Goal: Transaction & Acquisition: Obtain resource

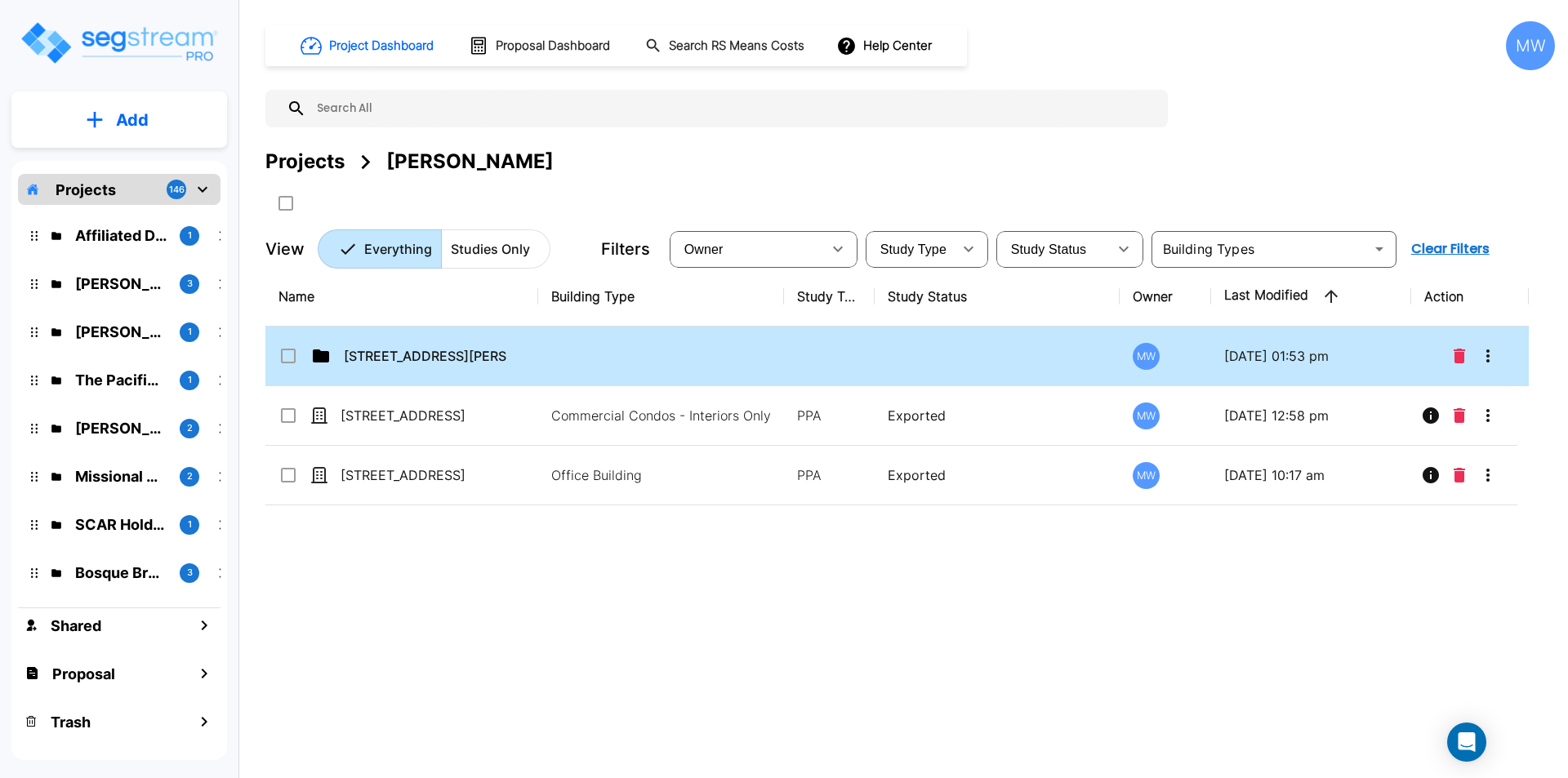
click at [453, 369] on td "[STREET_ADDRESS][PERSON_NAME]" at bounding box center [401, 356] width 272 height 60
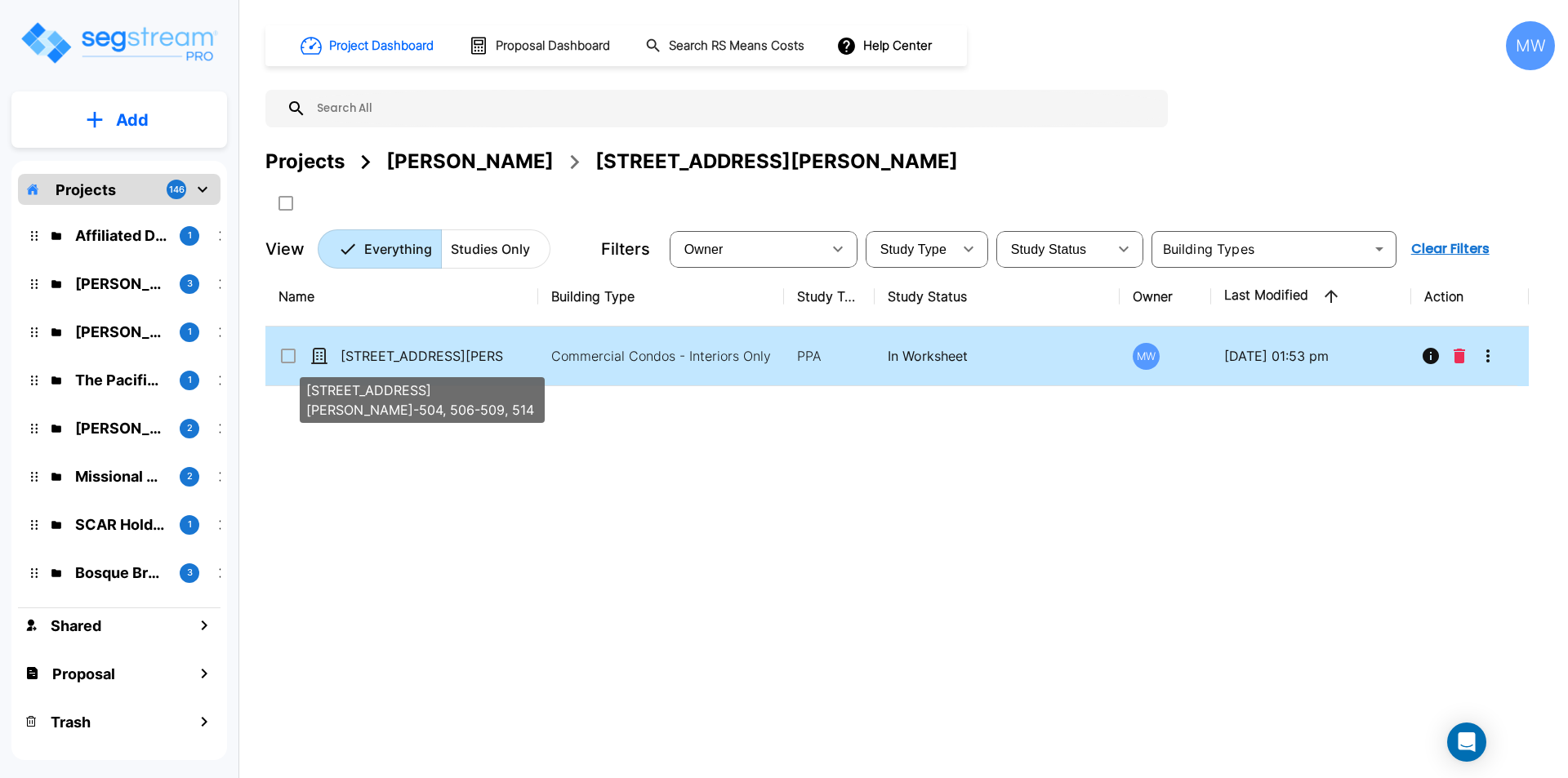
click at [469, 351] on p "12276 San Jose Blvd Units 501-504, 506-509, 514" at bounding box center [422, 355] width 164 height 19
click at [469, 351] on p "[STREET_ADDRESS][PERSON_NAME]-504, 506-509, 514" at bounding box center [422, 355] width 164 height 19
checkbox input "true"
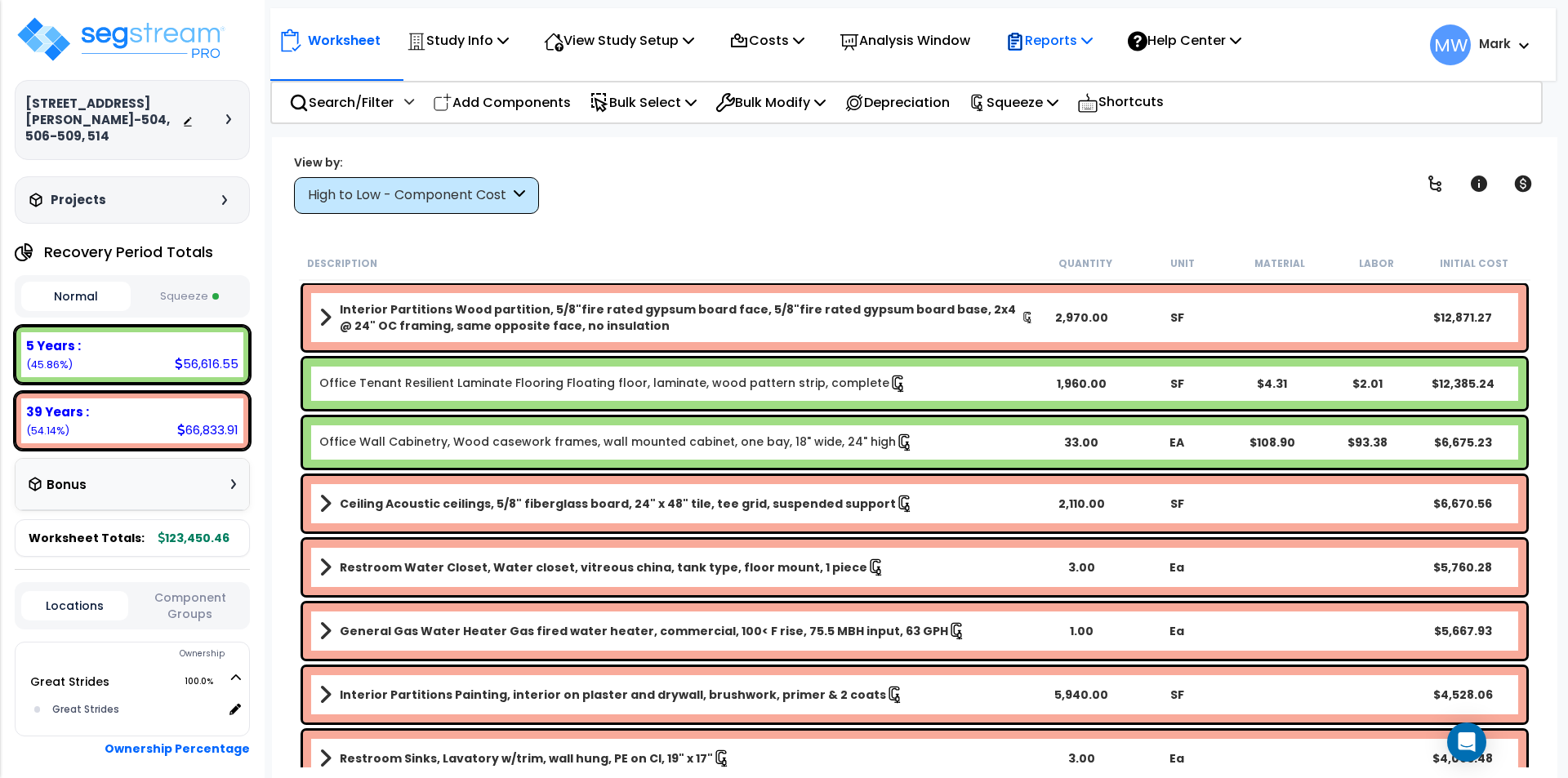
drag, startPoint x: 1063, startPoint y: 39, endPoint x: 1052, endPoint y: 81, distance: 43.4
click at [1065, 39] on p "Reports" at bounding box center [1049, 40] width 87 height 22
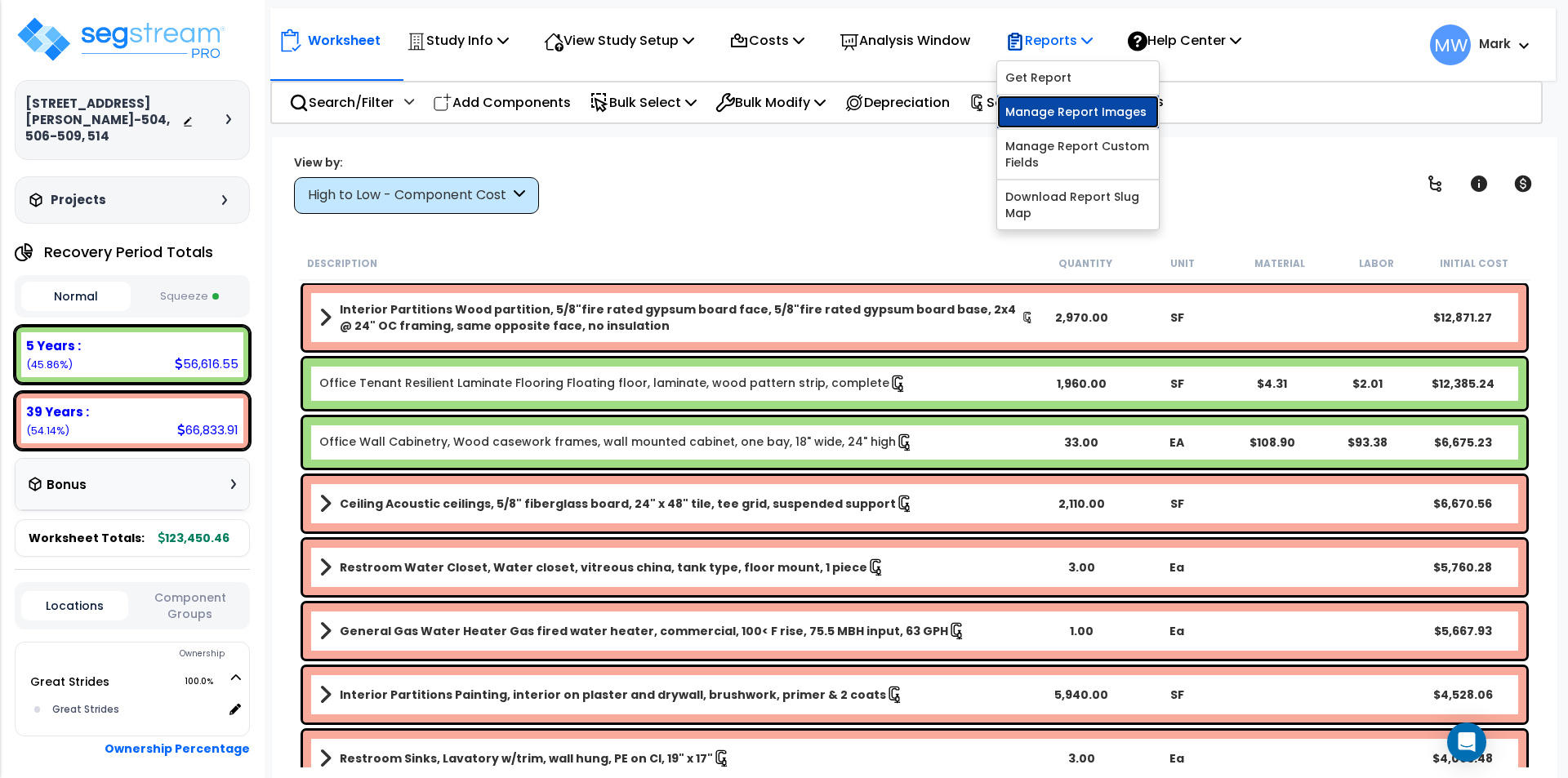
click at [1067, 105] on link "Manage Report Images" at bounding box center [1078, 112] width 162 height 33
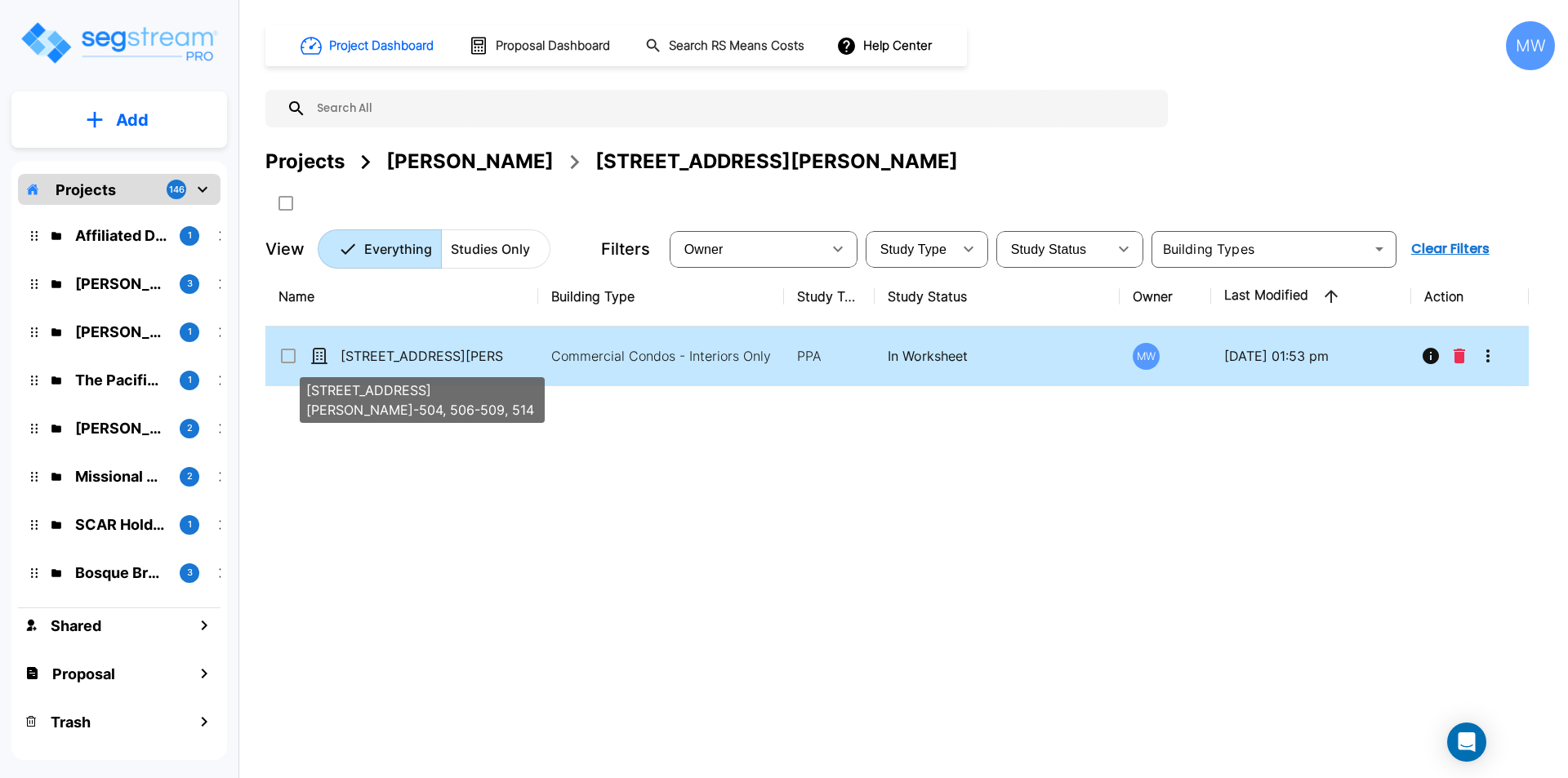
click at [473, 355] on p "[STREET_ADDRESS][PERSON_NAME]-504, 506-509, 514" at bounding box center [422, 355] width 164 height 19
click at [477, 356] on p "[STREET_ADDRESS][PERSON_NAME]-504, 506-509, 514" at bounding box center [422, 355] width 164 height 19
checkbox input "true"
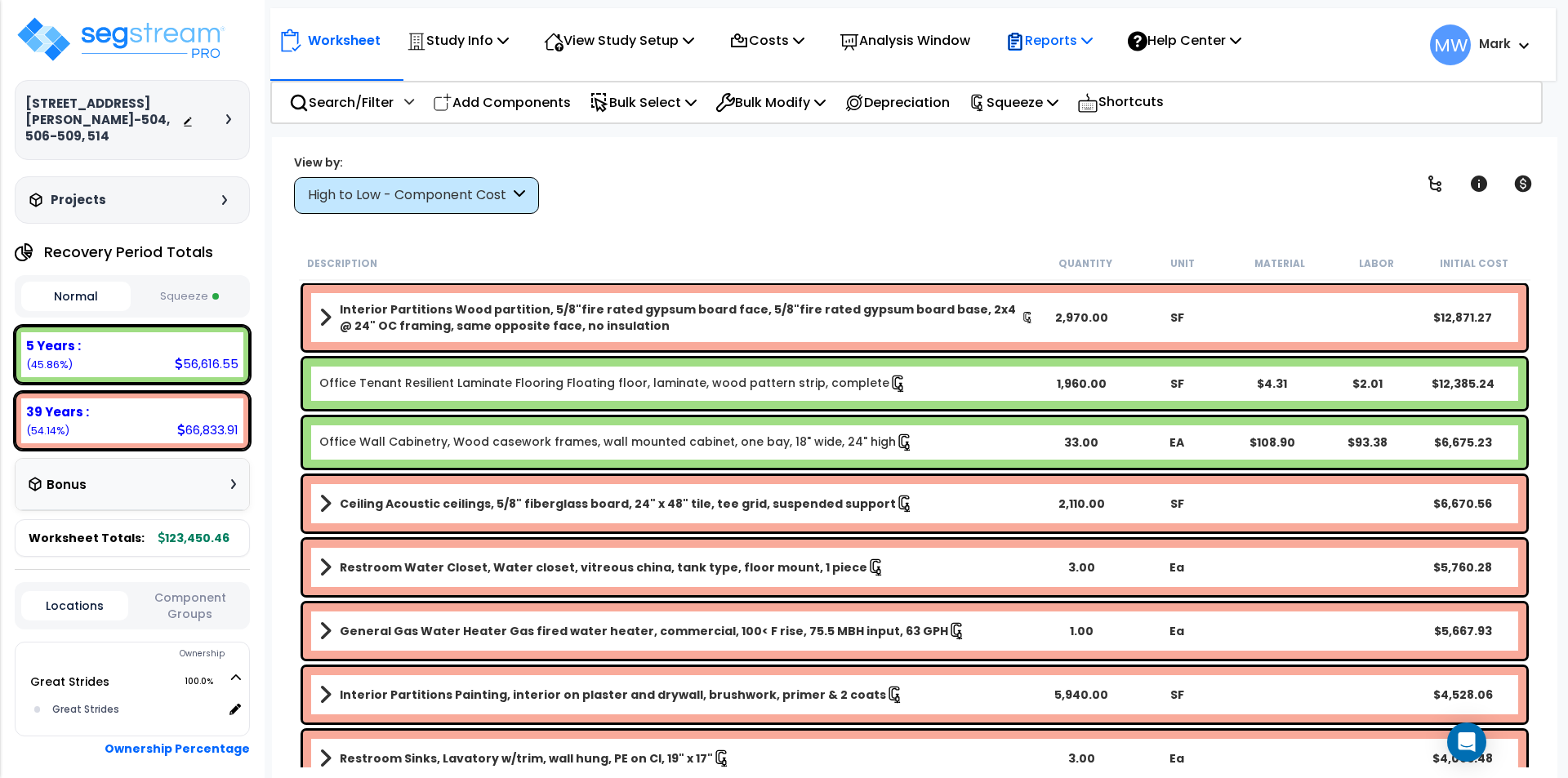
click at [1073, 34] on p "Reports" at bounding box center [1049, 40] width 87 height 22
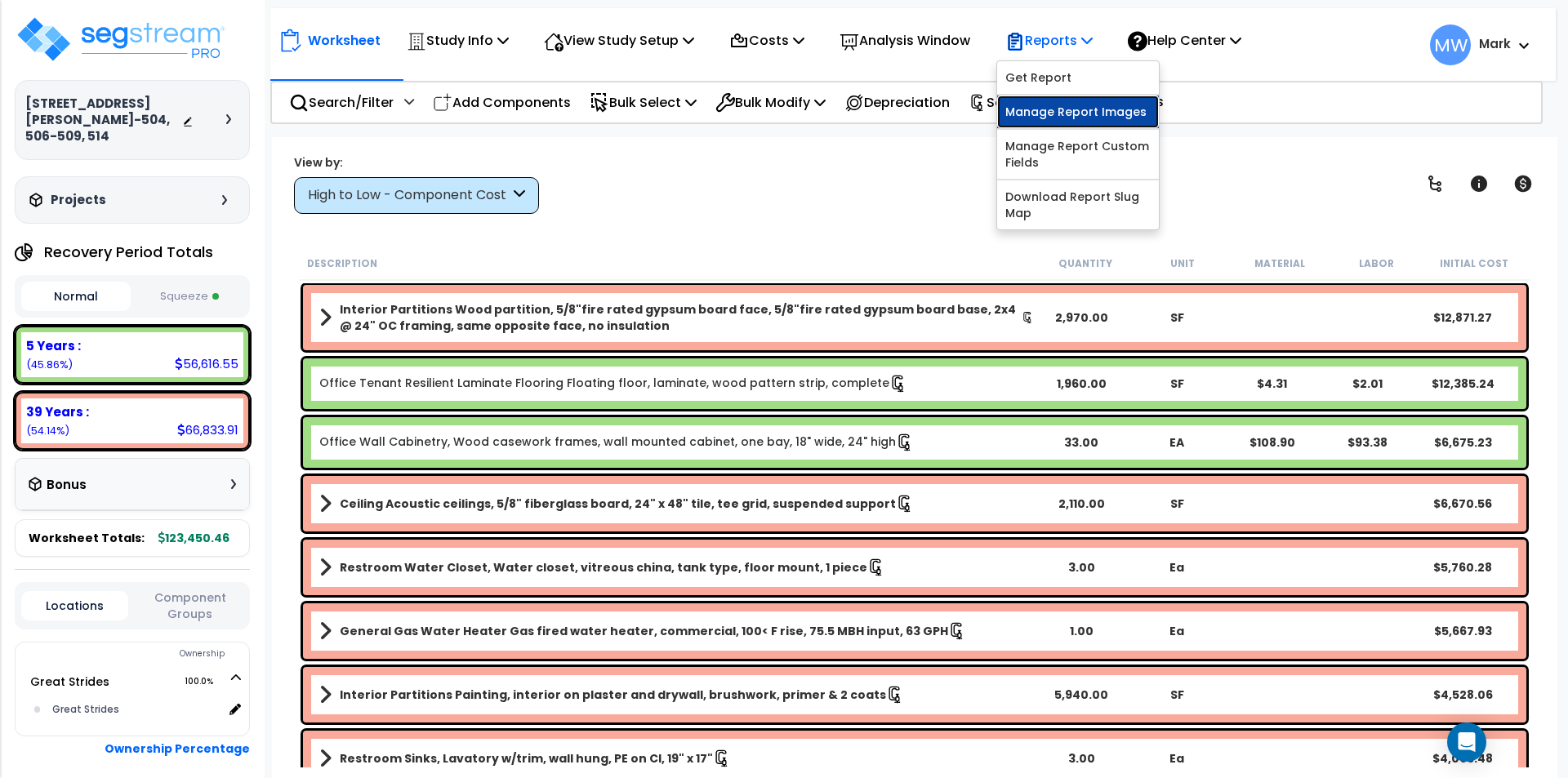
click at [1068, 113] on link "Manage Report Images" at bounding box center [1078, 112] width 162 height 33
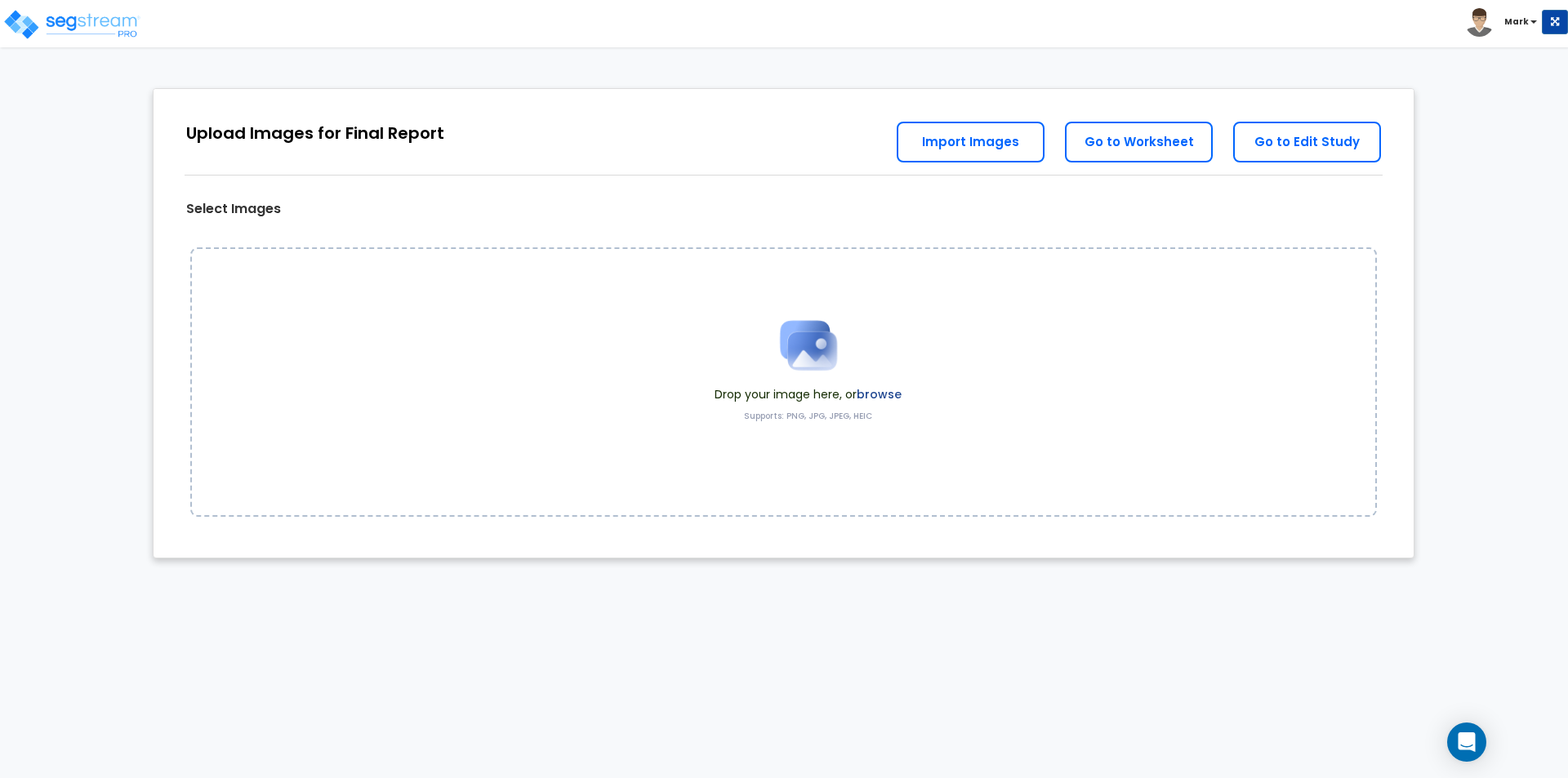
click at [869, 394] on label "browse" at bounding box center [879, 395] width 45 height 17
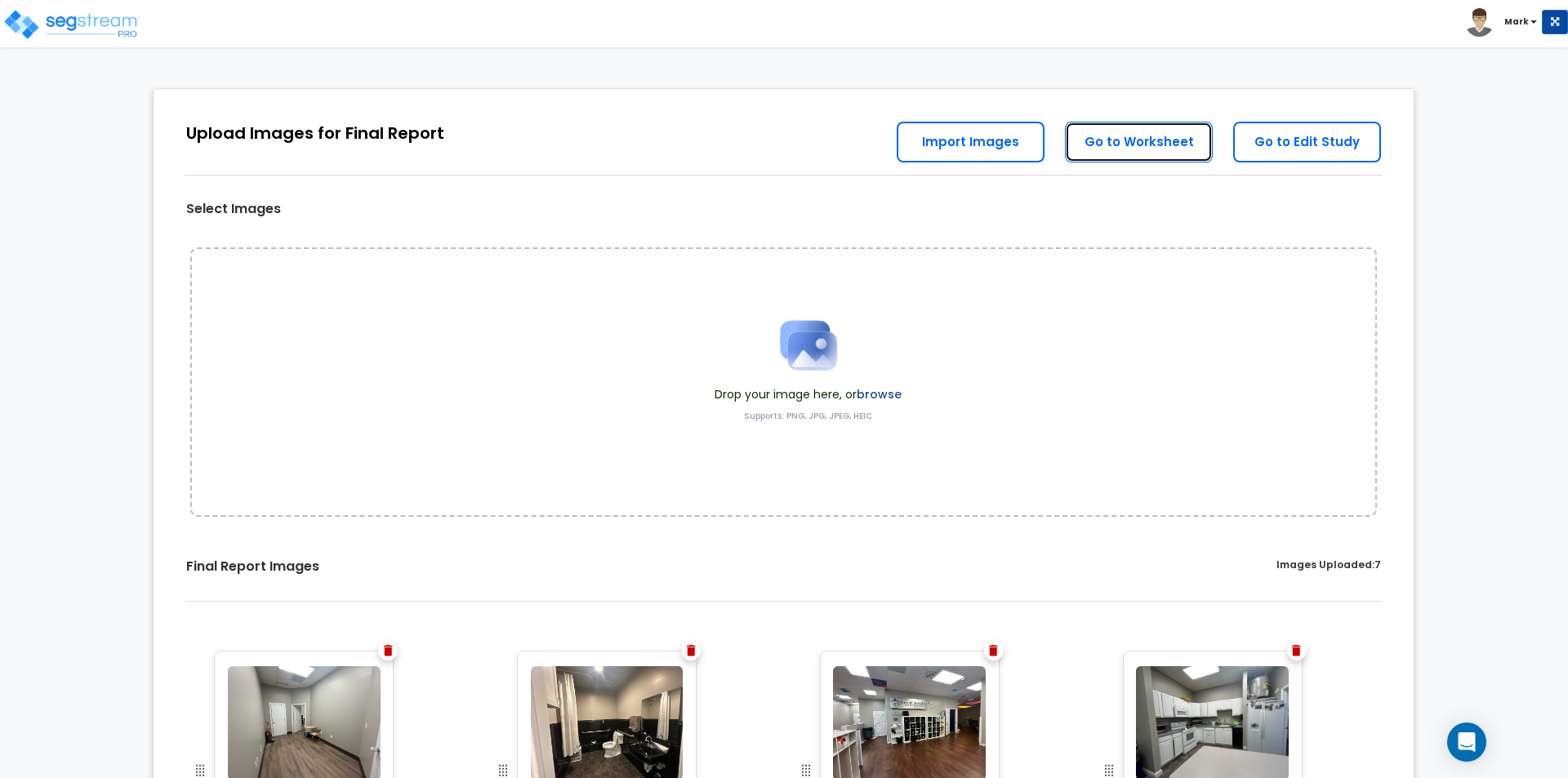
click at [1145, 141] on link "Go to Worksheet" at bounding box center [1138, 142] width 148 height 40
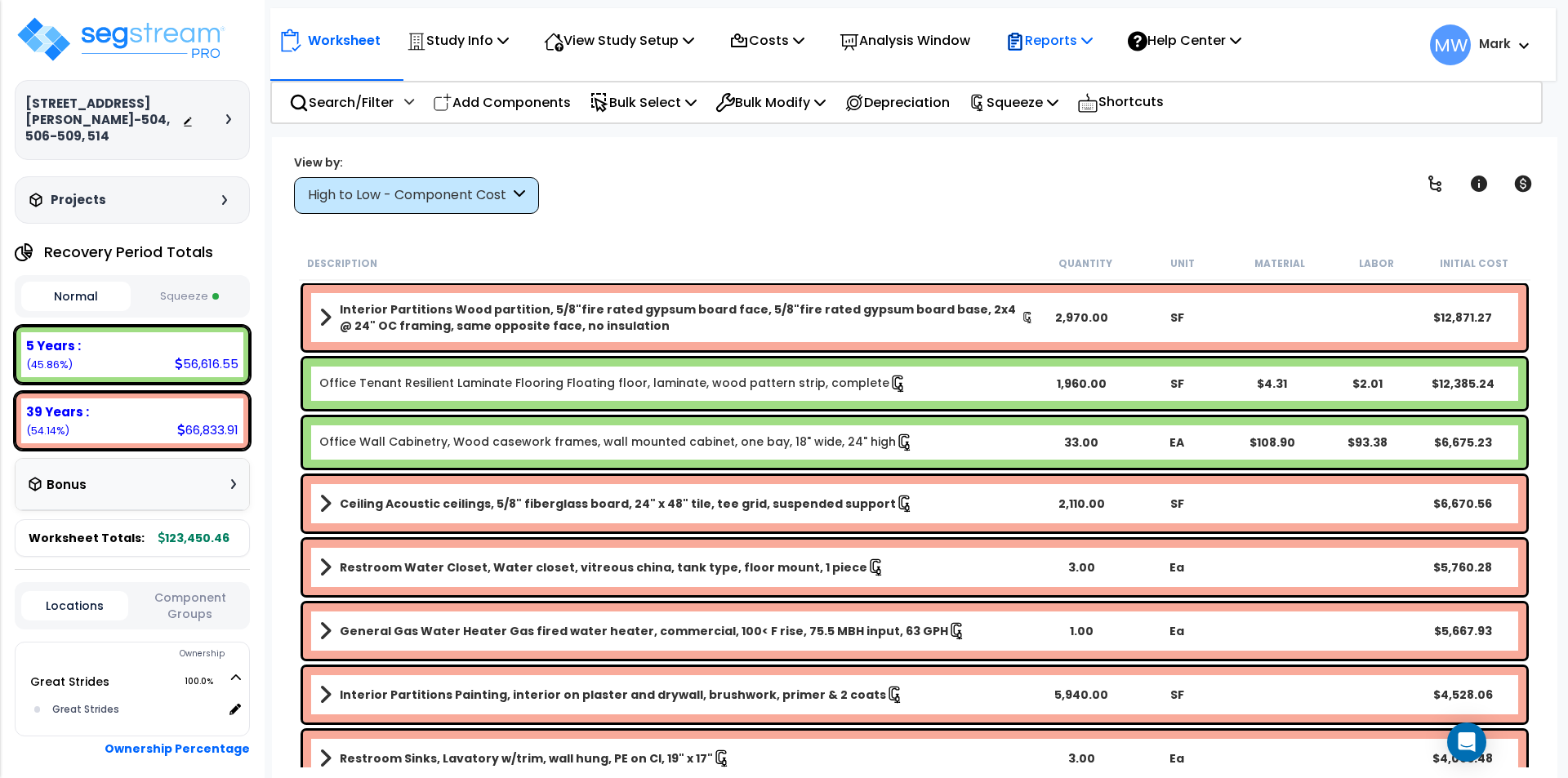
click at [1078, 45] on p "Reports" at bounding box center [1049, 40] width 87 height 22
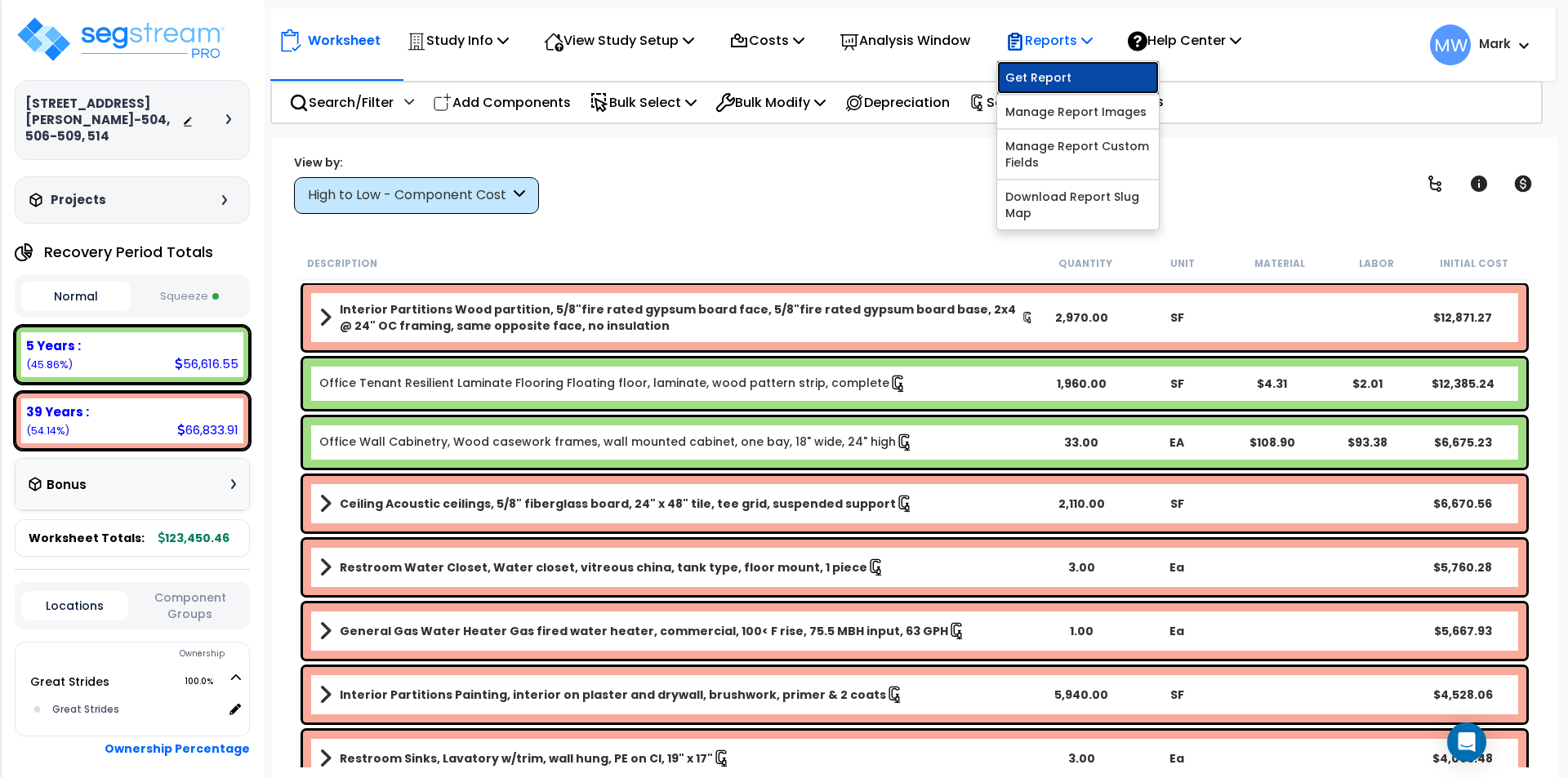
click at [1094, 80] on link "Get Report" at bounding box center [1078, 78] width 162 height 33
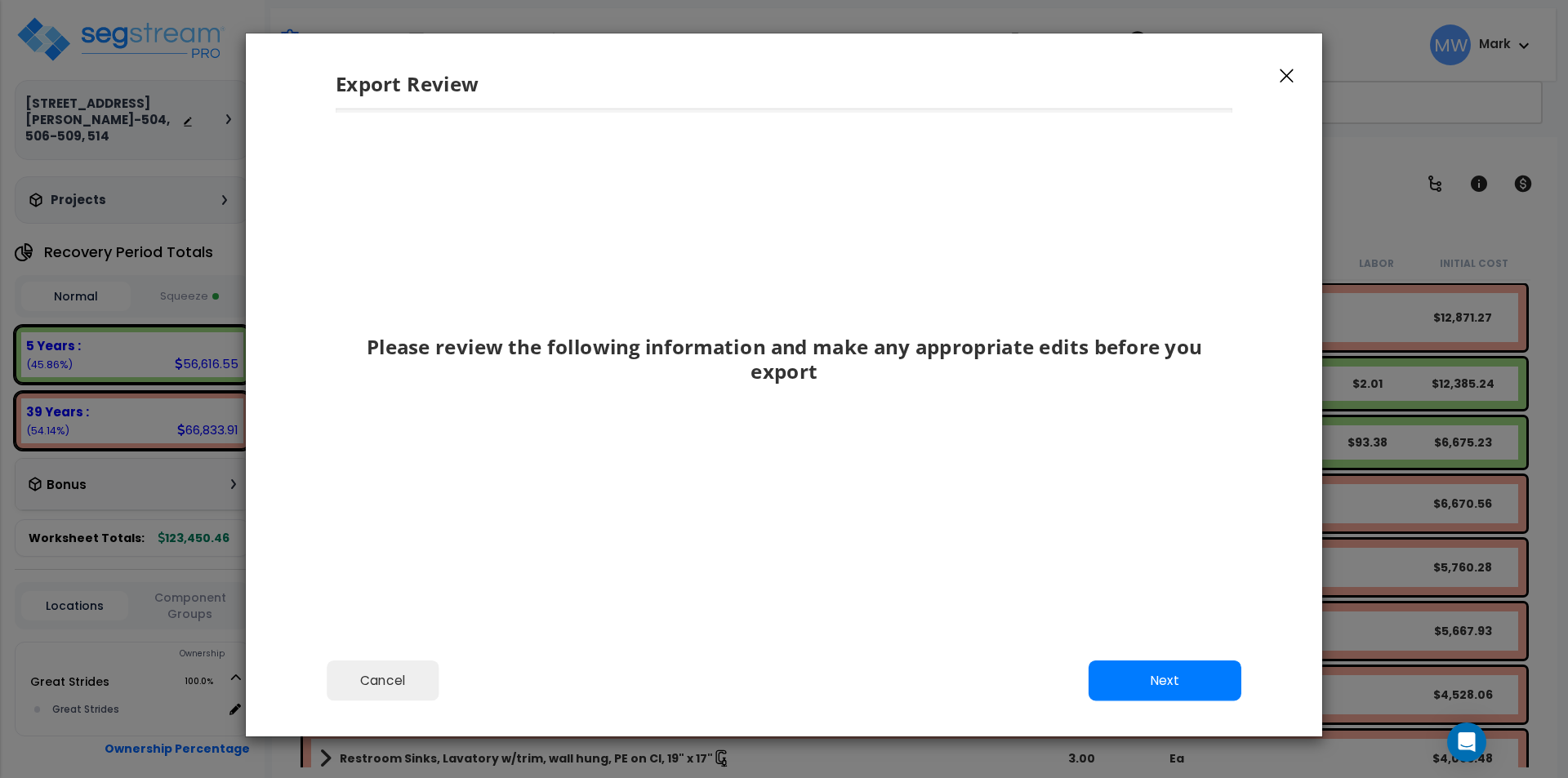
click at [1286, 70] on icon "button" at bounding box center [1286, 76] width 14 height 15
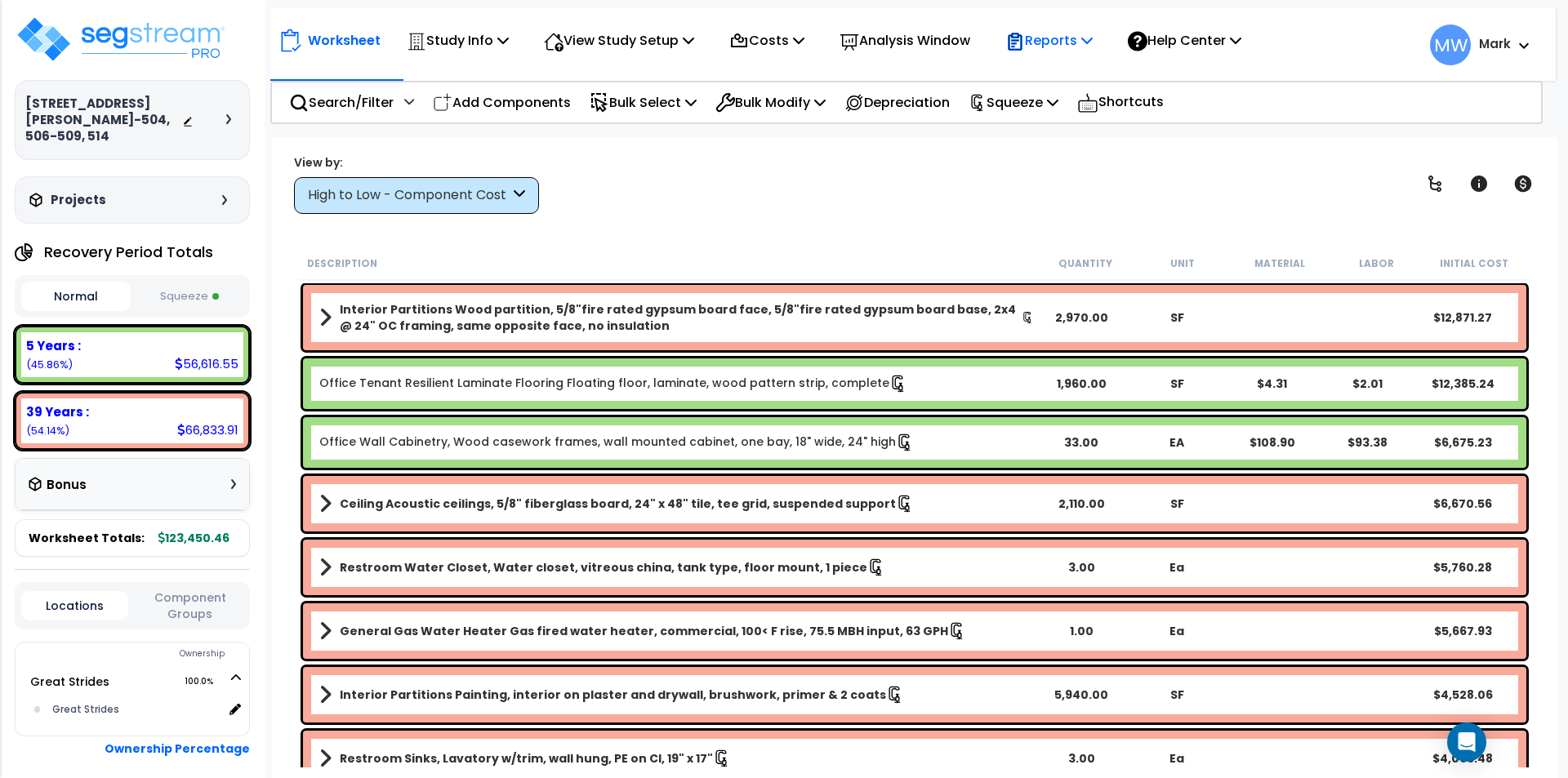
click at [1078, 37] on p "Reports" at bounding box center [1049, 40] width 87 height 22
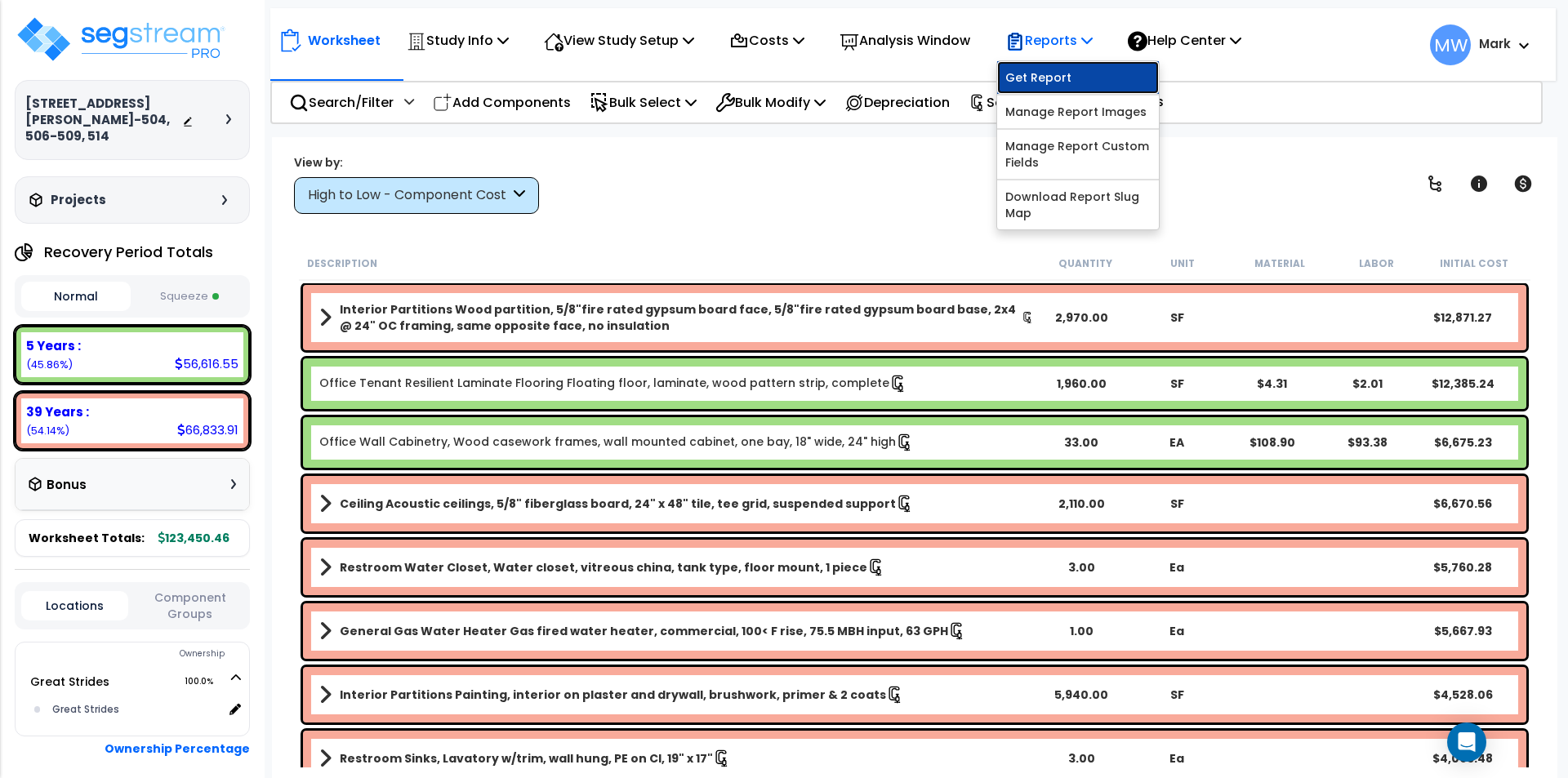
click at [1081, 85] on link "Get Report" at bounding box center [1078, 78] width 162 height 33
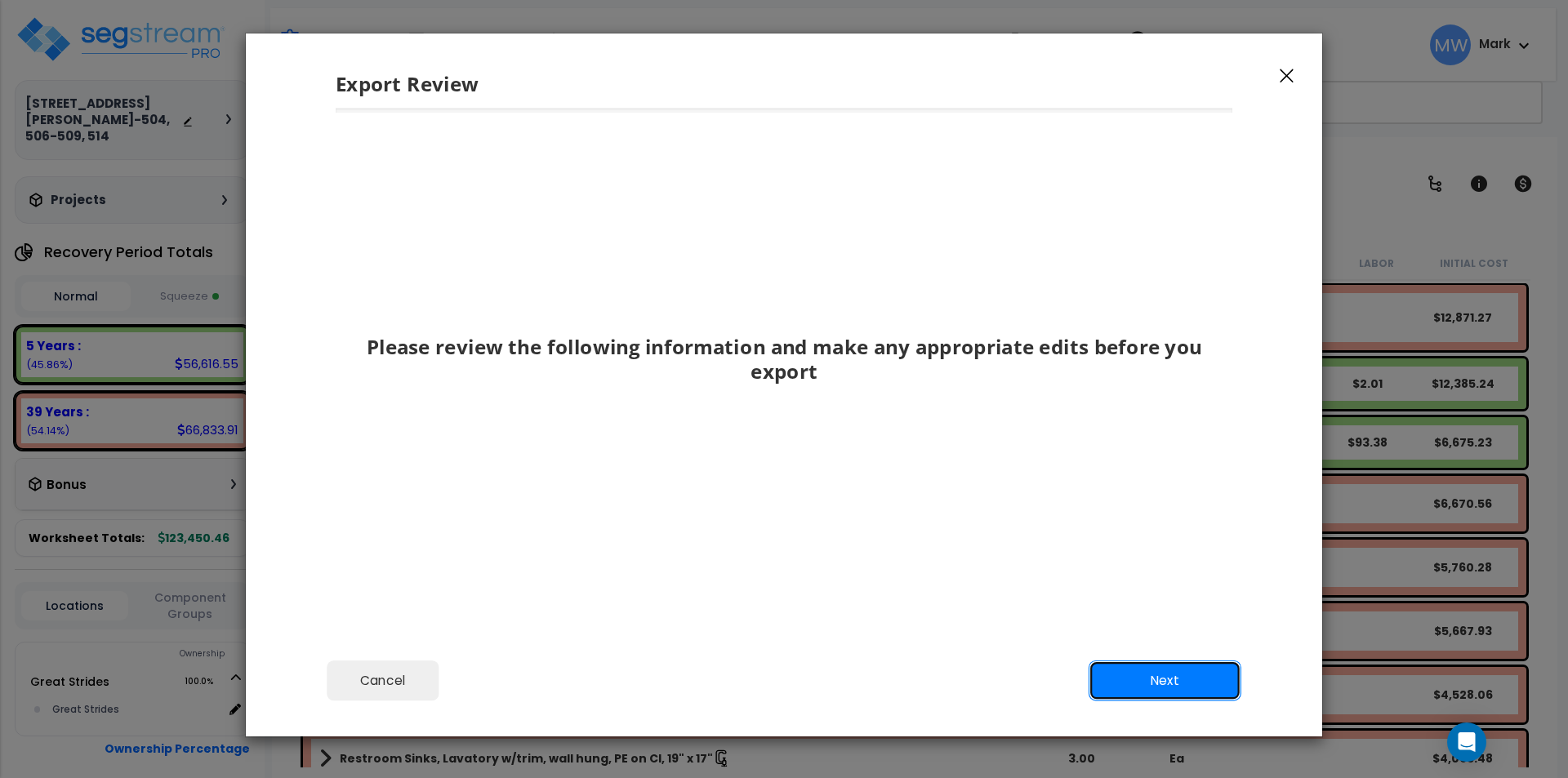
click at [1135, 675] on button "Next" at bounding box center [1165, 681] width 153 height 40
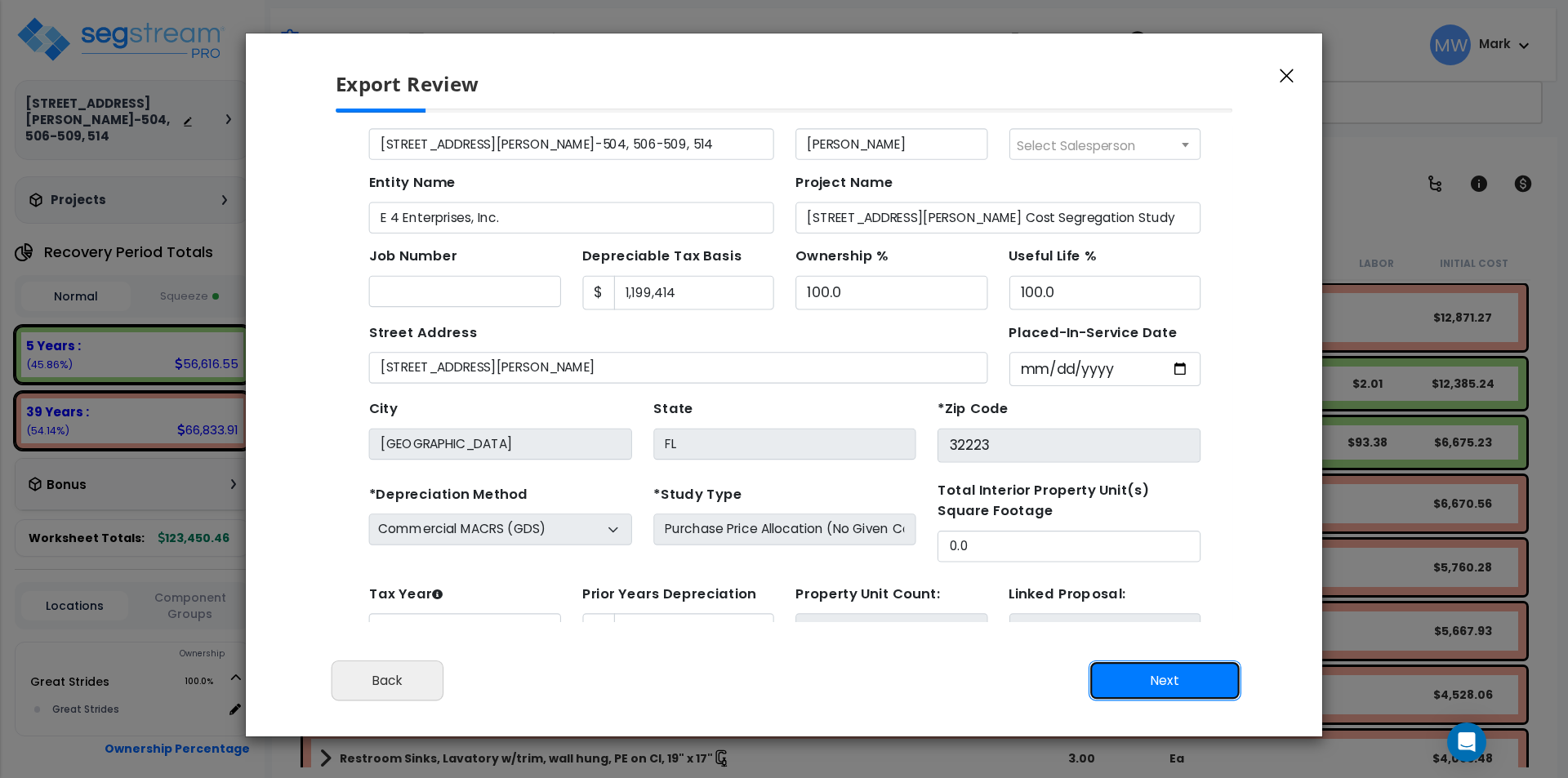
scroll to position [75, 0]
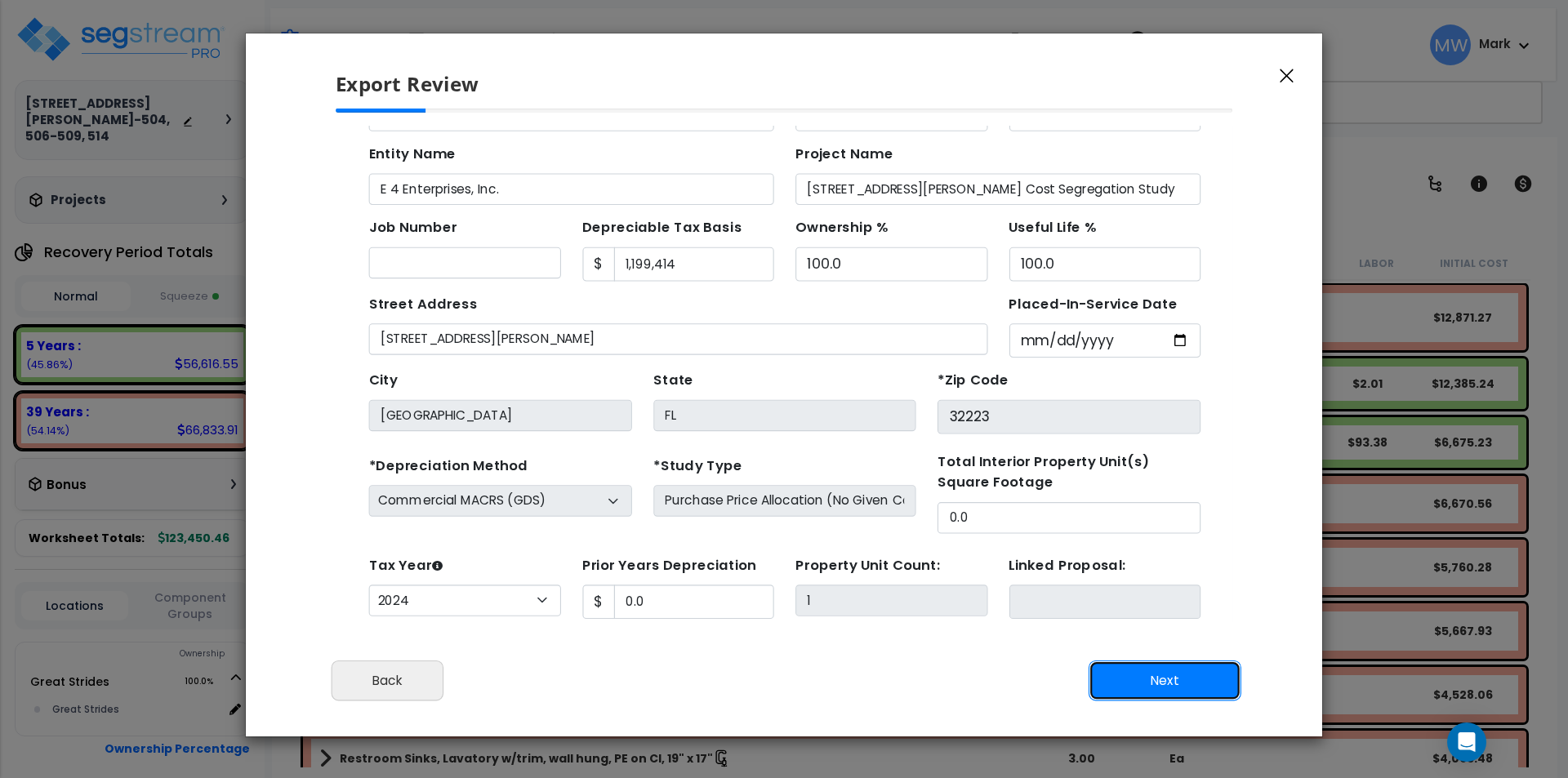
click at [1190, 673] on button "Next" at bounding box center [1165, 681] width 153 height 40
type input "0"
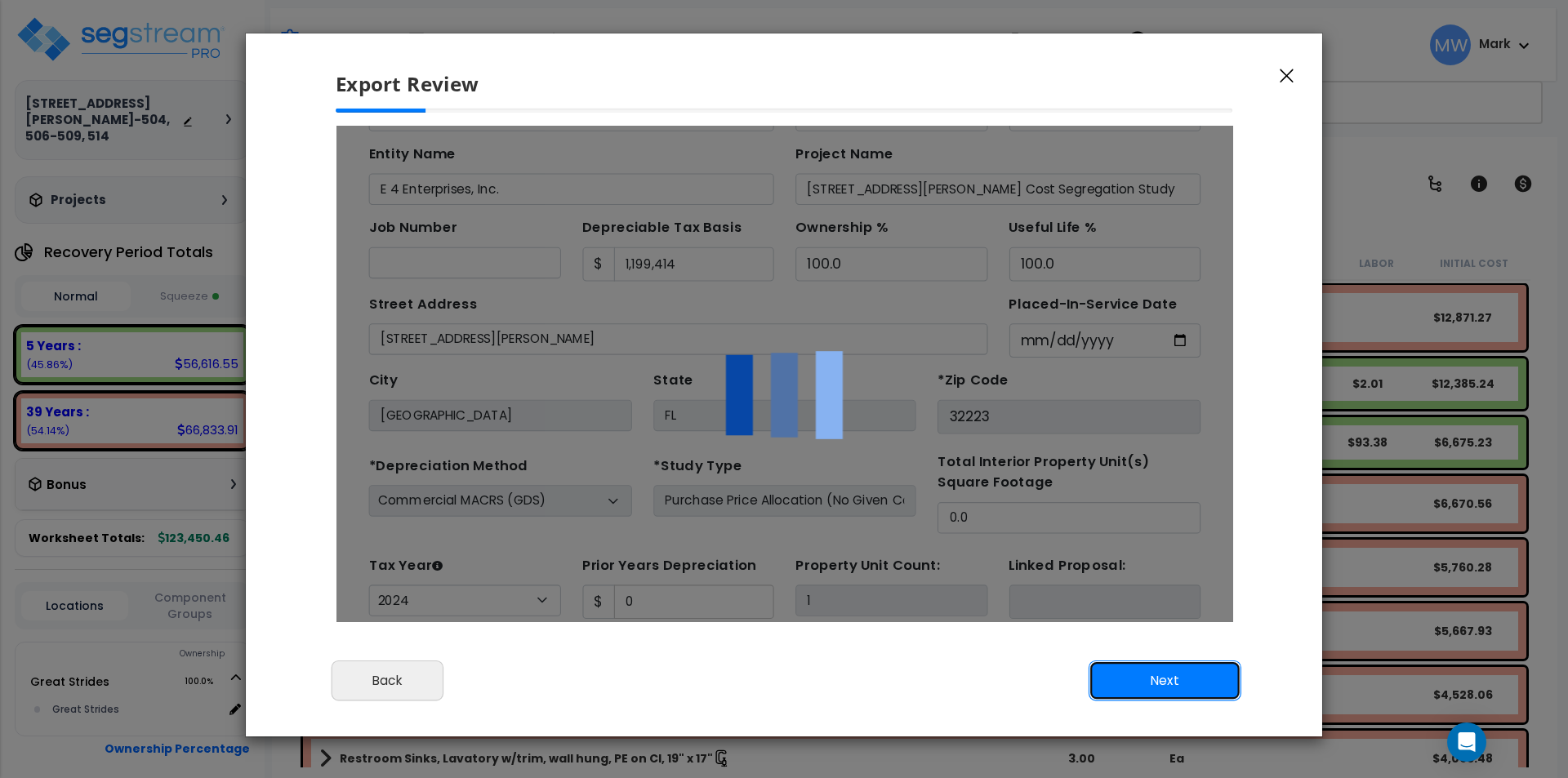
scroll to position [0, 0]
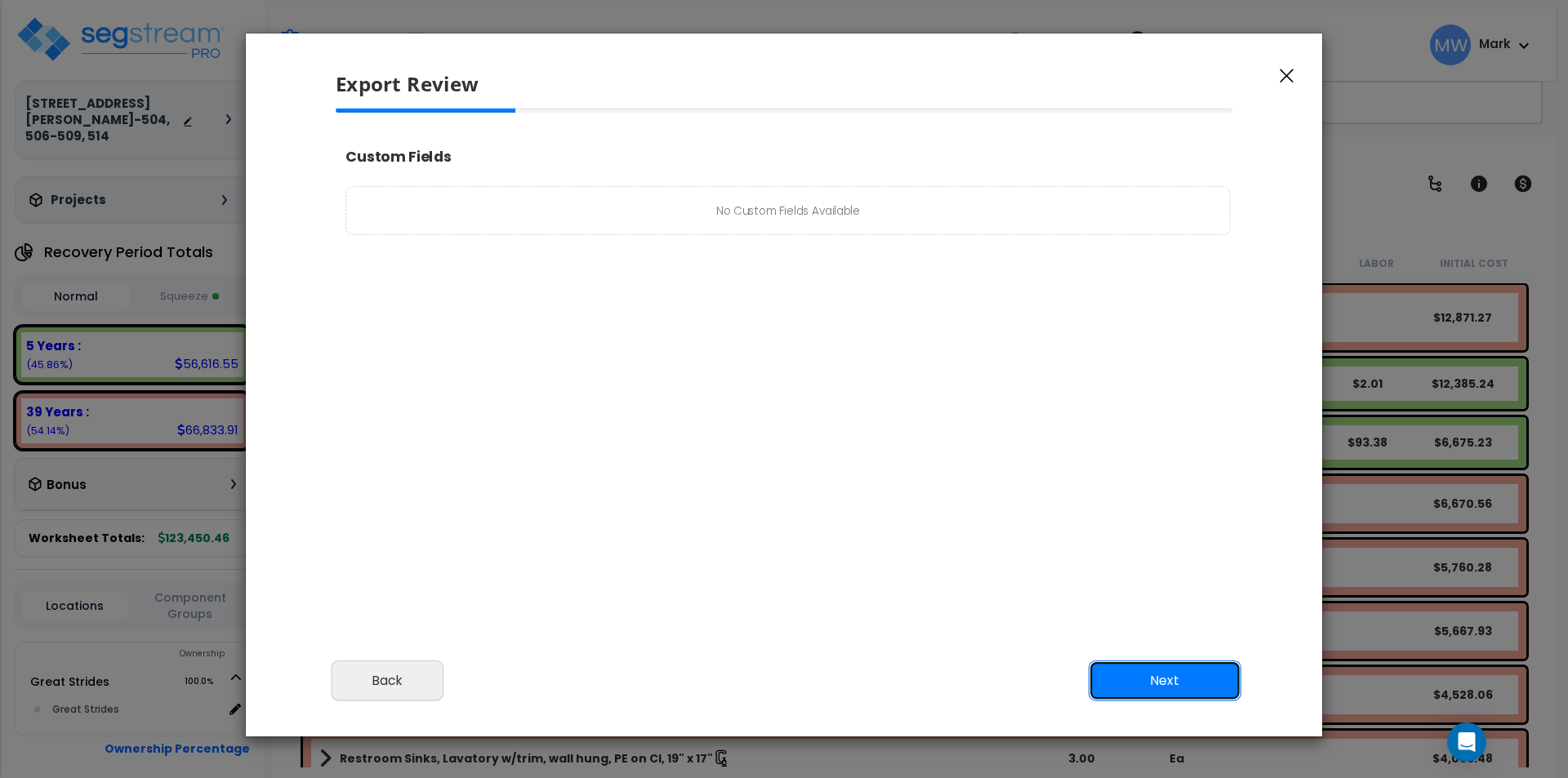
click at [1147, 689] on button "Next" at bounding box center [1165, 681] width 153 height 40
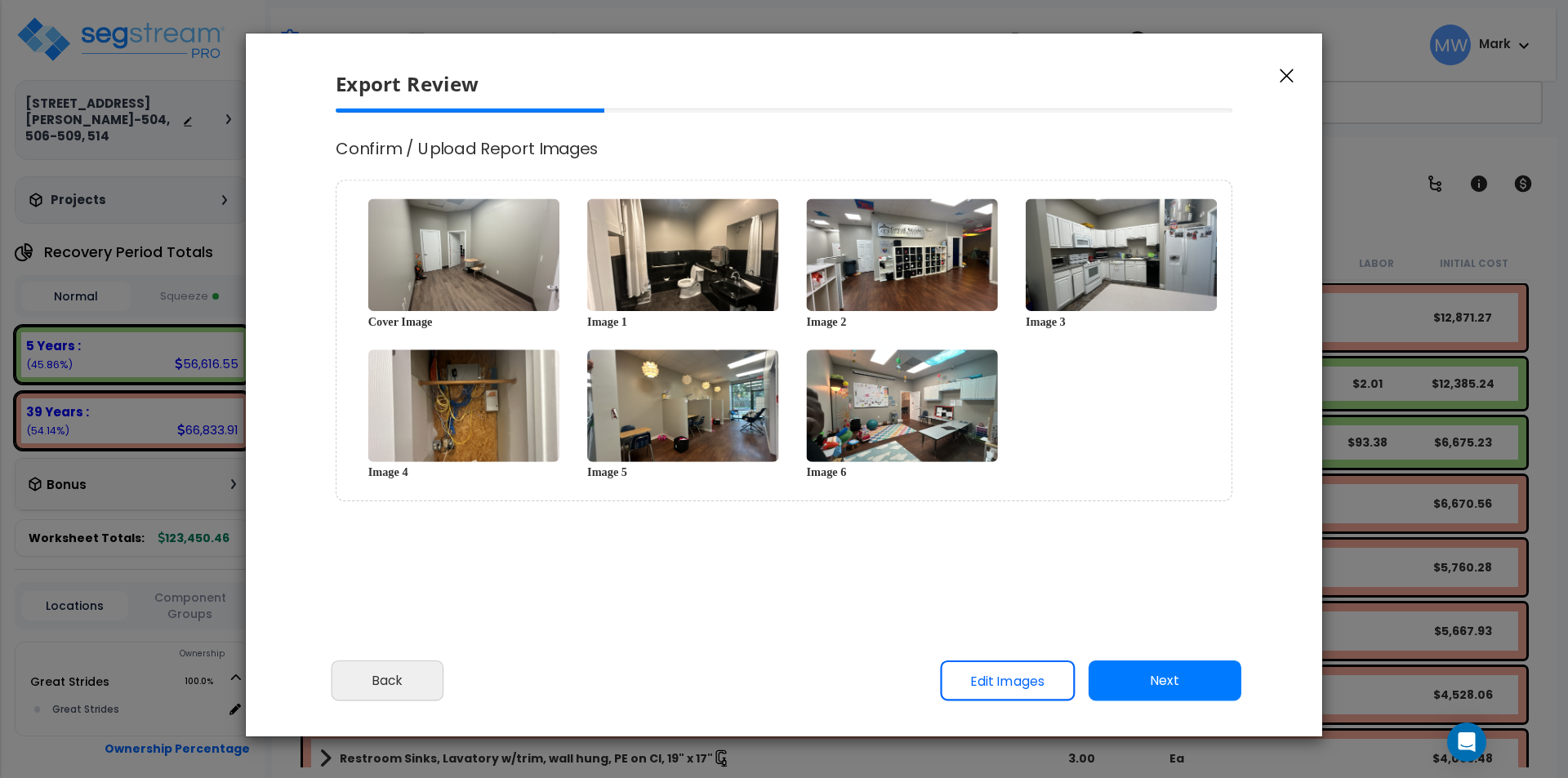
select select "2024"
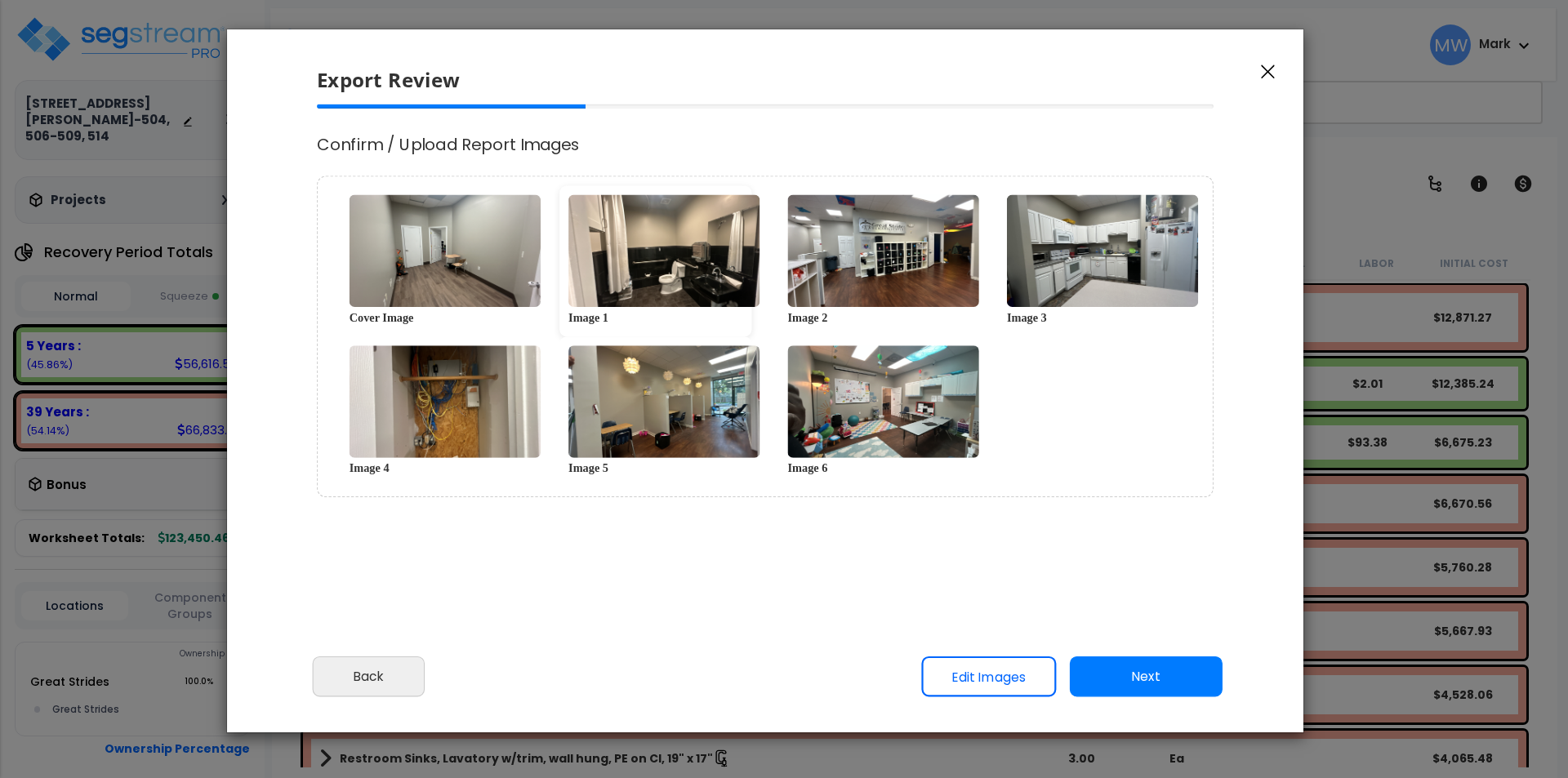
drag, startPoint x: 625, startPoint y: 324, endPoint x: 606, endPoint y: 319, distance: 19.6
click at [606, 319] on div "Image 1" at bounding box center [655, 317] width 174 height 20
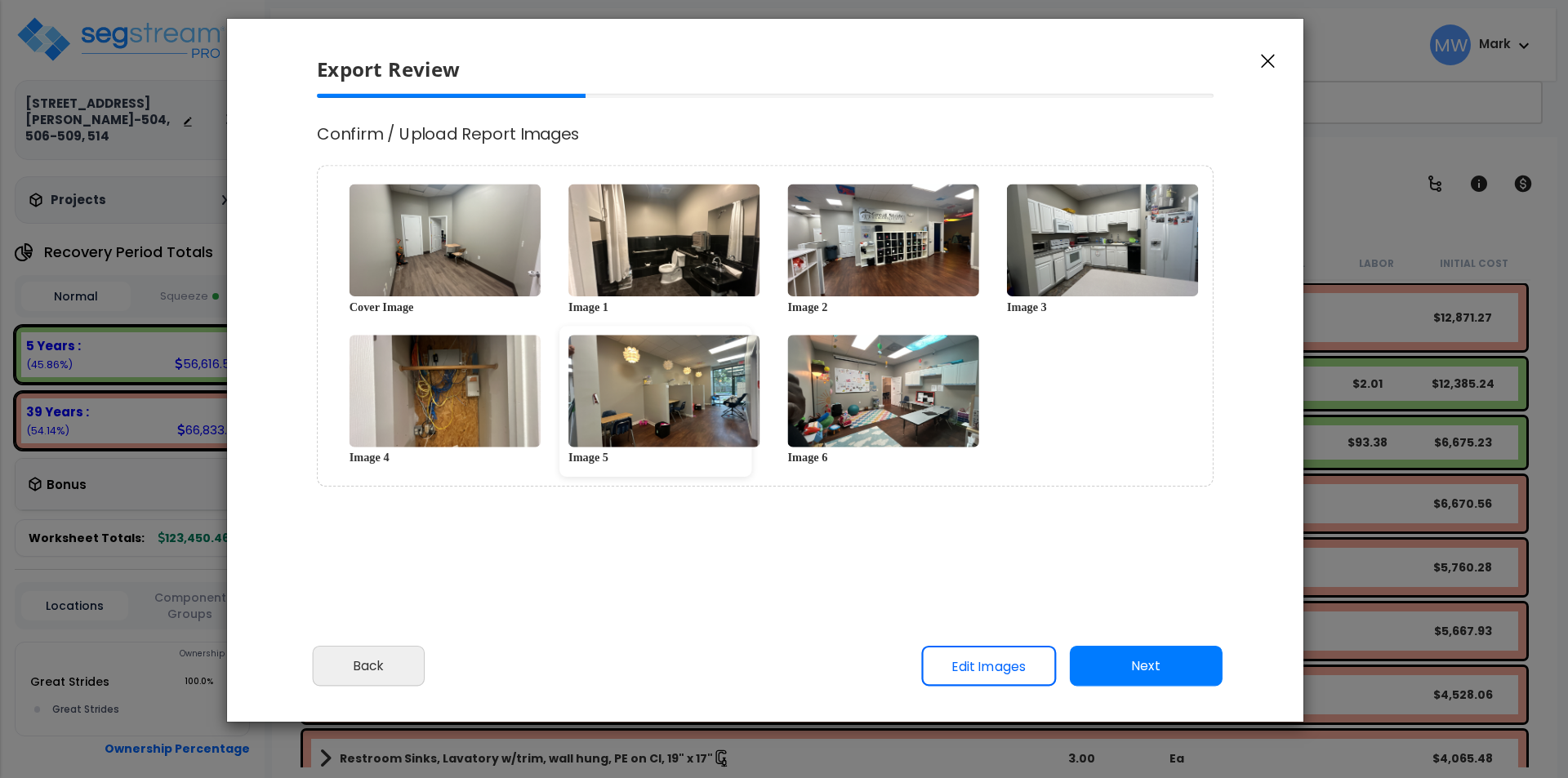
scroll to position [14, 0]
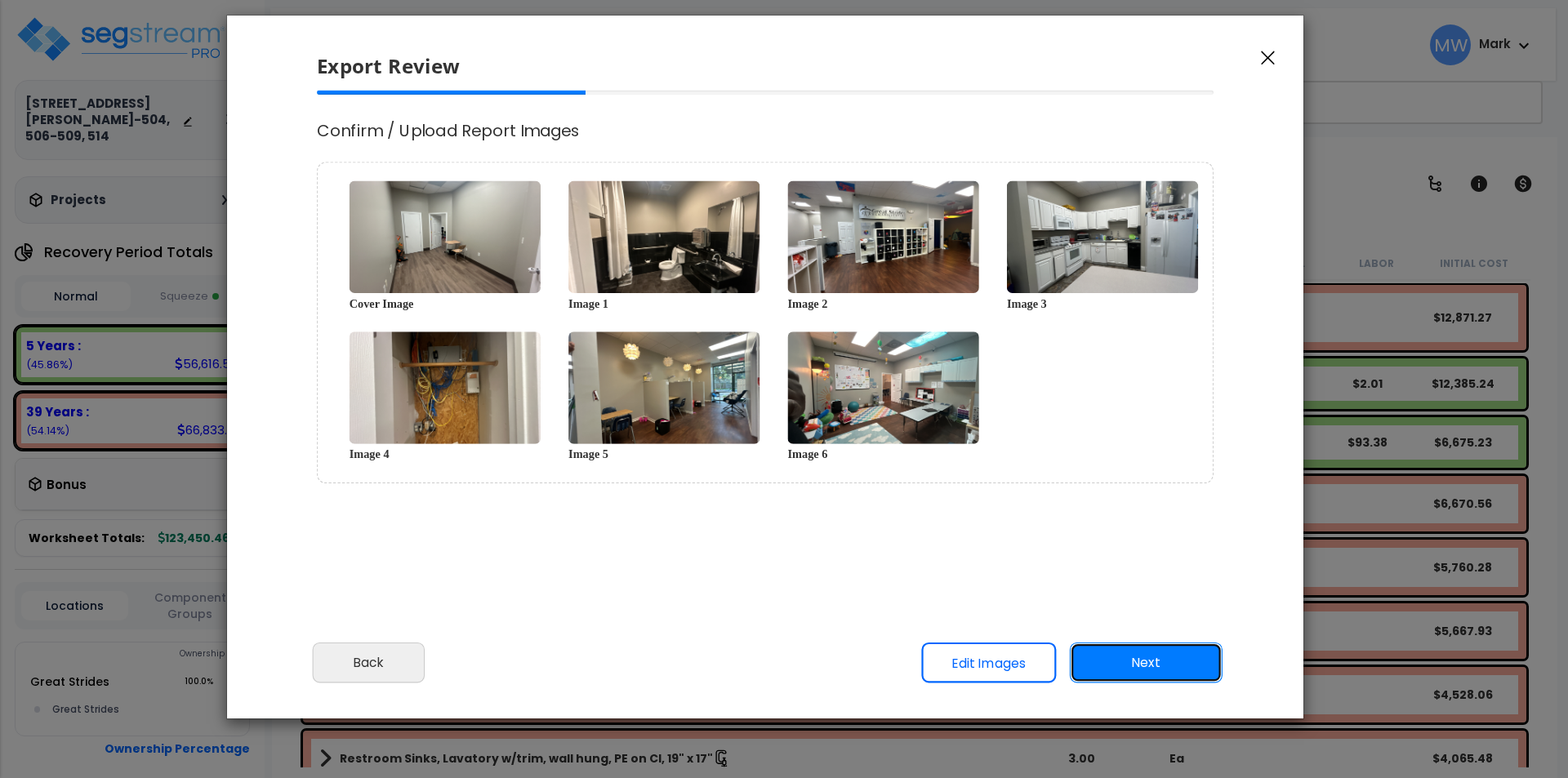
click at [1132, 658] on button "Next" at bounding box center [1147, 663] width 153 height 40
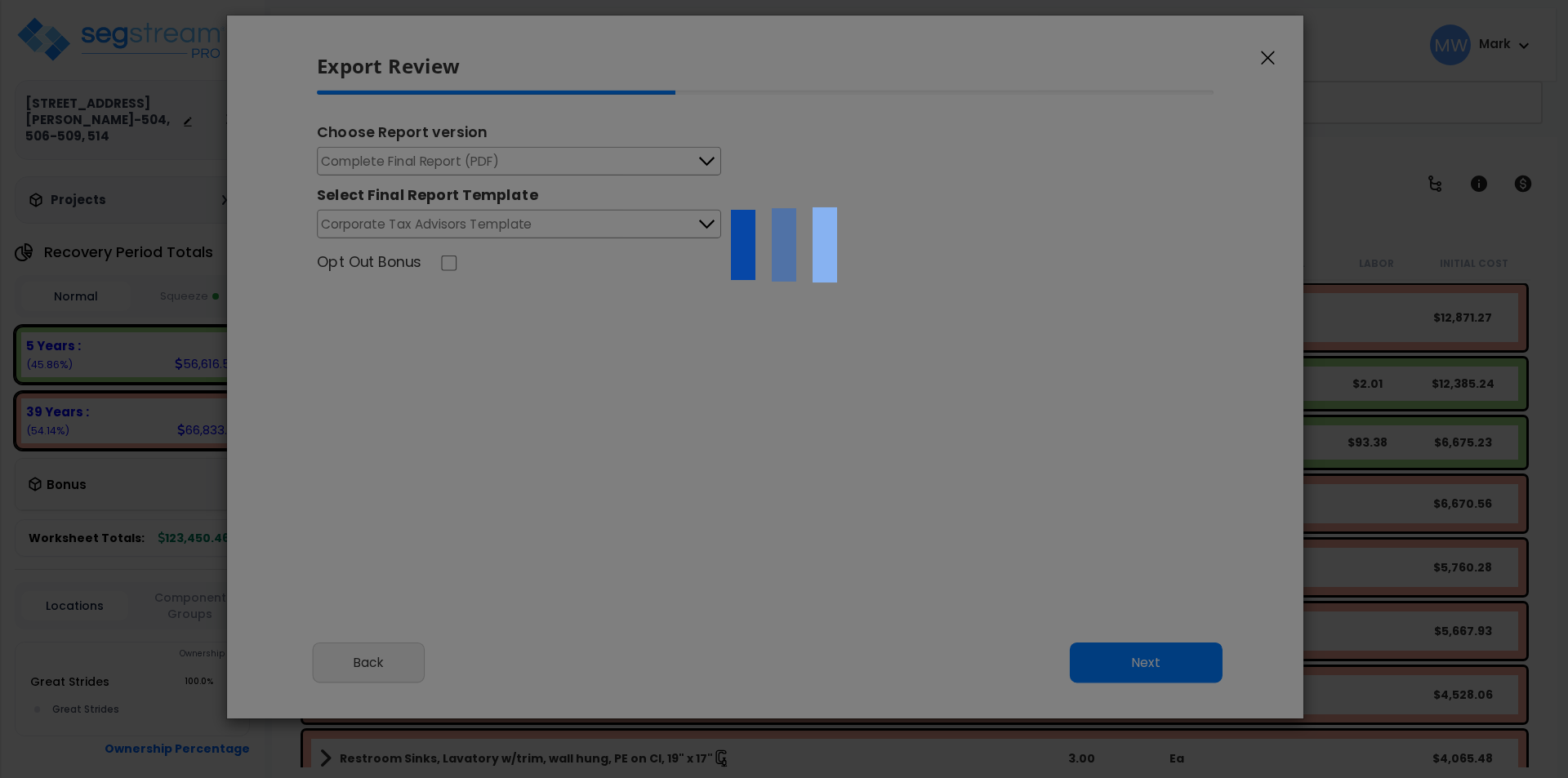
click at [387, 137] on div "We are Building your Study. So please grab a coffee and let us do the heavy lif…" at bounding box center [784, 104] width 1568 height 65
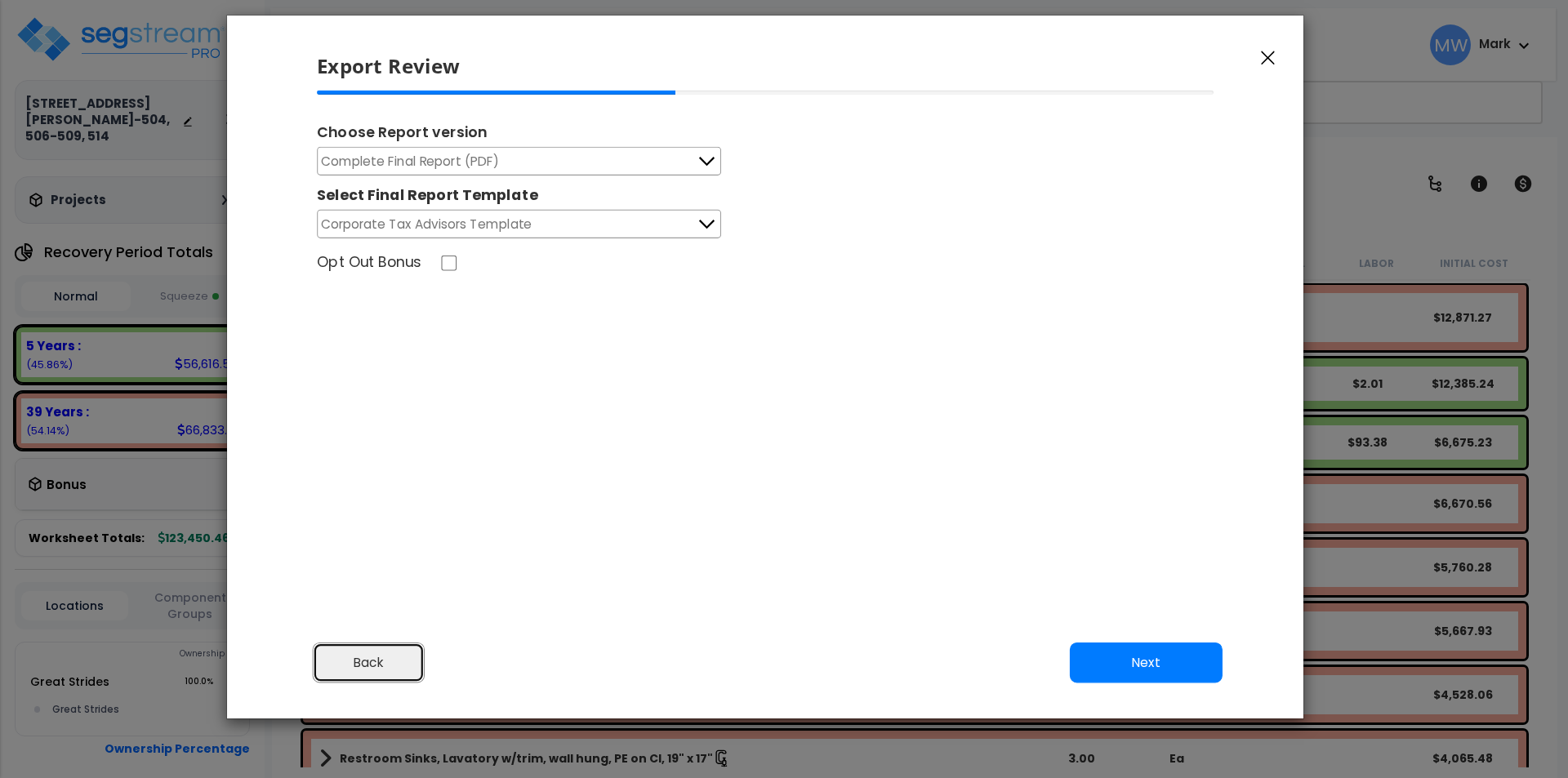
click at [387, 665] on button "Back" at bounding box center [369, 663] width 112 height 40
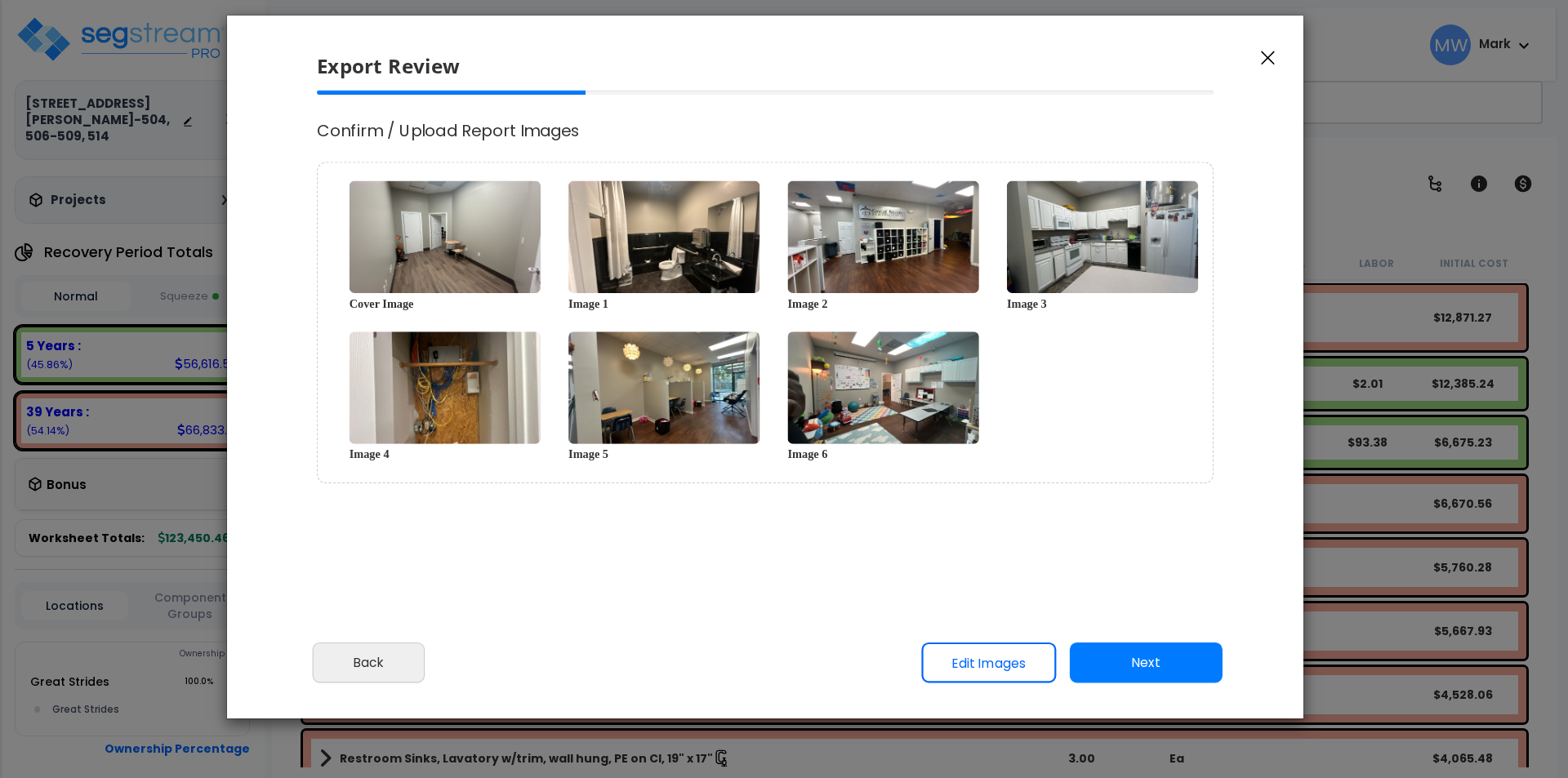
click at [998, 668] on link "Edit Images" at bounding box center [988, 663] width 134 height 40
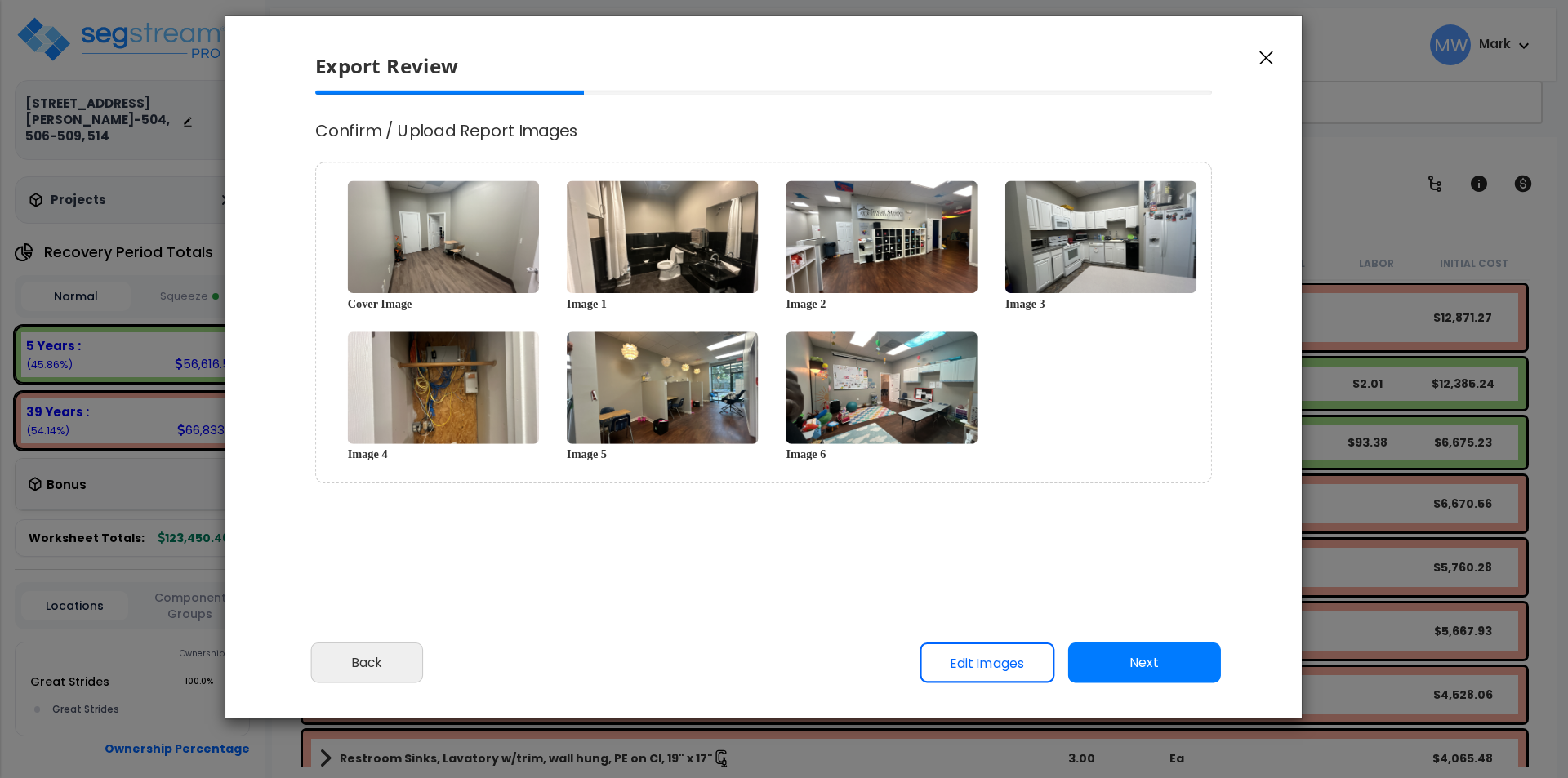
click at [983, 668] on link "Edit Images" at bounding box center [986, 663] width 134 height 40
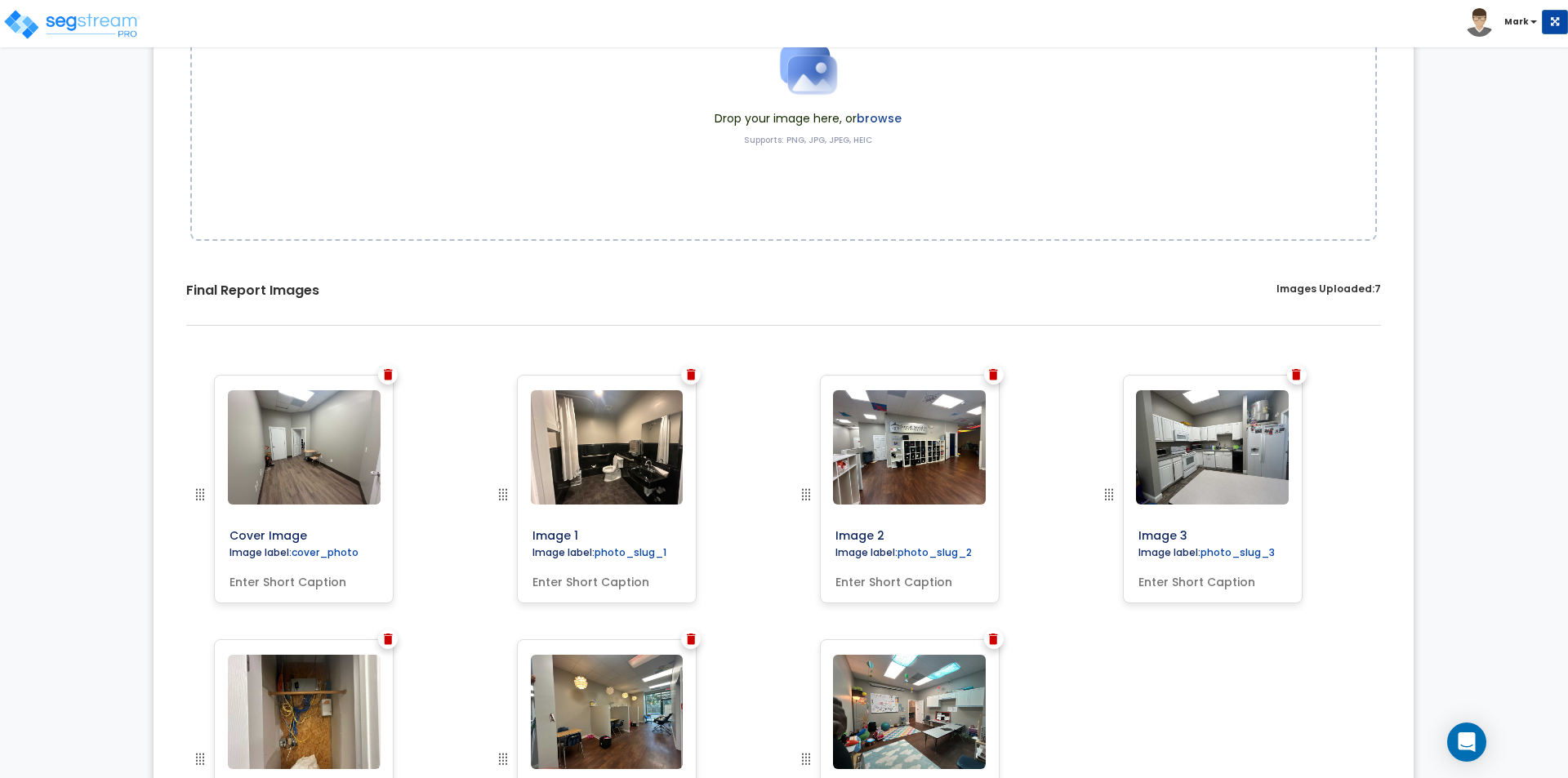
scroll to position [326, 0]
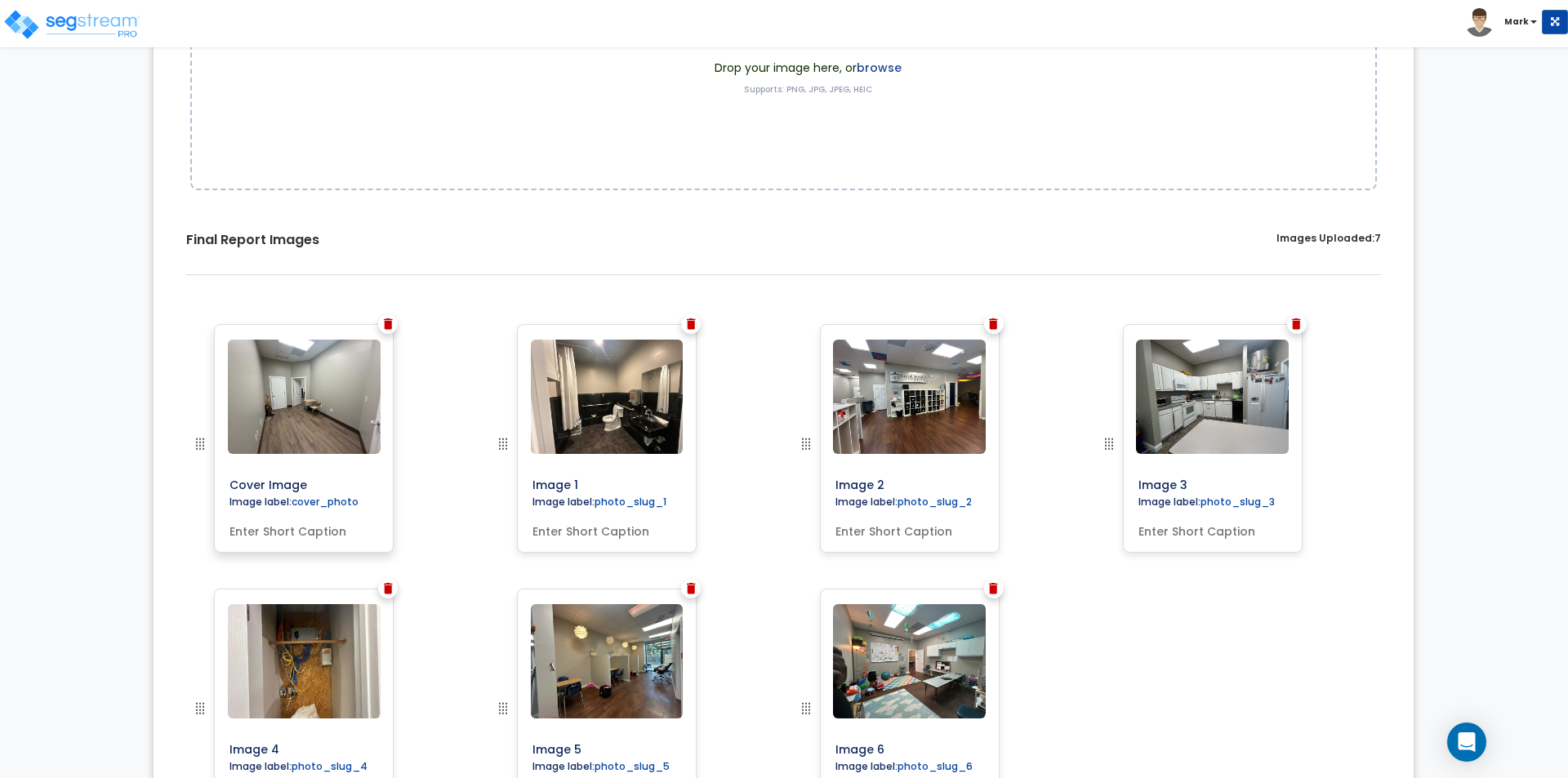
click at [318, 519] on input "text" at bounding box center [304, 528] width 162 height 23
type input "cover"
click at [548, 531] on input "text" at bounding box center [607, 528] width 162 height 23
type input "Bathroom"
drag, startPoint x: 548, startPoint y: 532, endPoint x: 796, endPoint y: 487, distance: 252.0
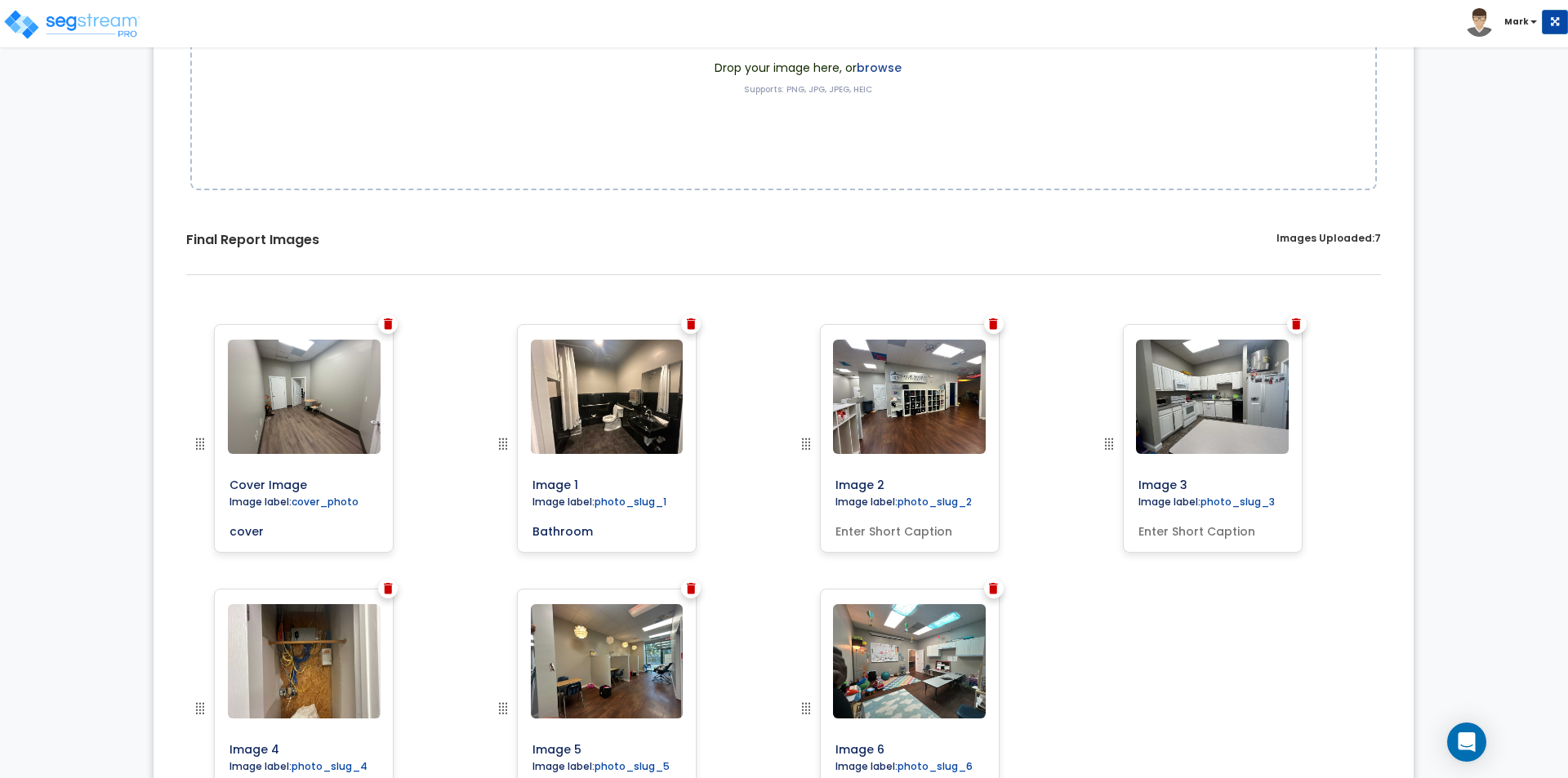
click at [799, 483] on div at bounding box center [830, 456] width 69 height 265
click at [915, 540] on div "Image 2 Image label: photo_slug_2" at bounding box center [909, 438] width 179 height 229
click at [932, 540] on div "Image 2 Image label: photo_slug_2" at bounding box center [909, 438] width 179 height 229
click at [930, 529] on input "text" at bounding box center [910, 528] width 162 height 23
type input "Common Area"
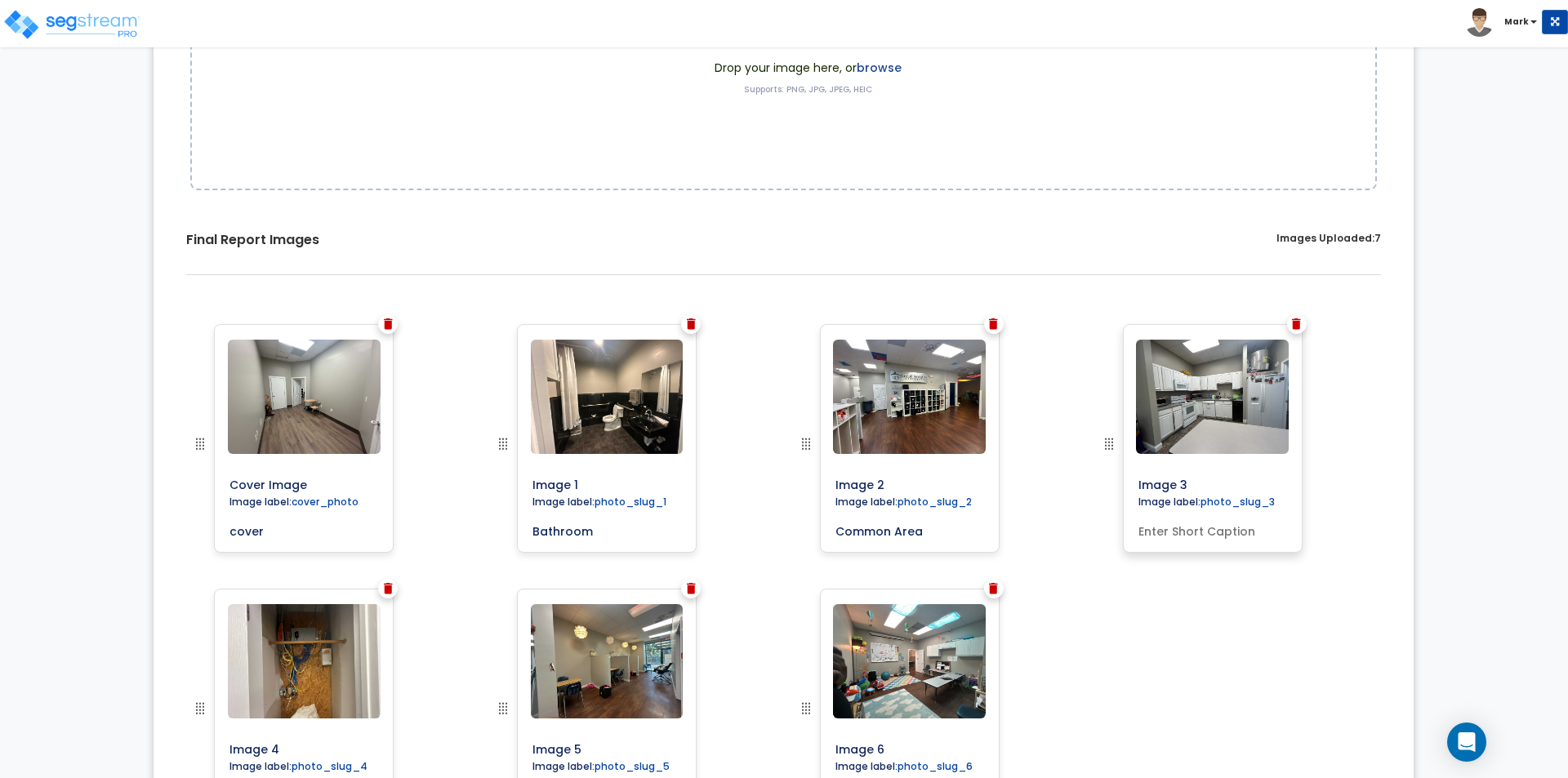
click at [1239, 534] on input "text" at bounding box center [1213, 528] width 162 height 23
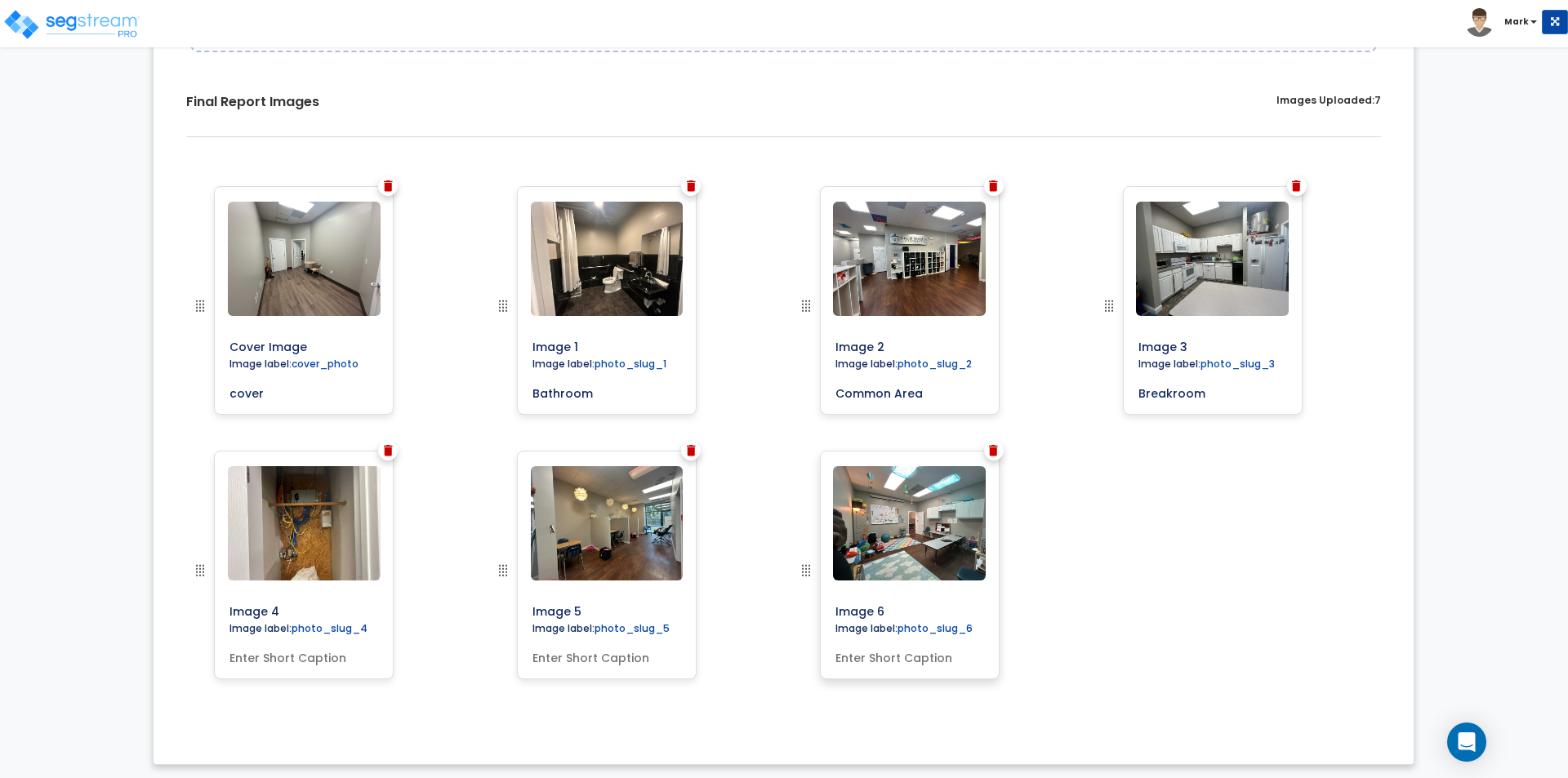
scroll to position [468, 0]
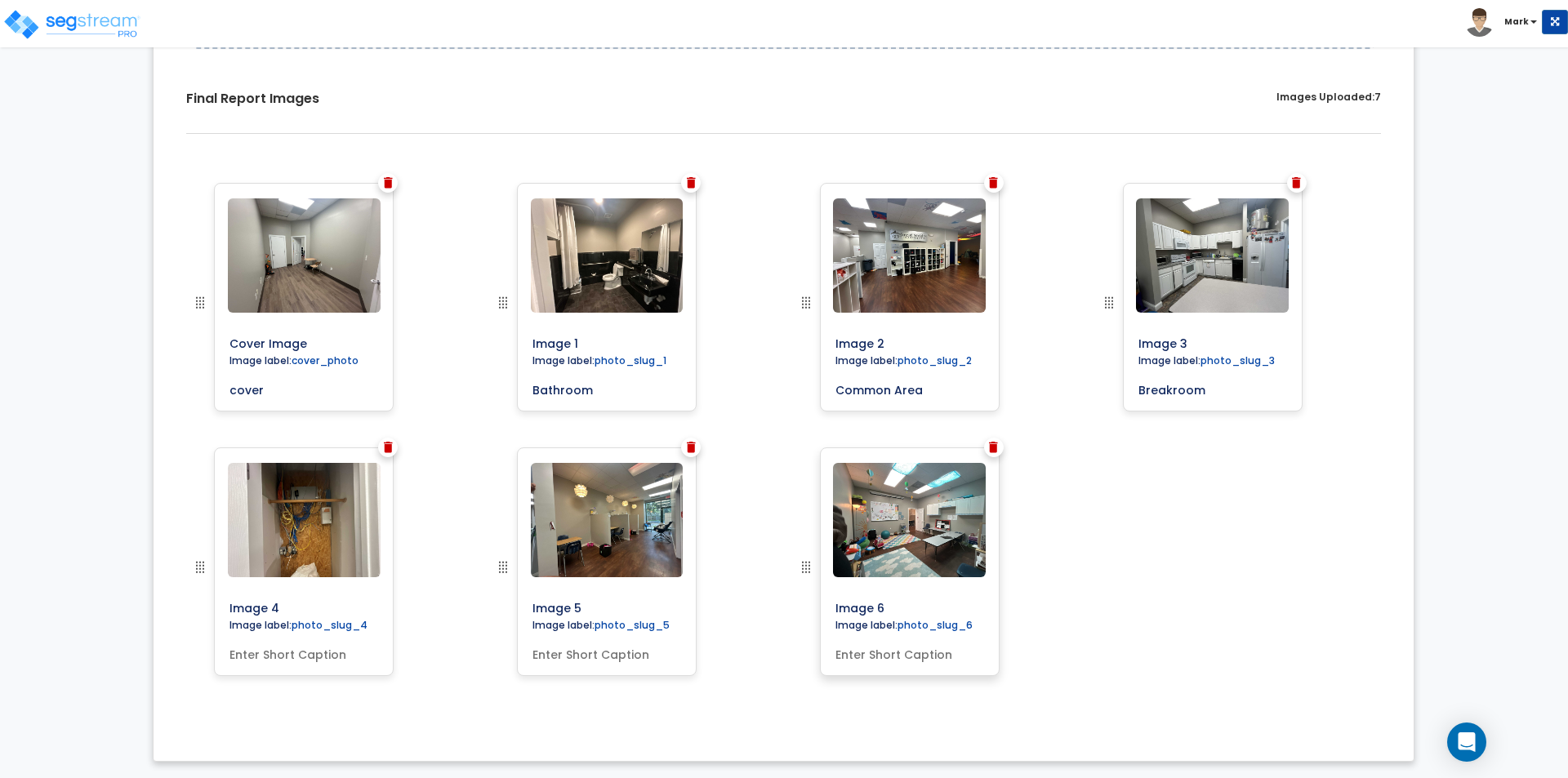
type input "Breakroom"
click at [941, 660] on input "text" at bounding box center [910, 651] width 162 height 23
type input "Exam Room"
click at [606, 658] on input "text" at bounding box center [607, 651] width 162 height 23
type input "Office Area"
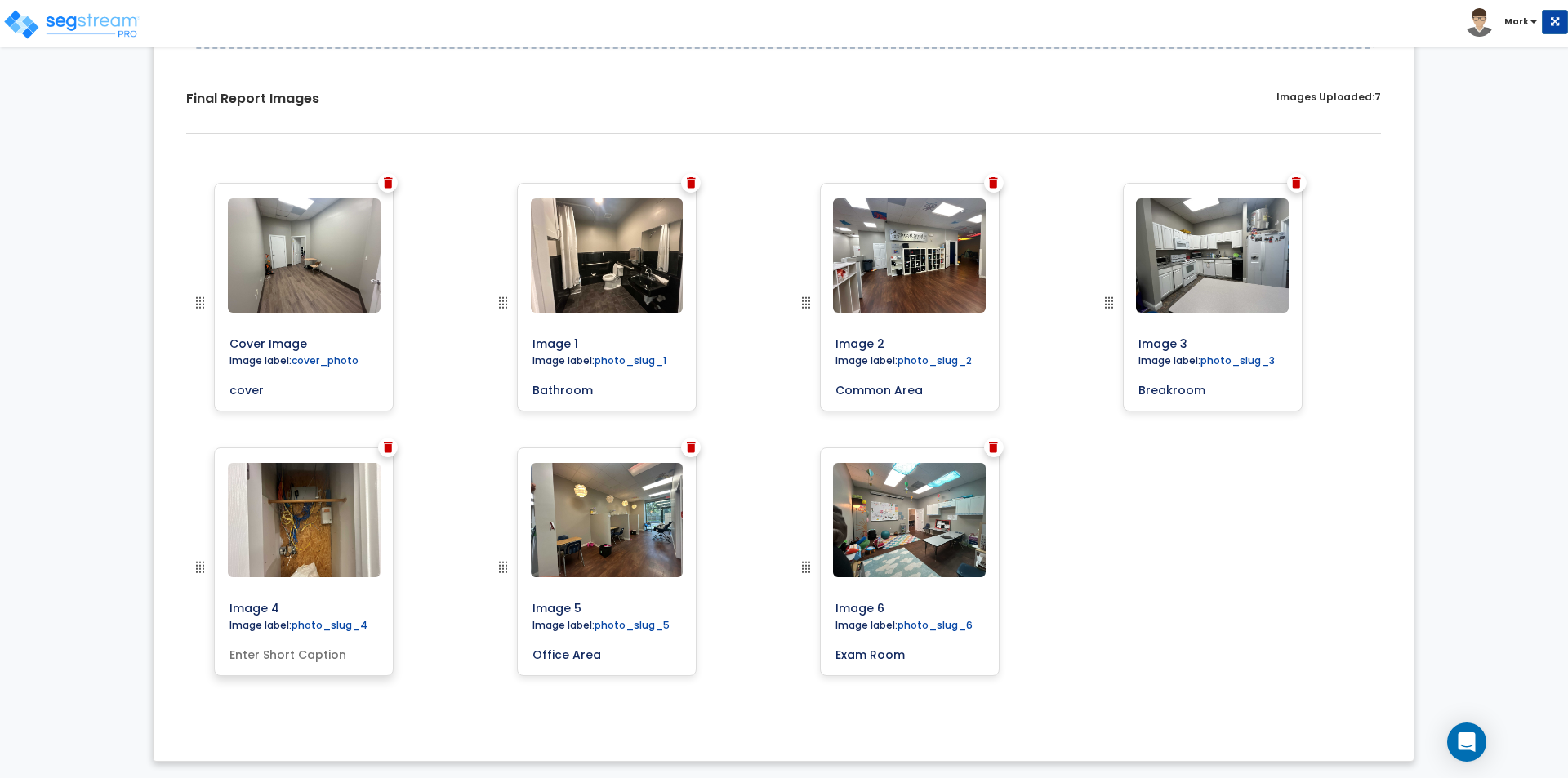
click at [298, 656] on input "text" at bounding box center [304, 651] width 162 height 23
type input "Data Closet"
click at [1163, 585] on div "Cover Image Image label: cover_photo cover Image 1" at bounding box center [783, 448] width 1236 height 554
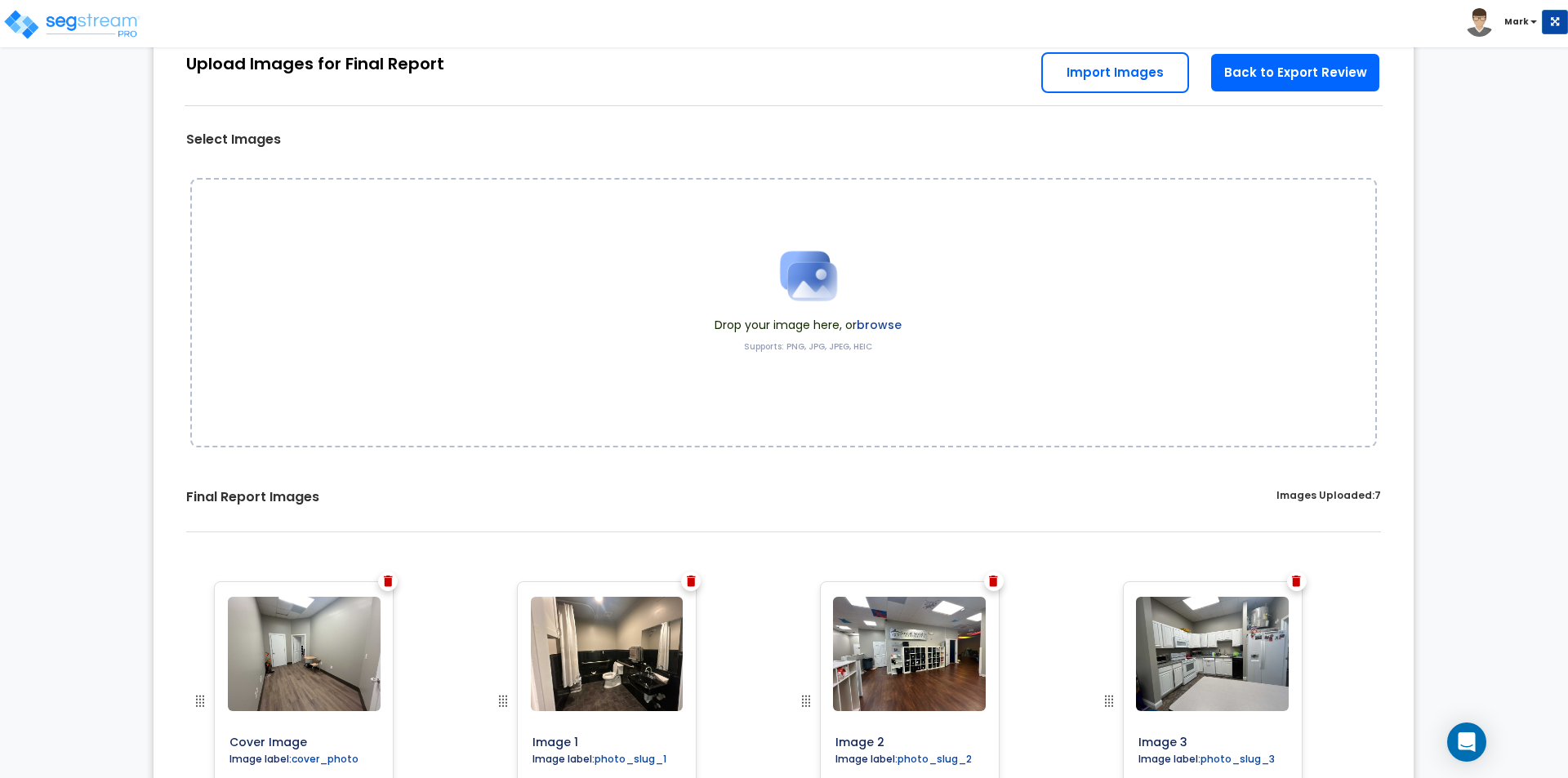
scroll to position [0, 0]
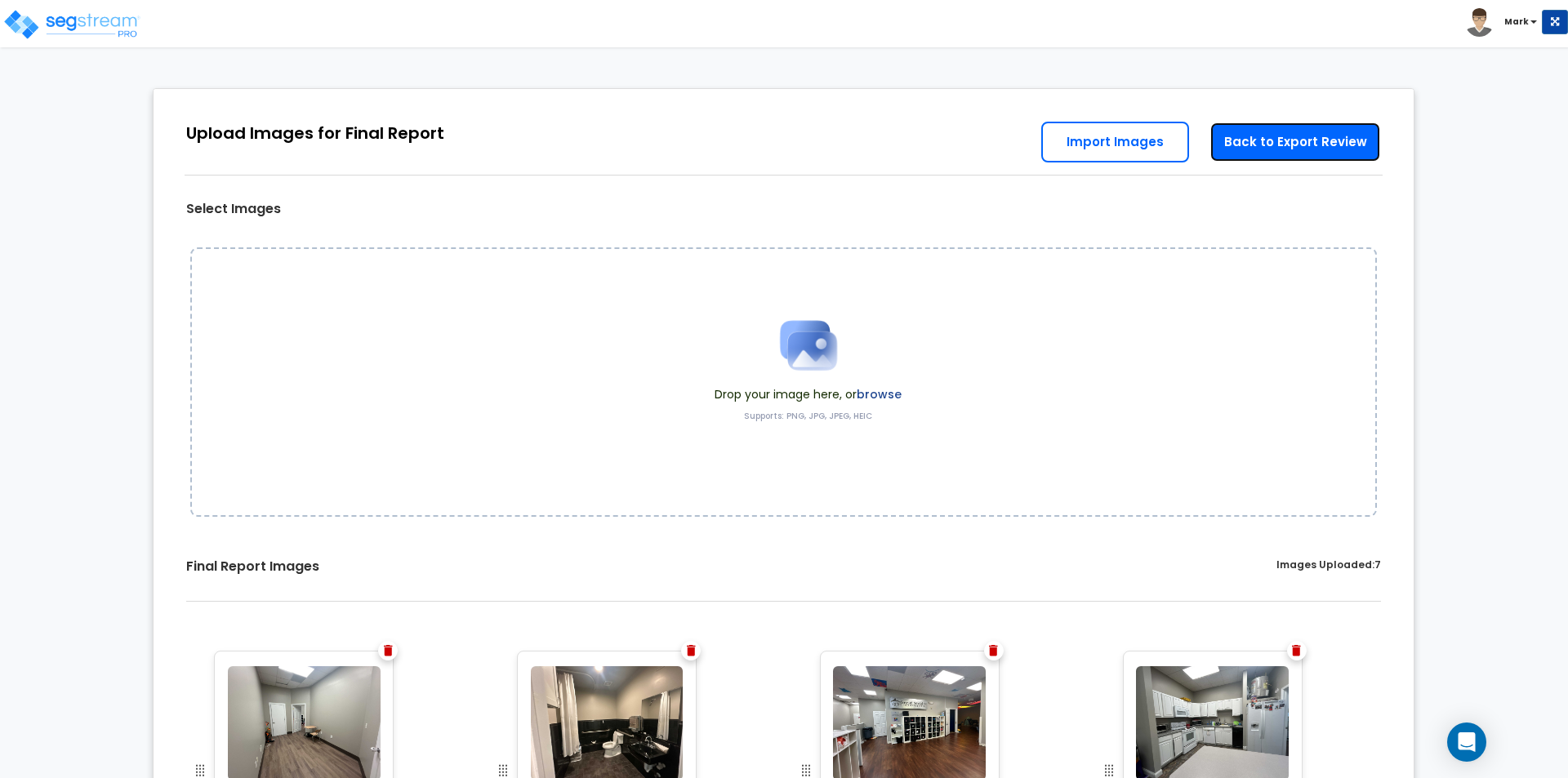
click at [1263, 142] on link "Back to Export Review" at bounding box center [1296, 142] width 171 height 40
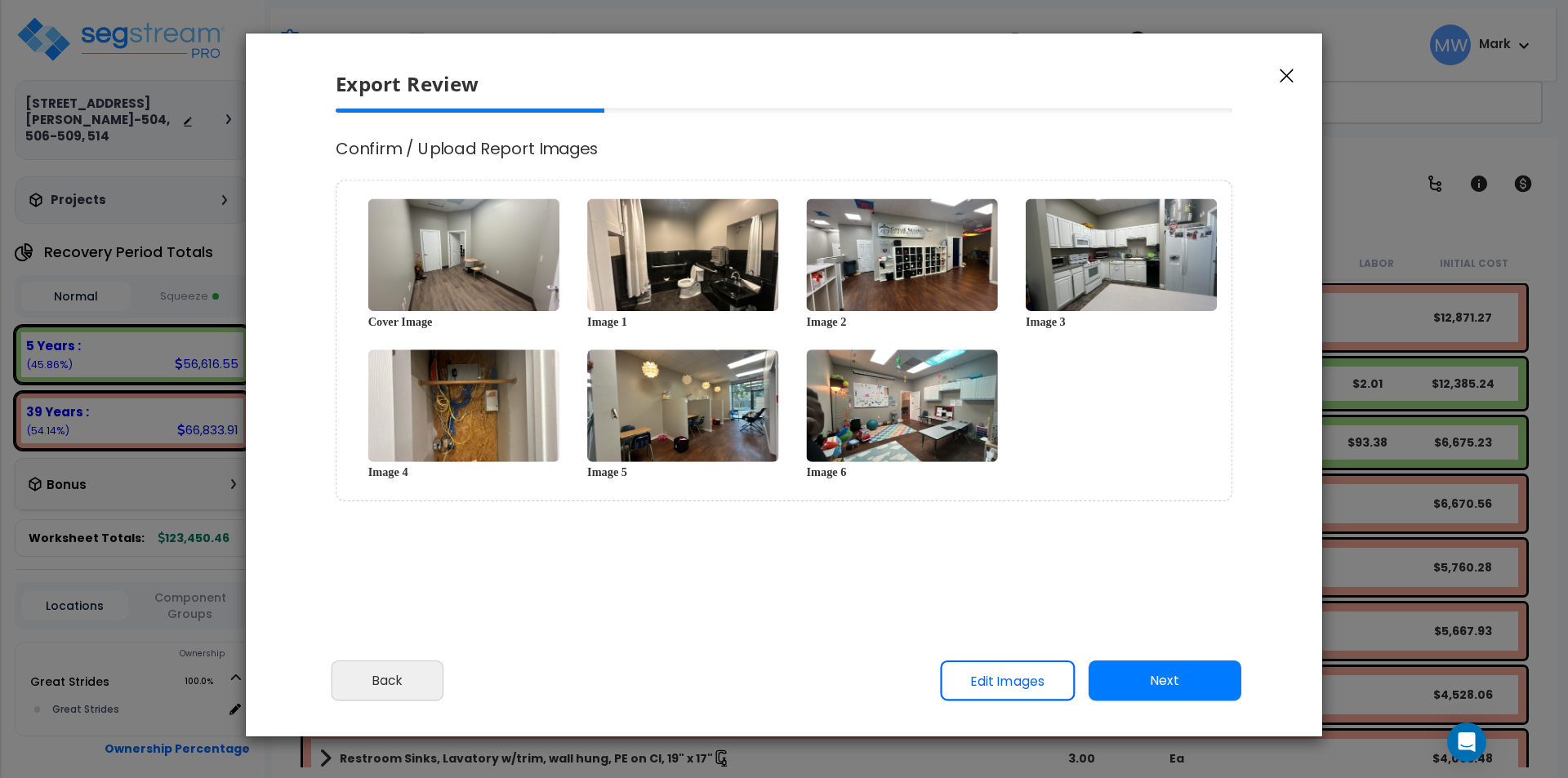
click at [1284, 73] on icon "button" at bounding box center [1286, 75] width 14 height 14
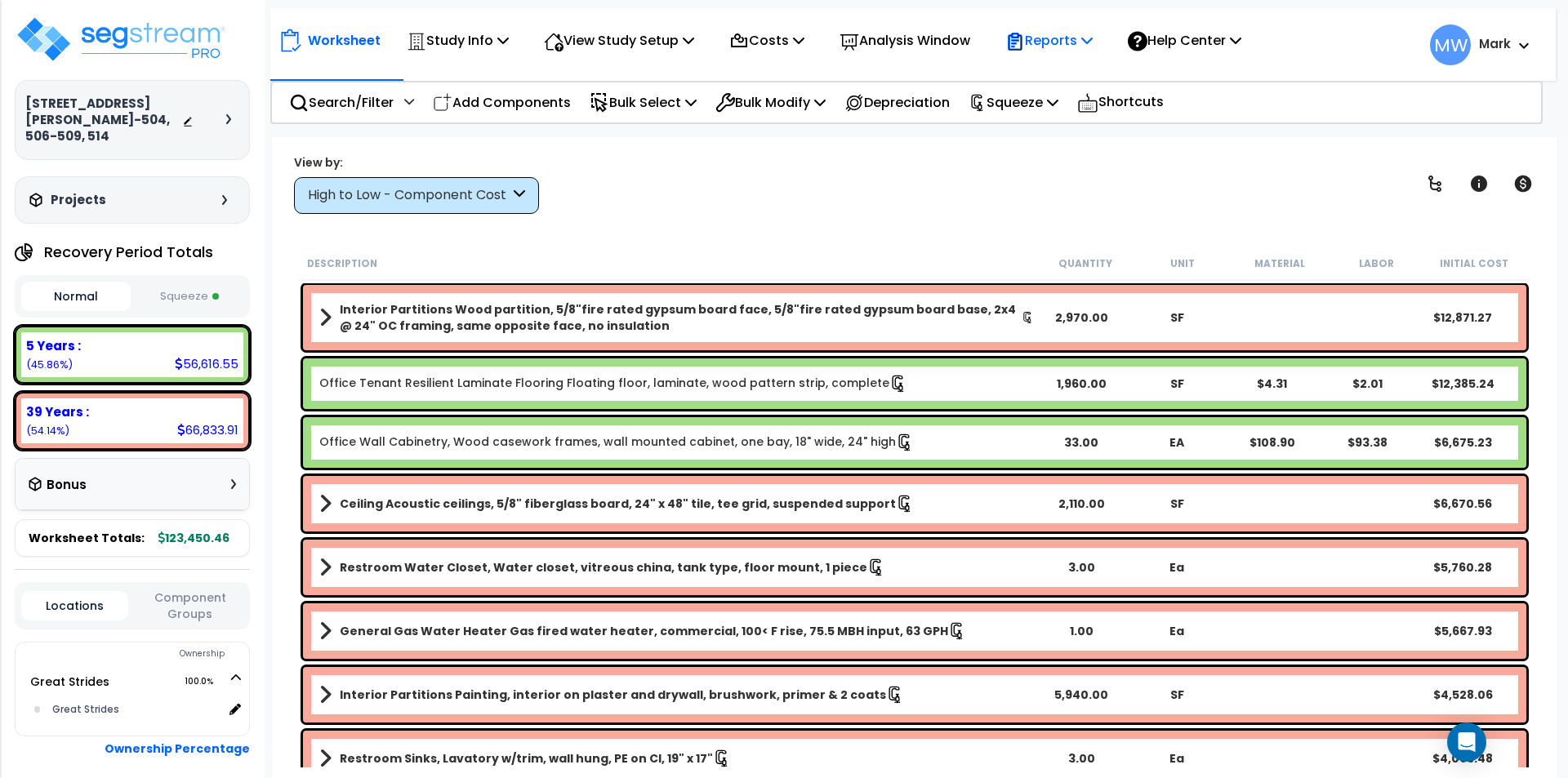
click at [1058, 29] on div "Reports" at bounding box center [1049, 40] width 87 height 39
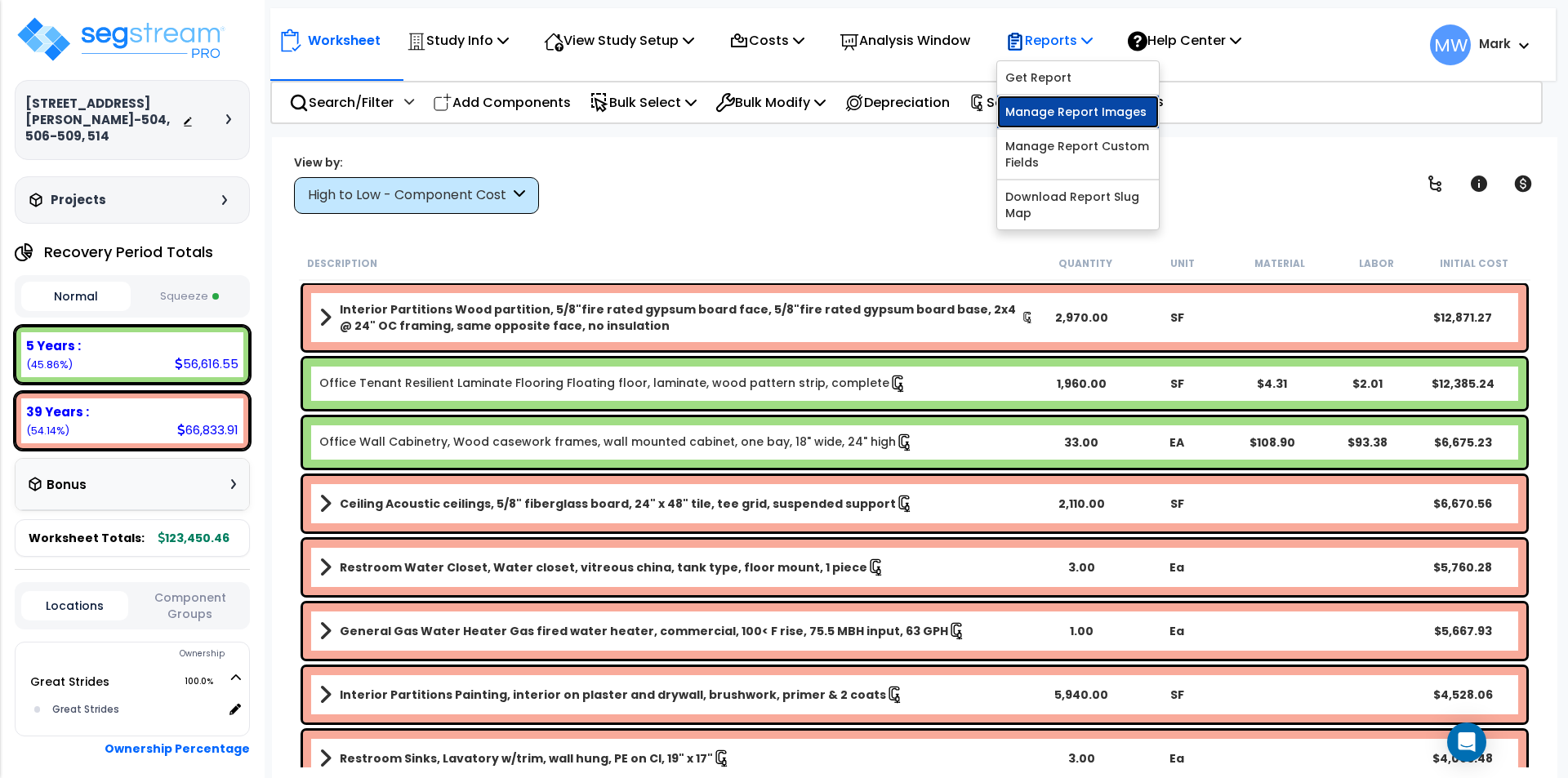
click at [1083, 113] on link "Manage Report Images" at bounding box center [1078, 112] width 162 height 33
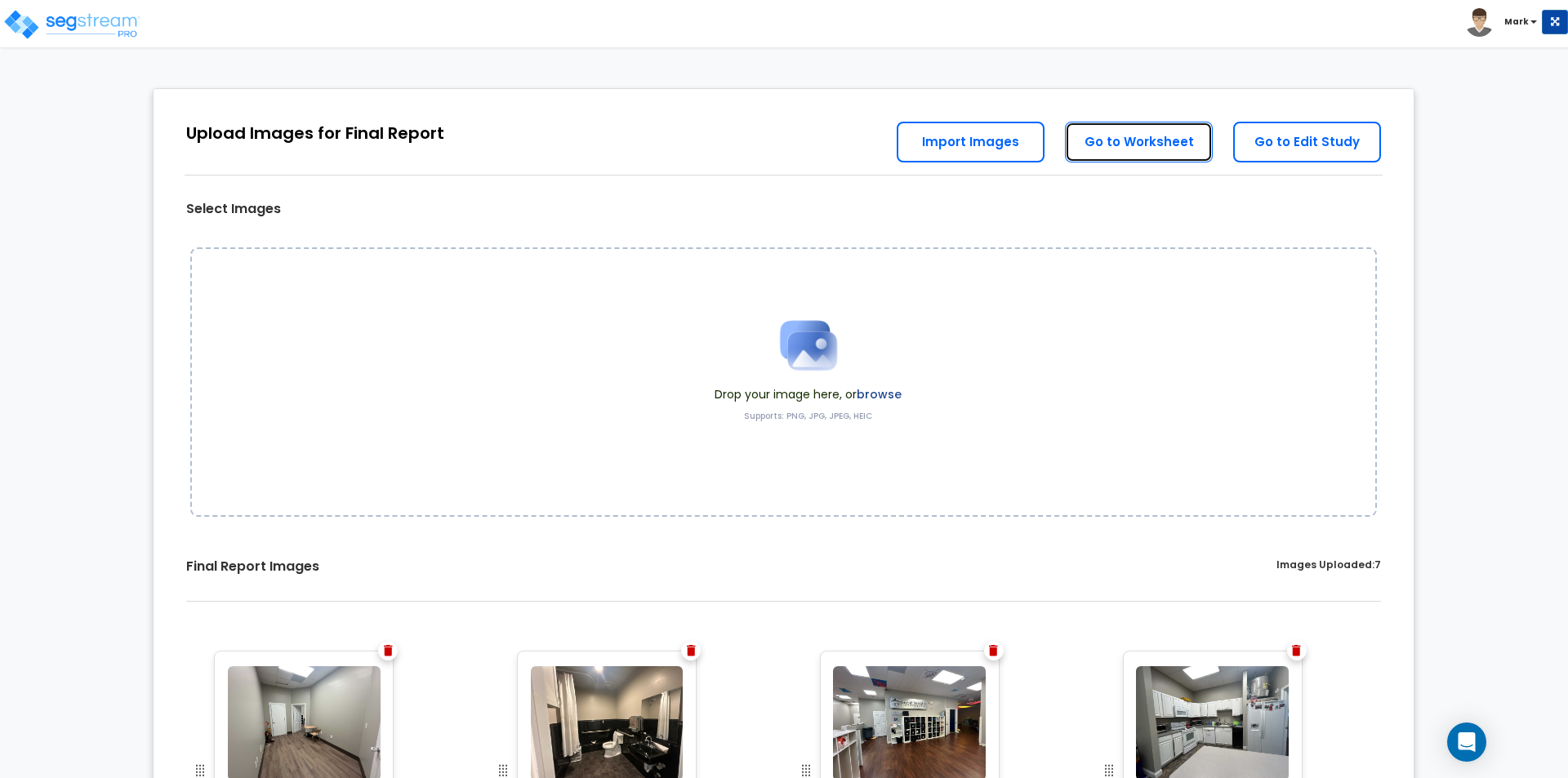
click at [1163, 139] on link "Go to Worksheet" at bounding box center [1138, 142] width 148 height 40
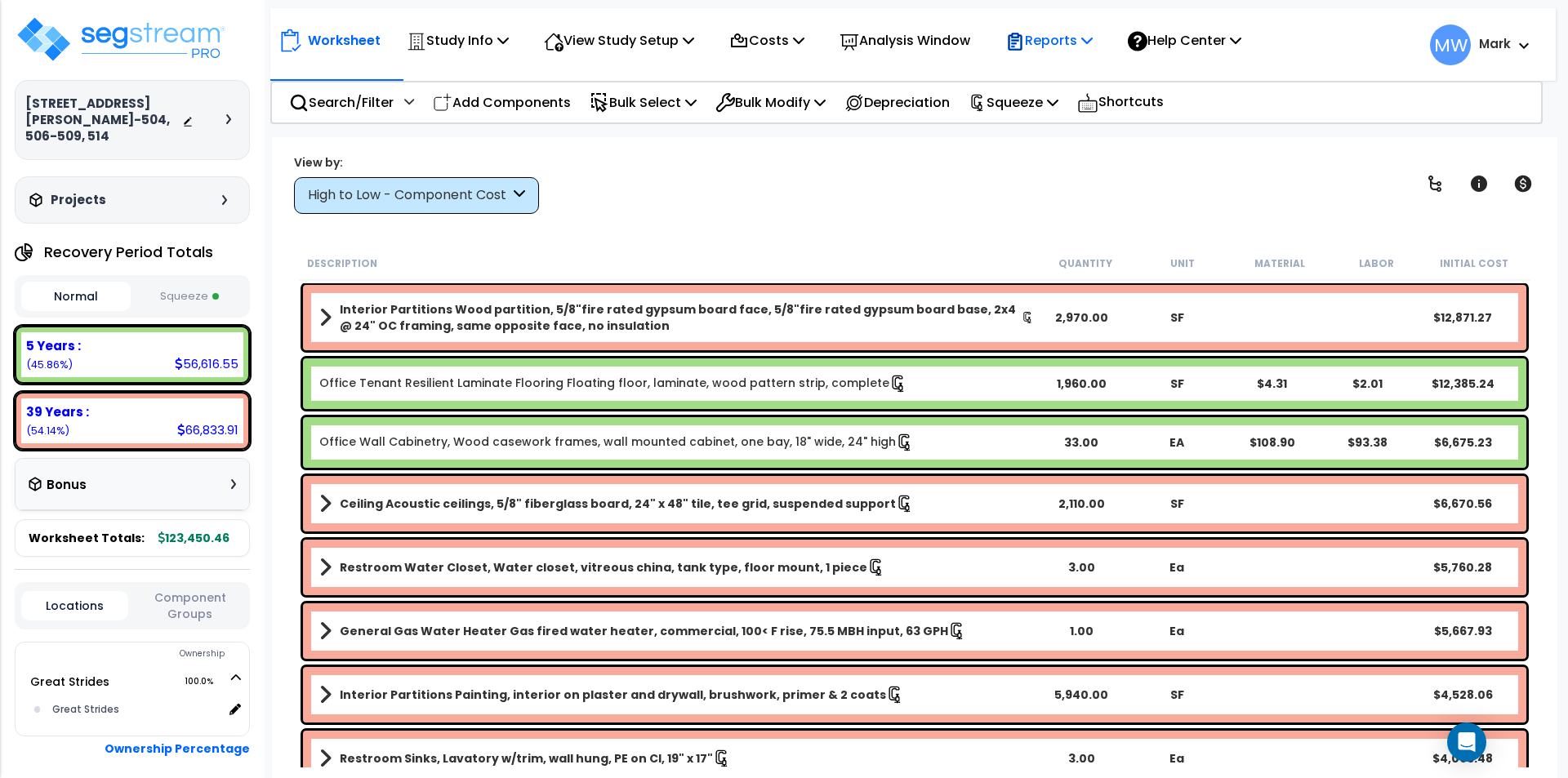
click at [1073, 29] on div "Reports" at bounding box center [1049, 40] width 87 height 39
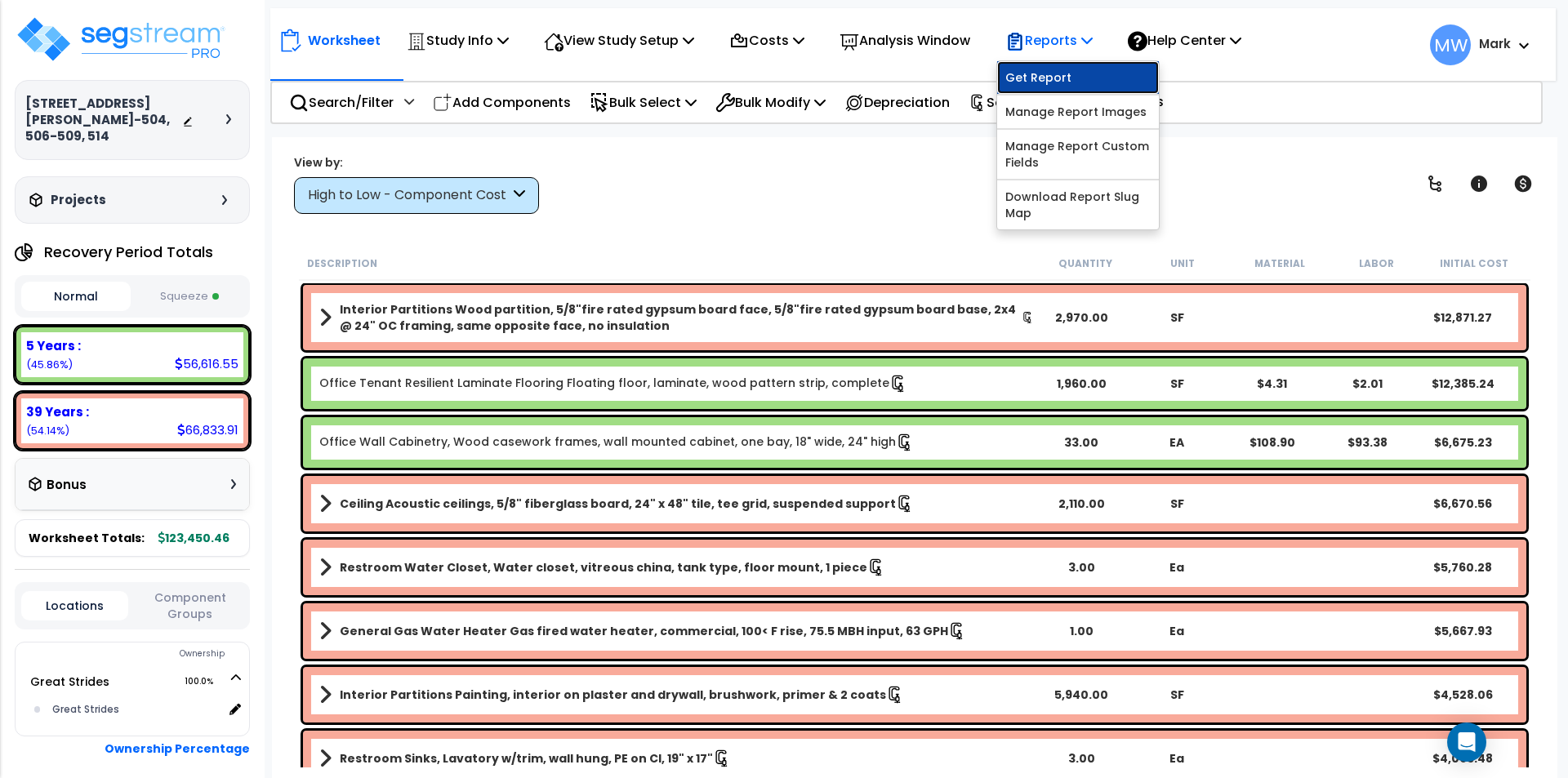
click at [1073, 74] on link "Get Report" at bounding box center [1078, 78] width 162 height 33
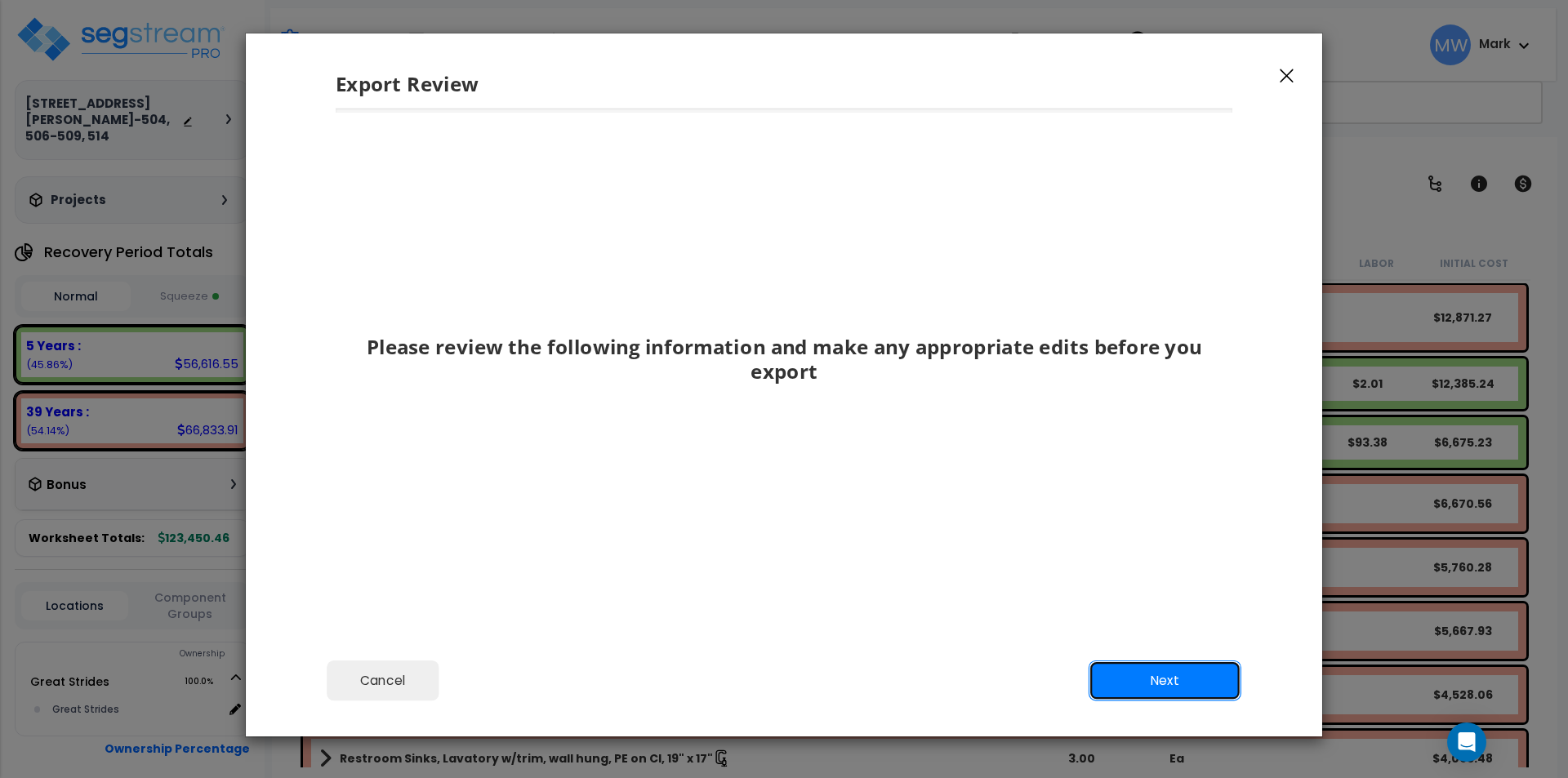
click at [1163, 677] on button "Next" at bounding box center [1165, 681] width 153 height 40
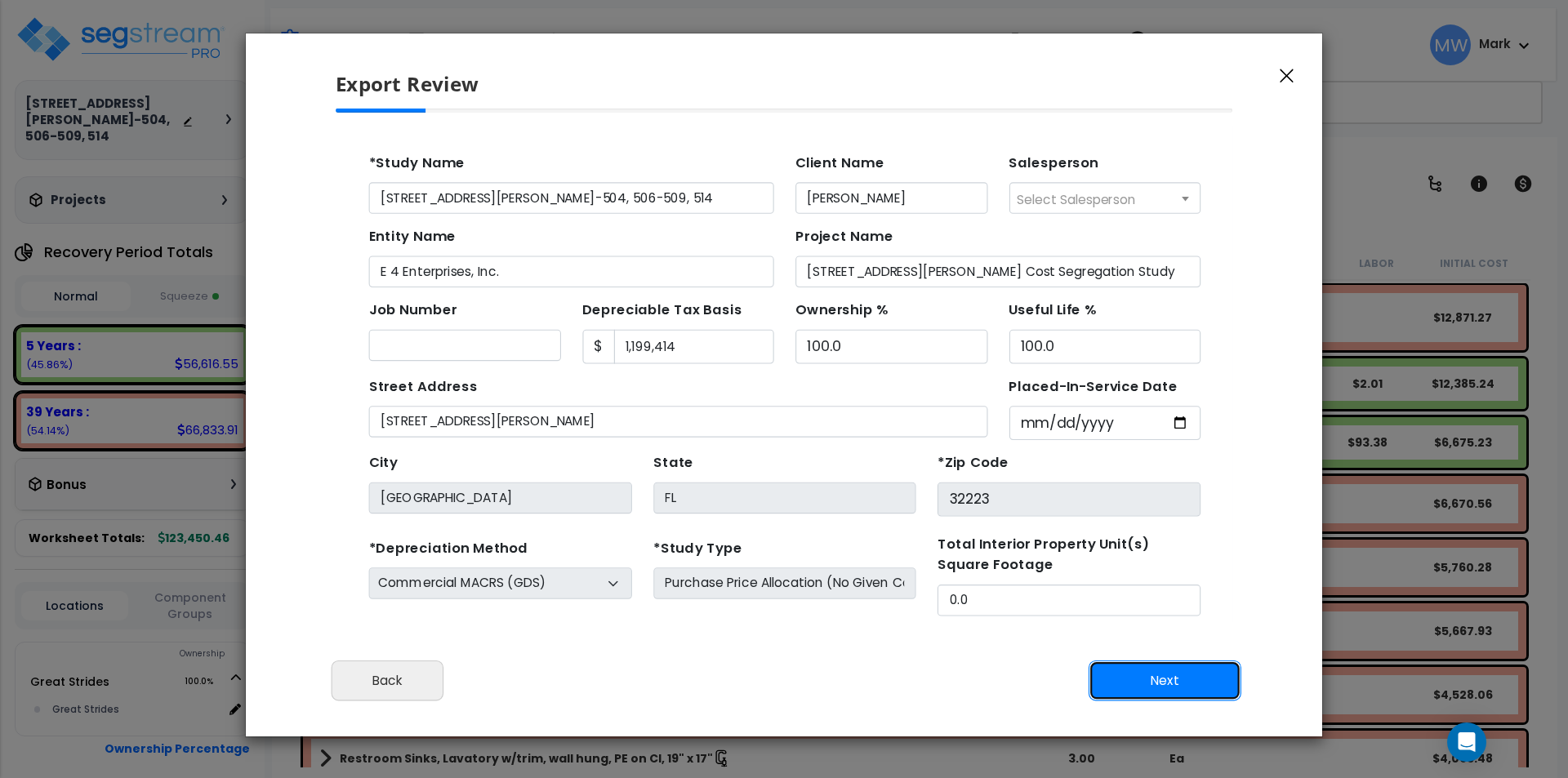
click at [1159, 667] on button "Next" at bounding box center [1165, 681] width 153 height 40
type input "0"
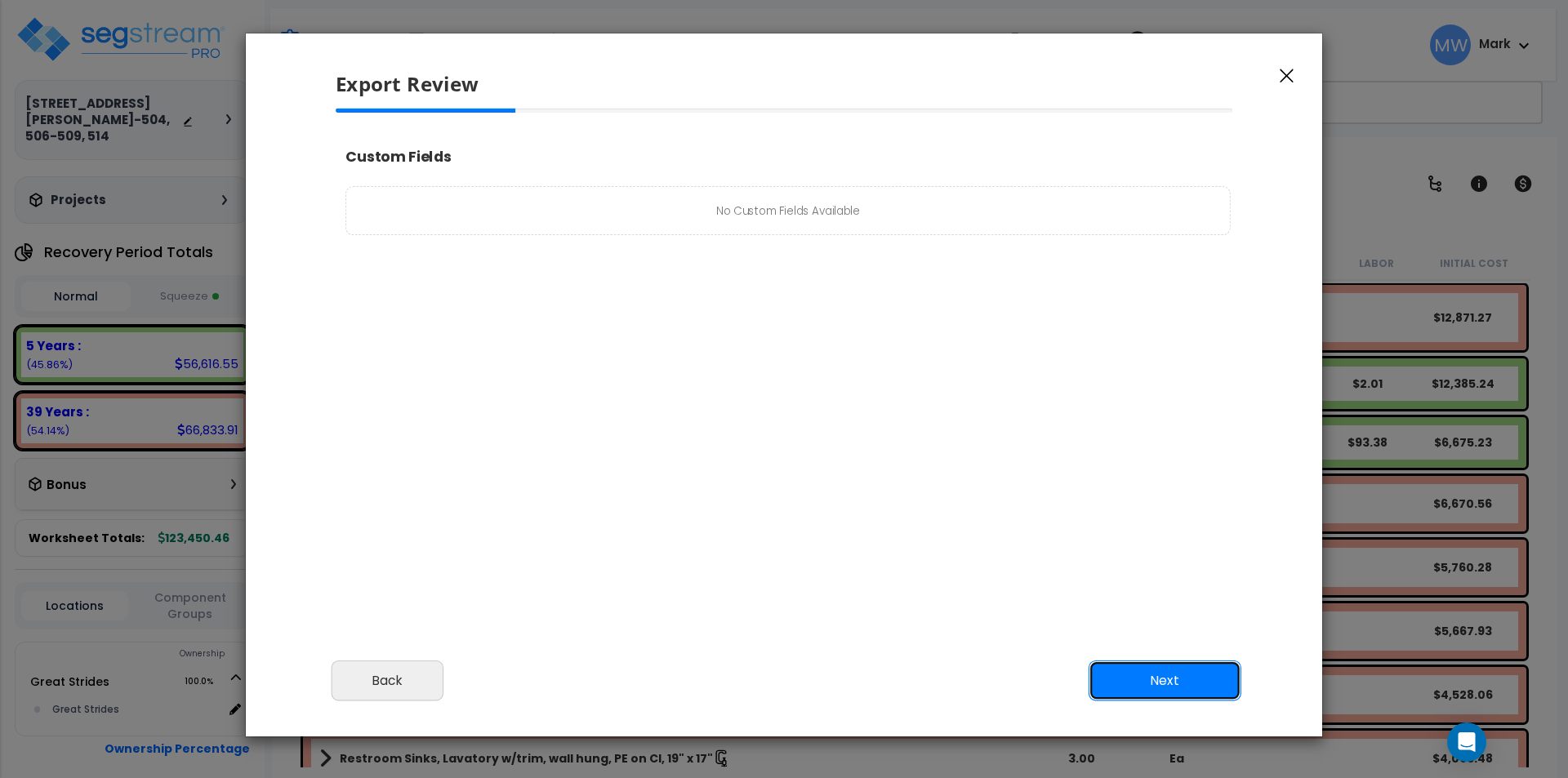
click at [1159, 667] on button "Next" at bounding box center [1165, 681] width 153 height 40
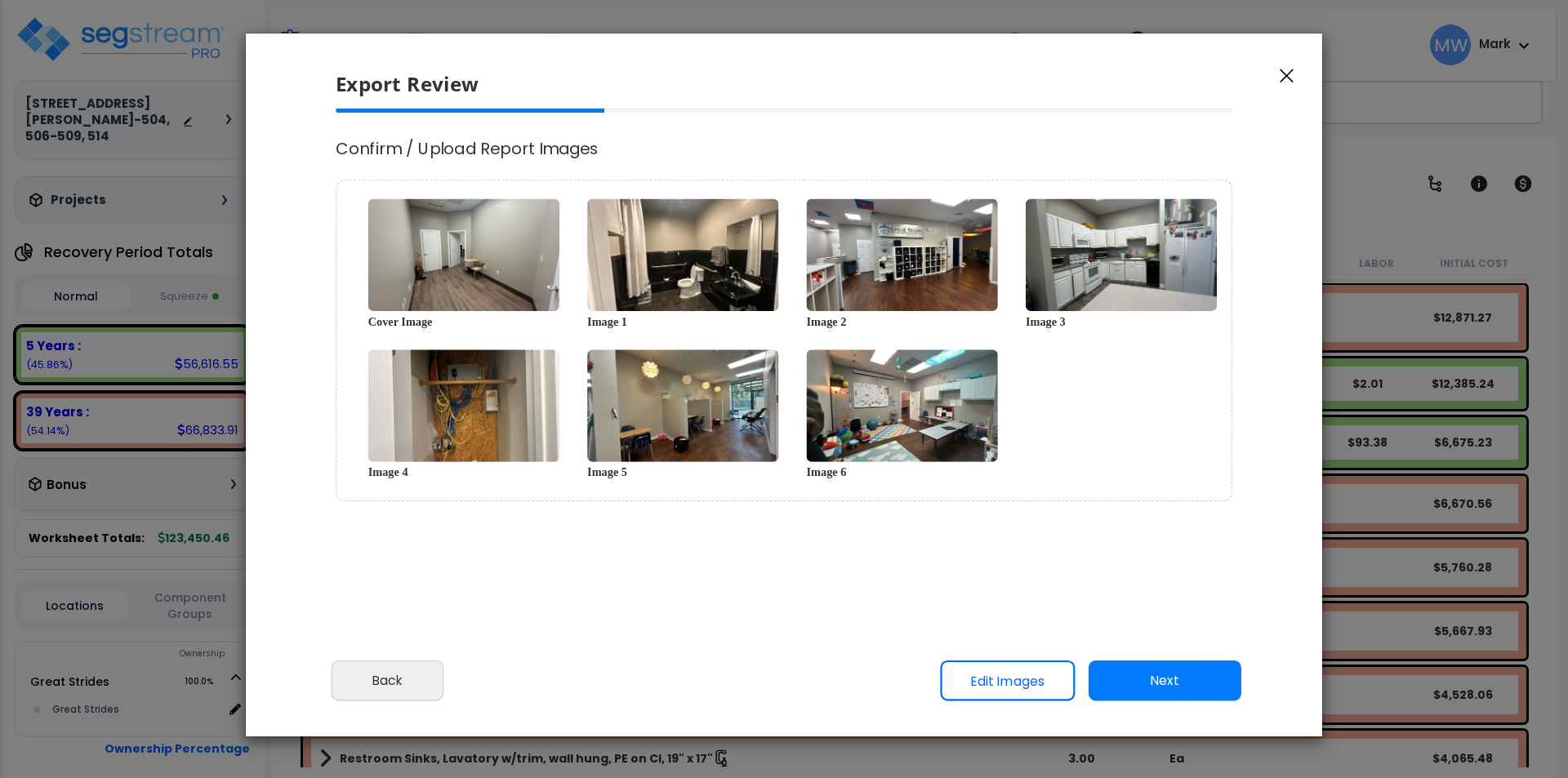
select select "2024"
click at [1173, 687] on button "Next" at bounding box center [1165, 681] width 153 height 40
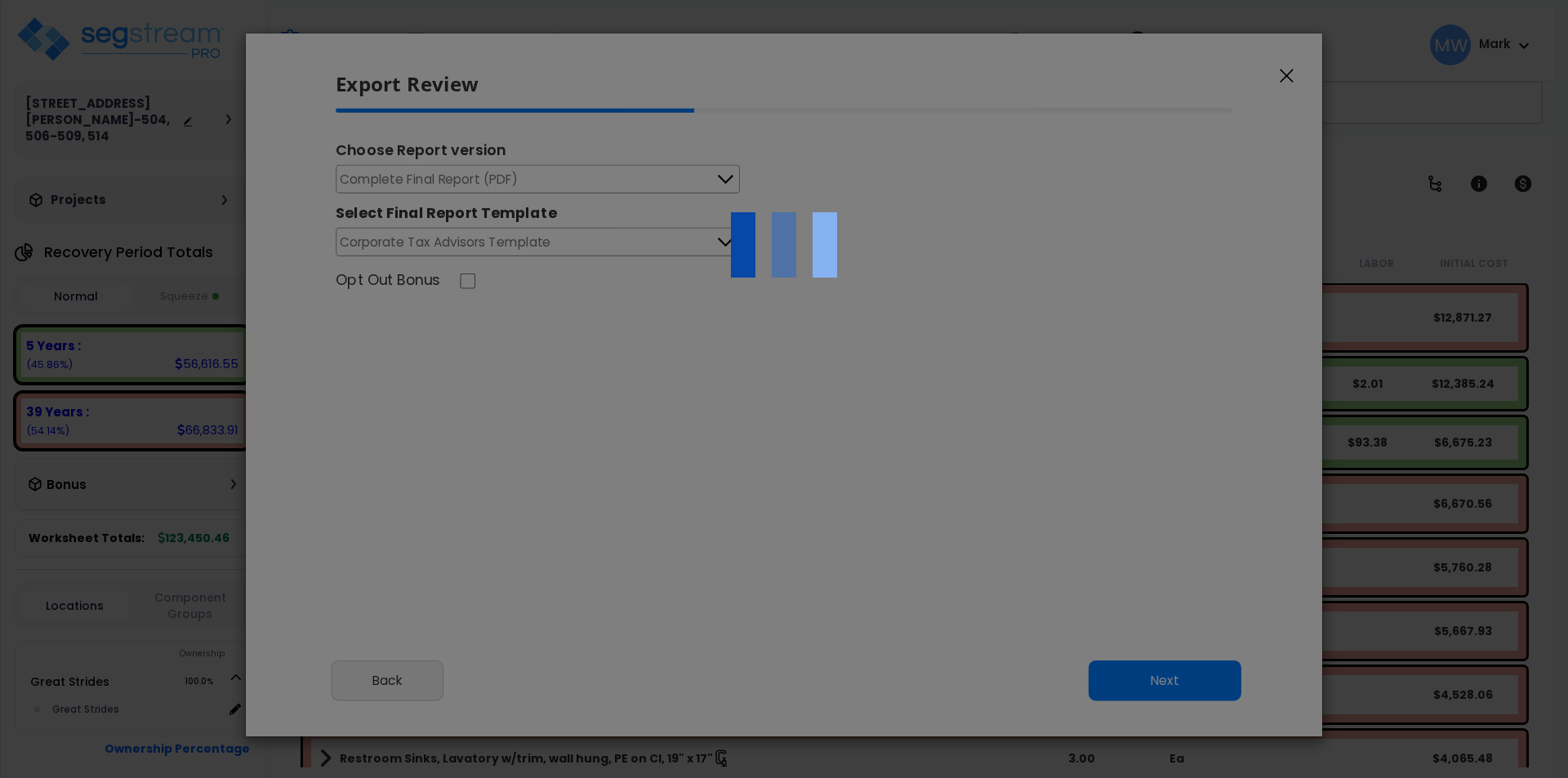
click at [585, 179] on div at bounding box center [784, 389] width 1568 height 778
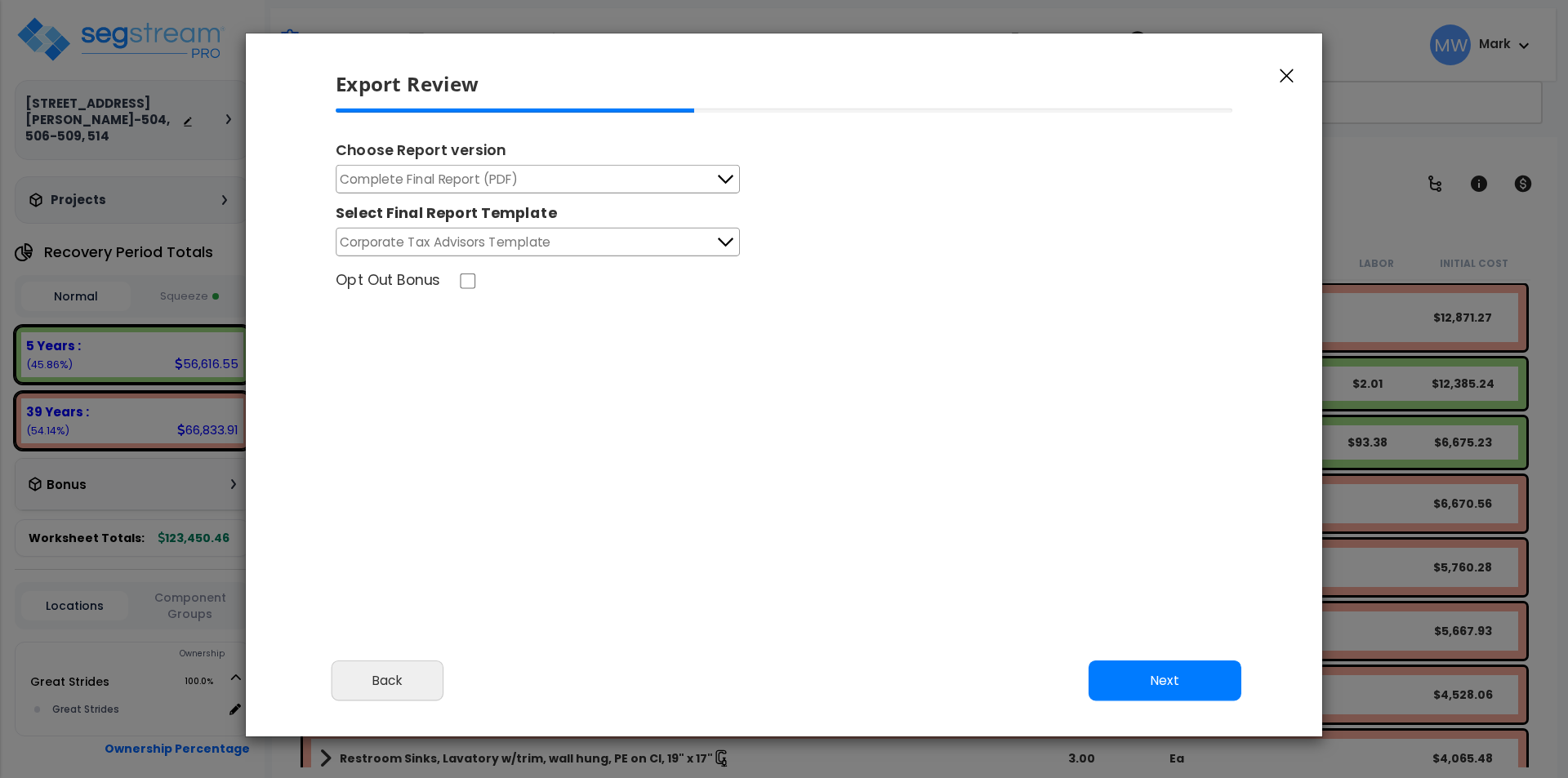
click at [578, 179] on button "Complete Final Report (PDF)" at bounding box center [537, 178] width 404 height 29
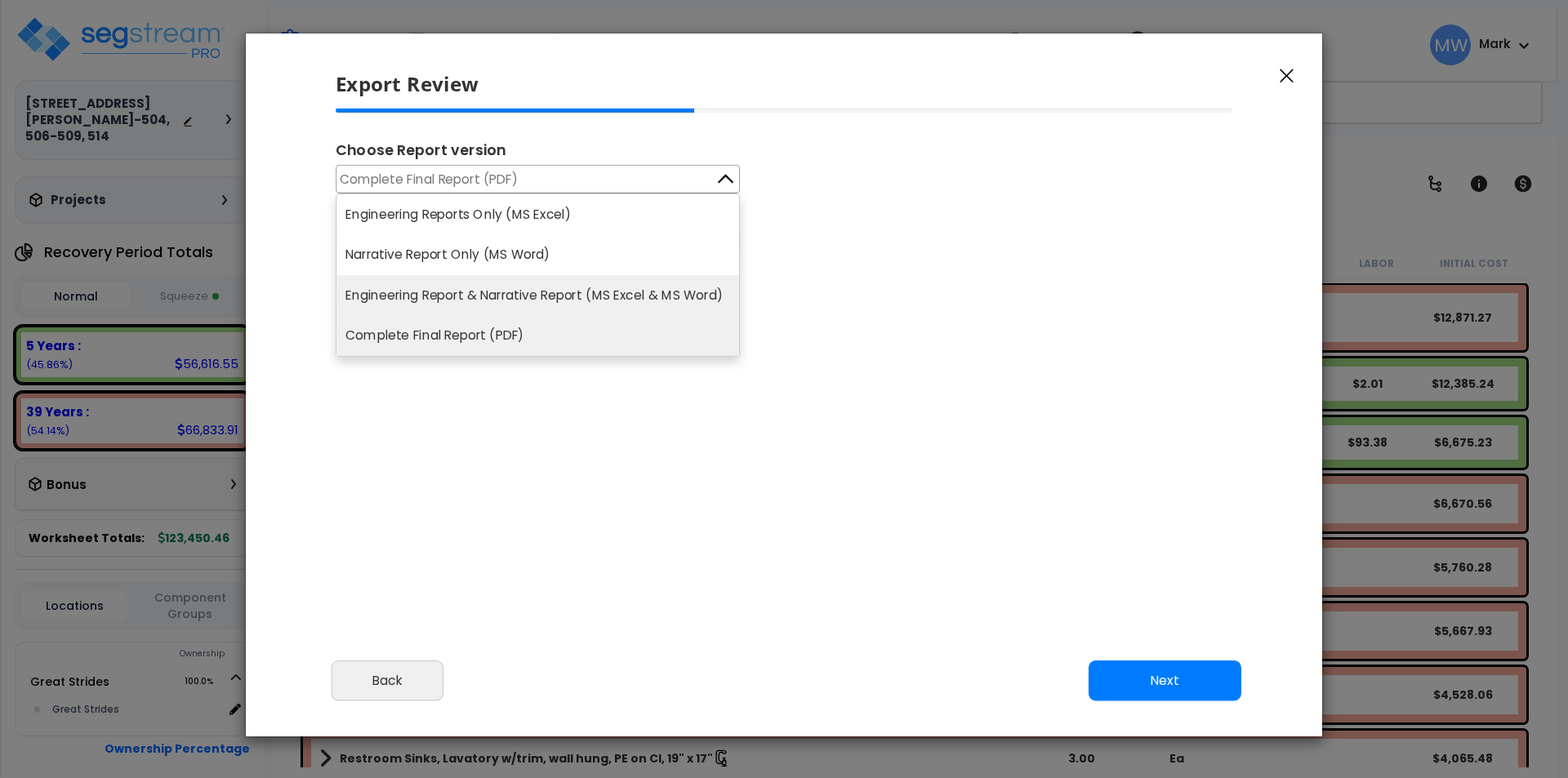
click at [611, 296] on li "Engineering Report & Narrative Report (MS Excel & MS Word)" at bounding box center [538, 295] width 403 height 40
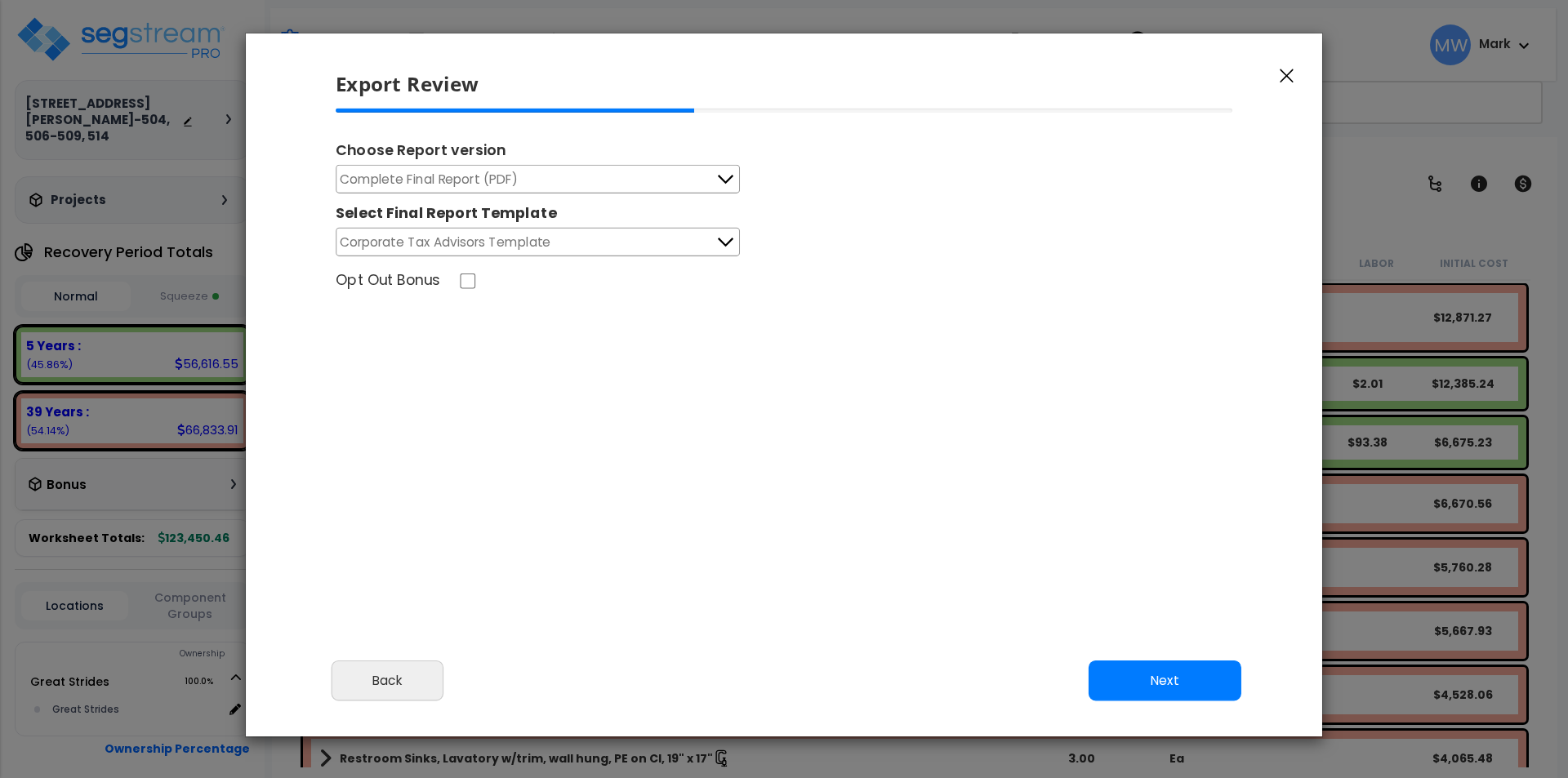
click at [593, 168] on button "Complete Final Report (PDF)" at bounding box center [537, 178] width 404 height 29
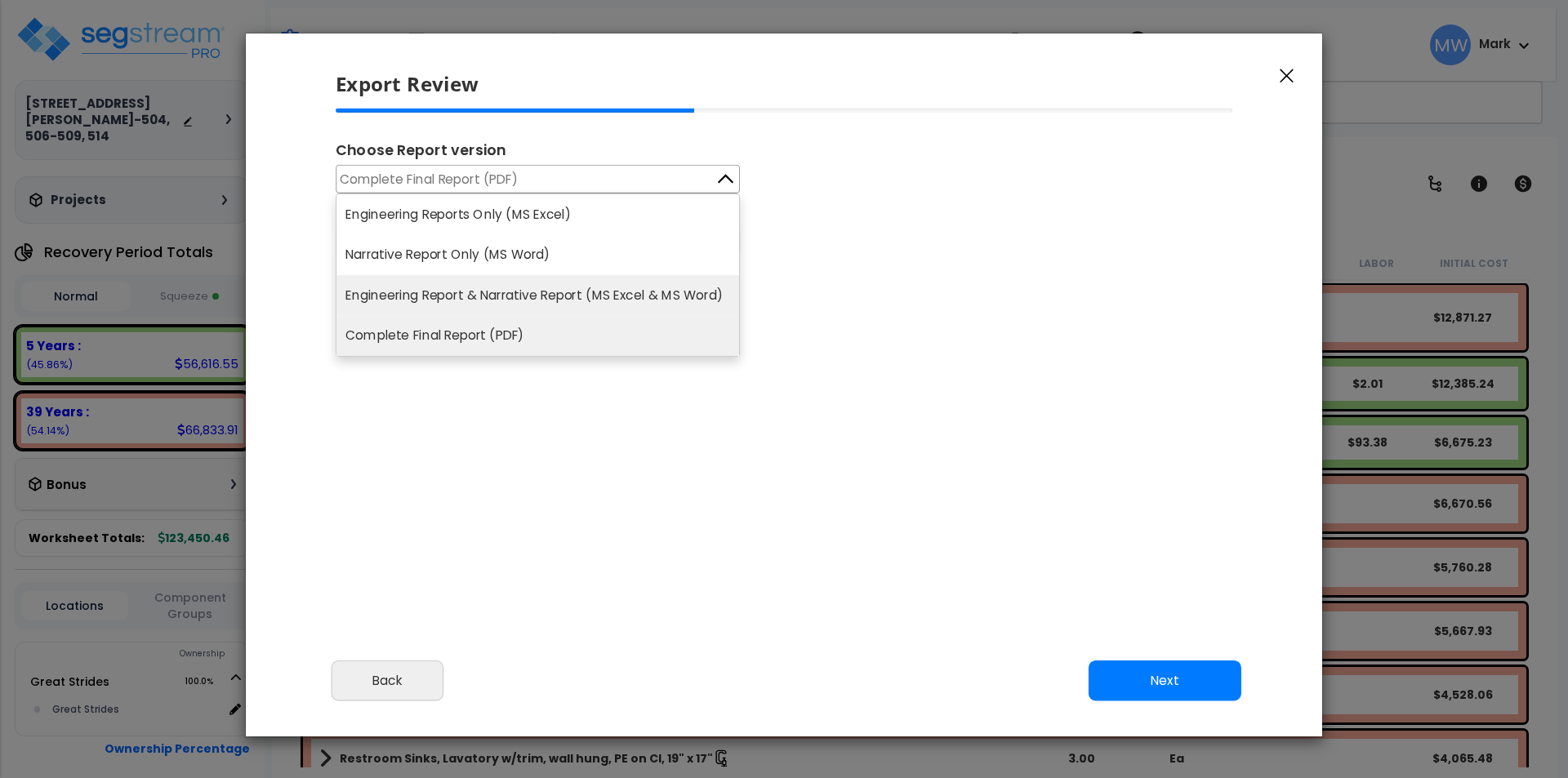
click at [624, 296] on li "Engineering Report & Narrative Report (MS Excel & MS Word)" at bounding box center [538, 295] width 403 height 40
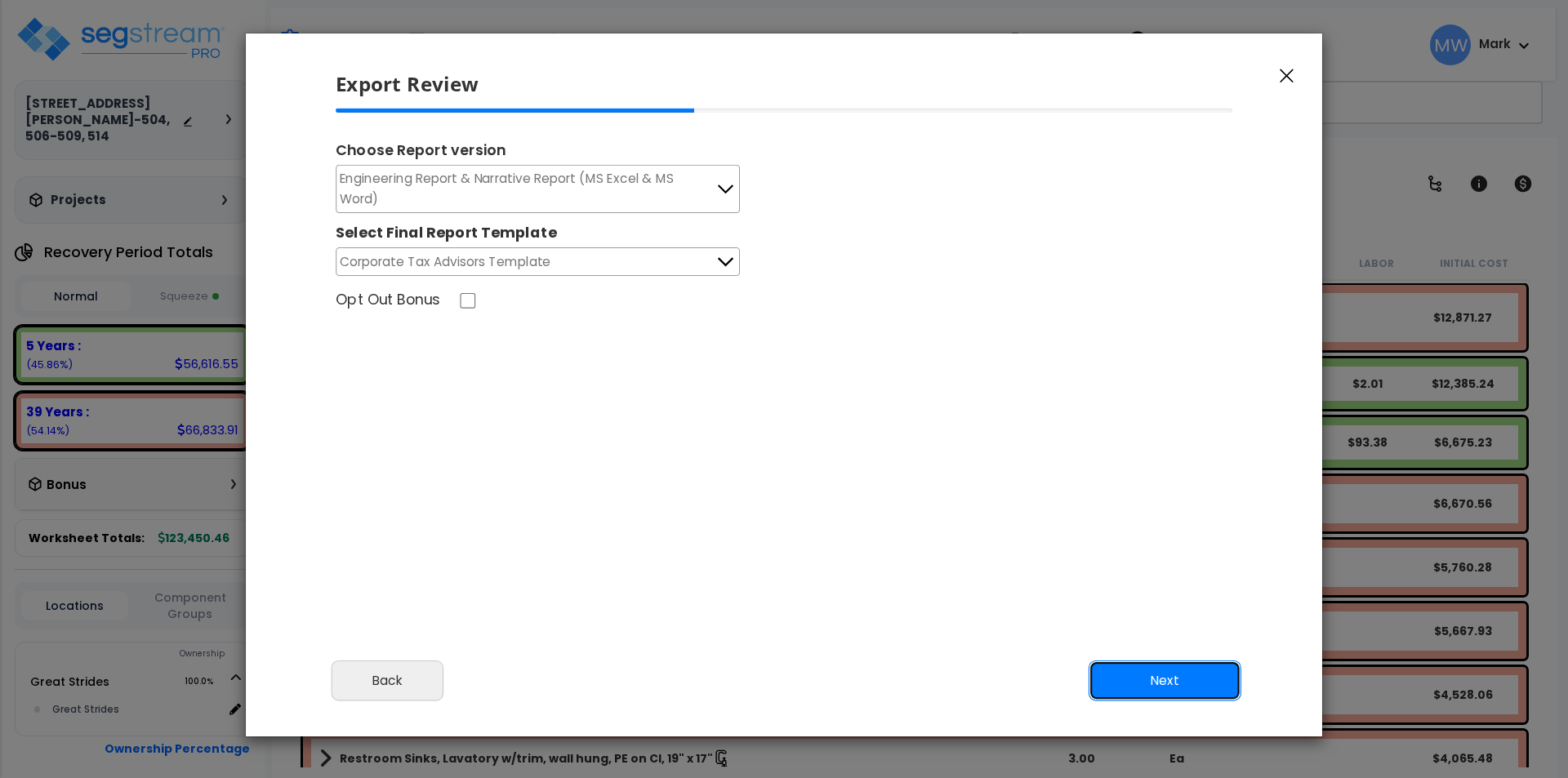
click at [1147, 685] on button "Next" at bounding box center [1165, 681] width 153 height 40
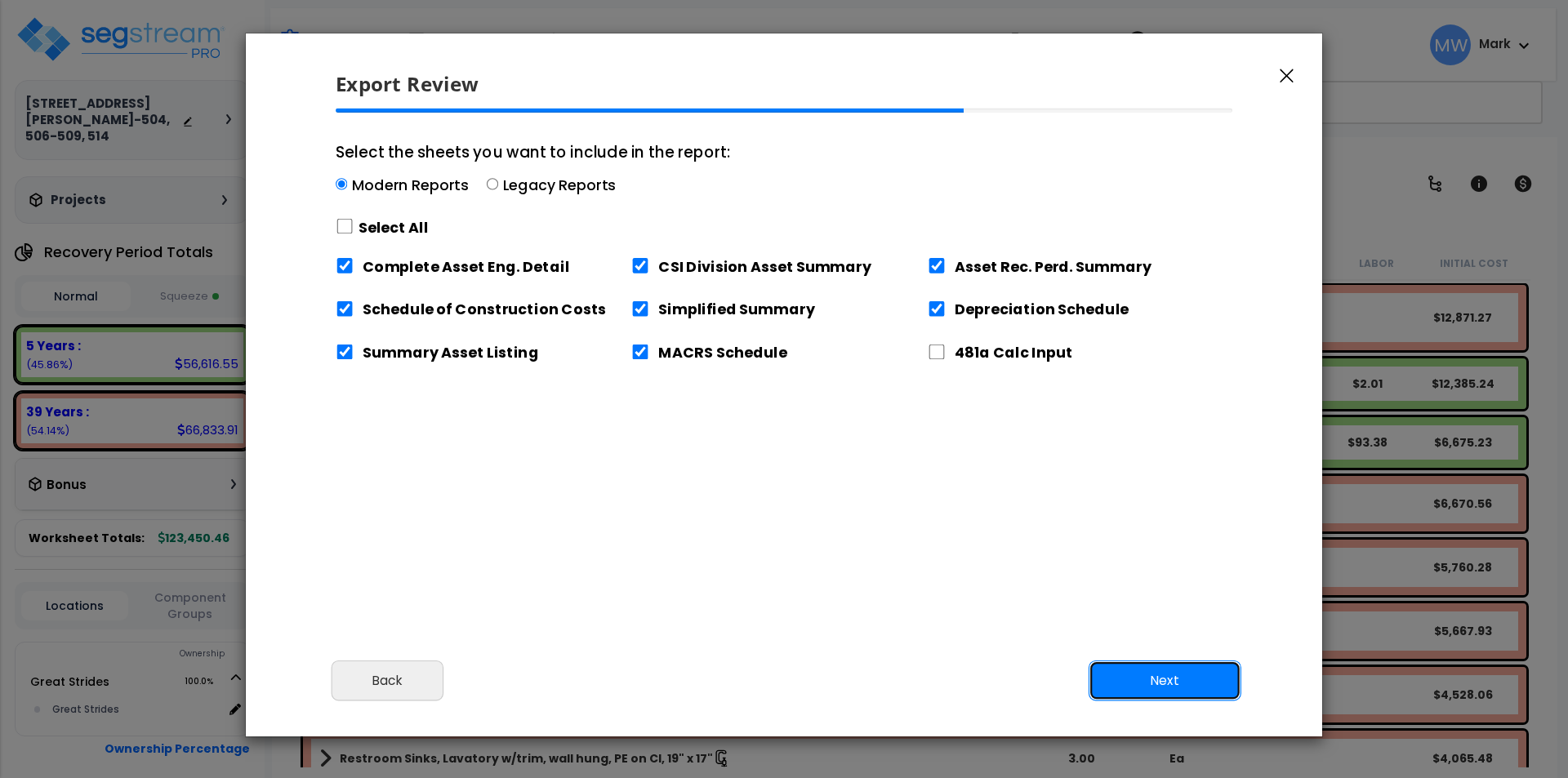
click at [1146, 686] on button "Next" at bounding box center [1165, 681] width 153 height 40
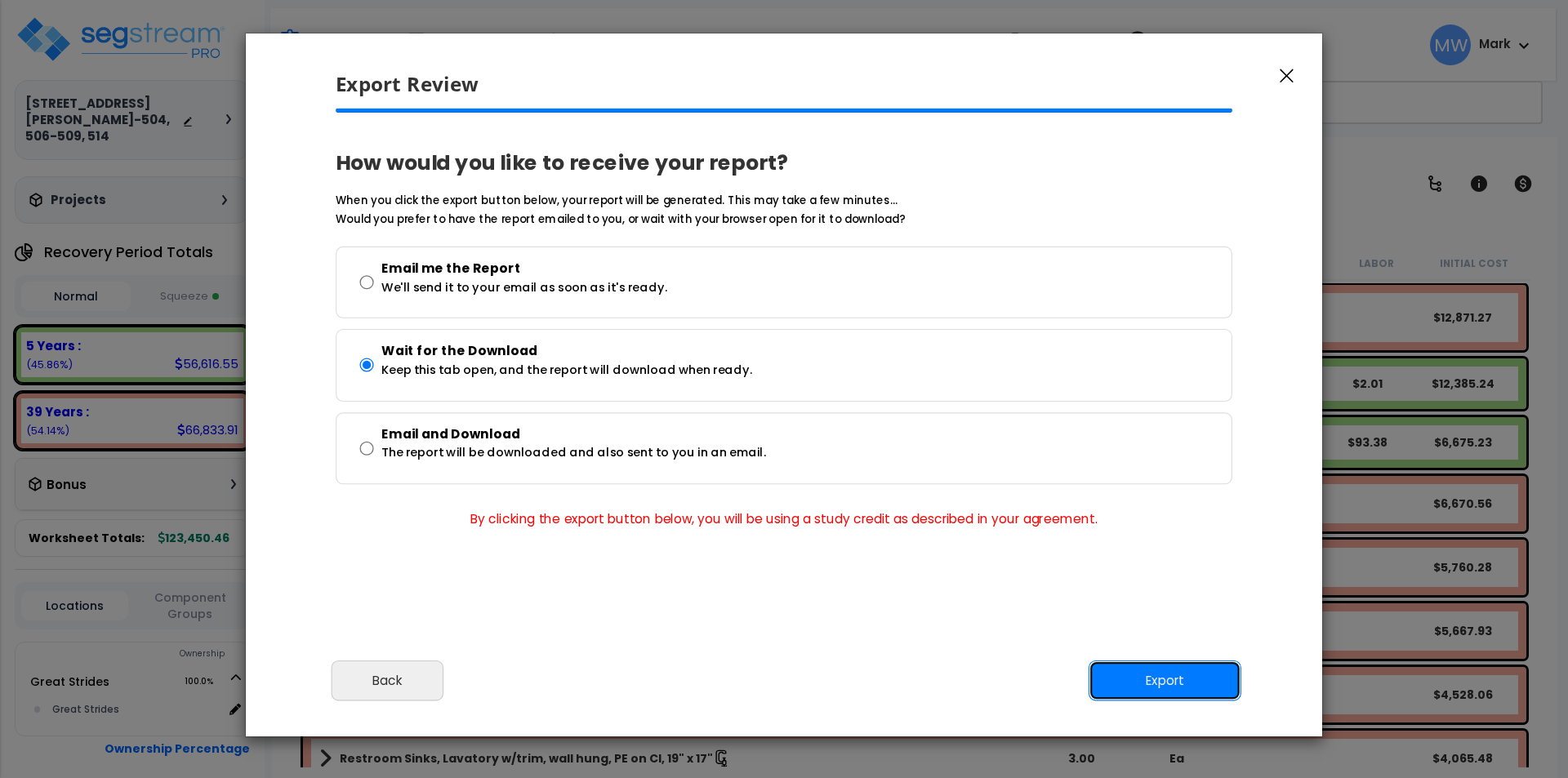
click at [1157, 683] on button "Export" at bounding box center [1165, 681] width 153 height 40
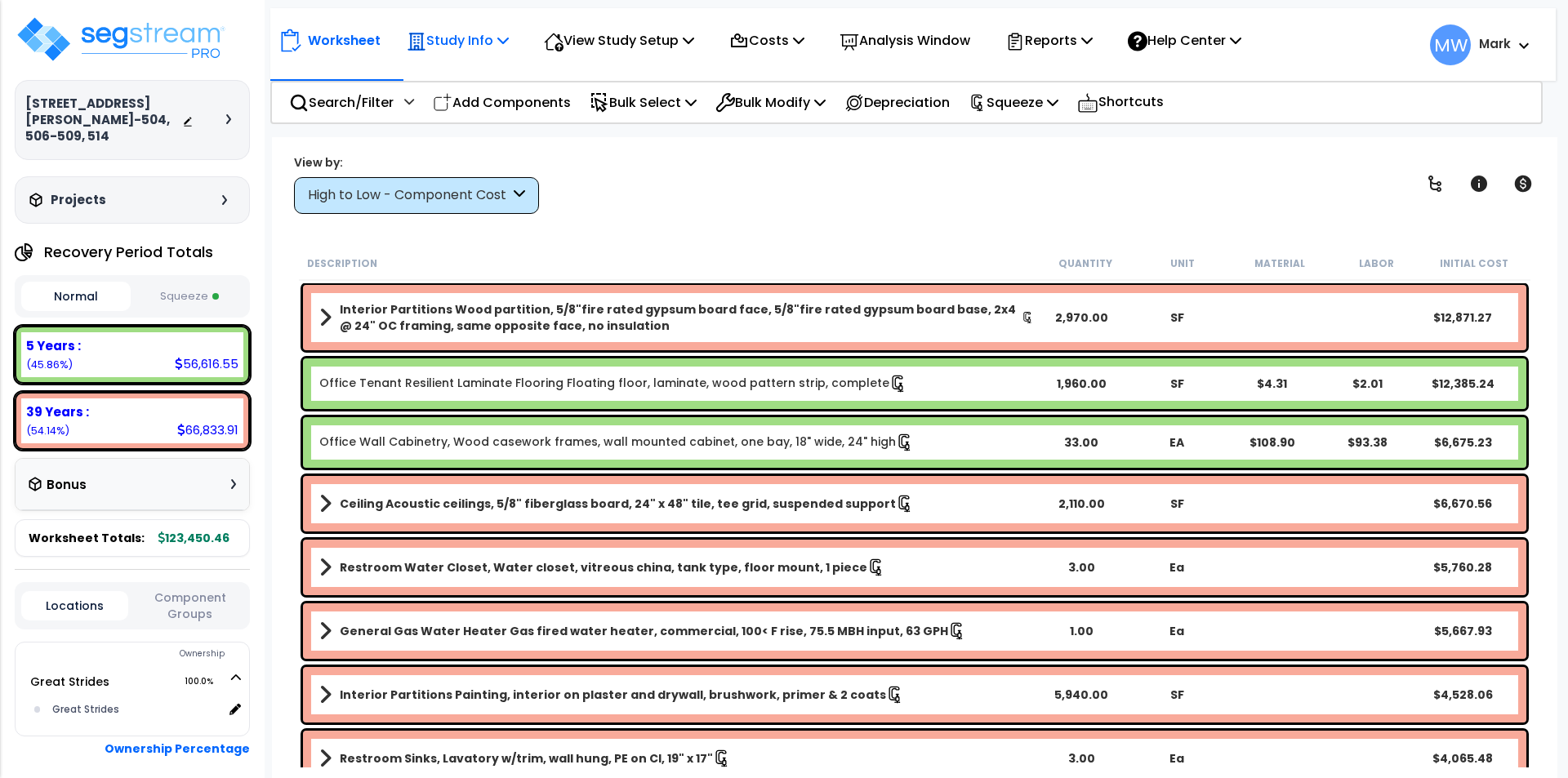
click at [444, 23] on div "Study Info" at bounding box center [457, 40] width 102 height 39
drag, startPoint x: 644, startPoint y: 198, endPoint x: 623, endPoint y: 98, distance: 102.2
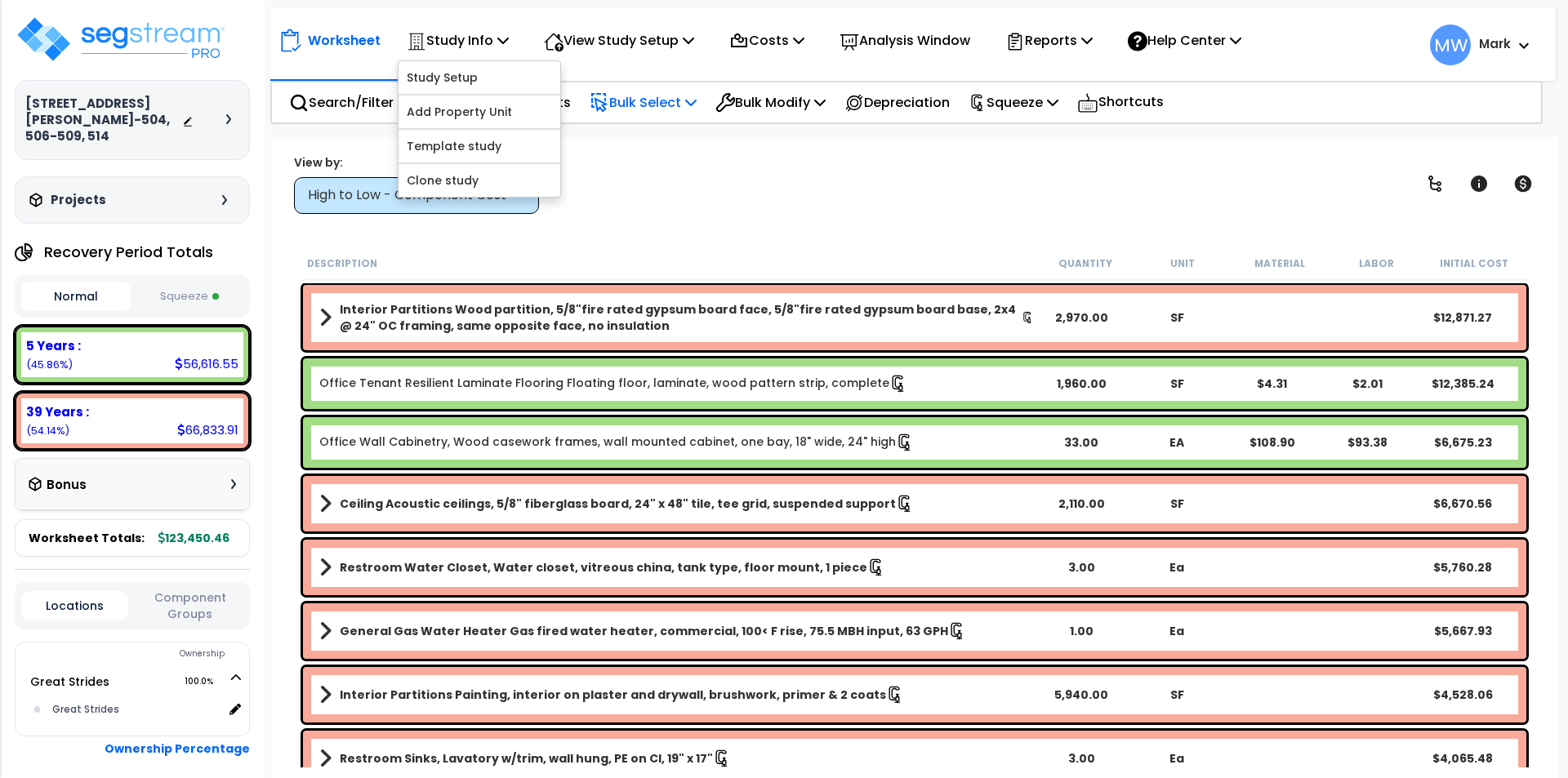
click at [643, 196] on div "View by: High to Low - Component Cost High to Low - Component Cost" at bounding box center [915, 184] width 1253 height 61
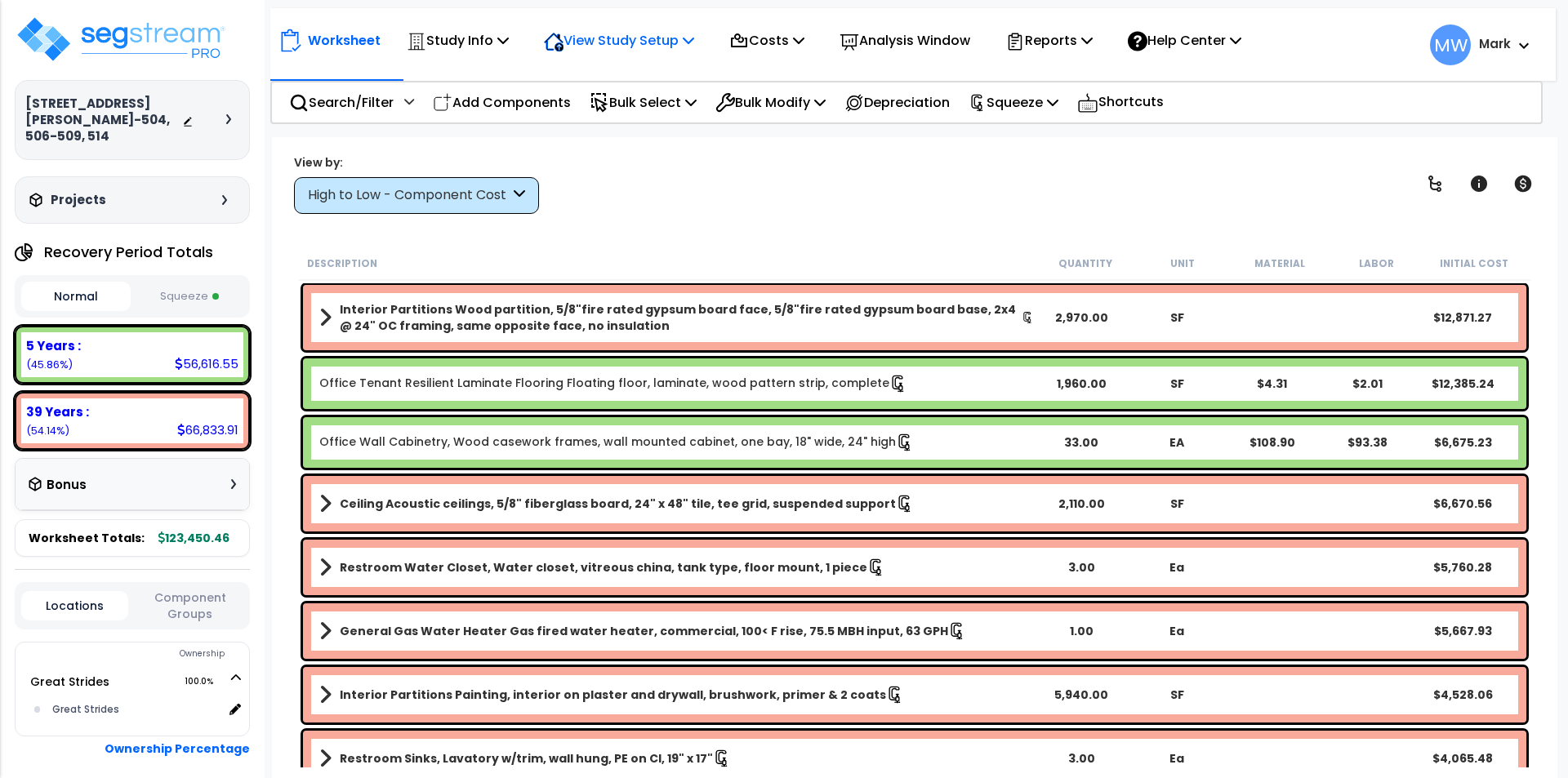
click at [622, 57] on div "View Study Setup" at bounding box center [618, 40] width 150 height 39
click at [607, 76] on link "Building Setup" at bounding box center [617, 78] width 162 height 33
click at [615, 32] on p "View Study Setup" at bounding box center [618, 40] width 150 height 22
click at [498, 38] on p "Study Info" at bounding box center [457, 40] width 102 height 22
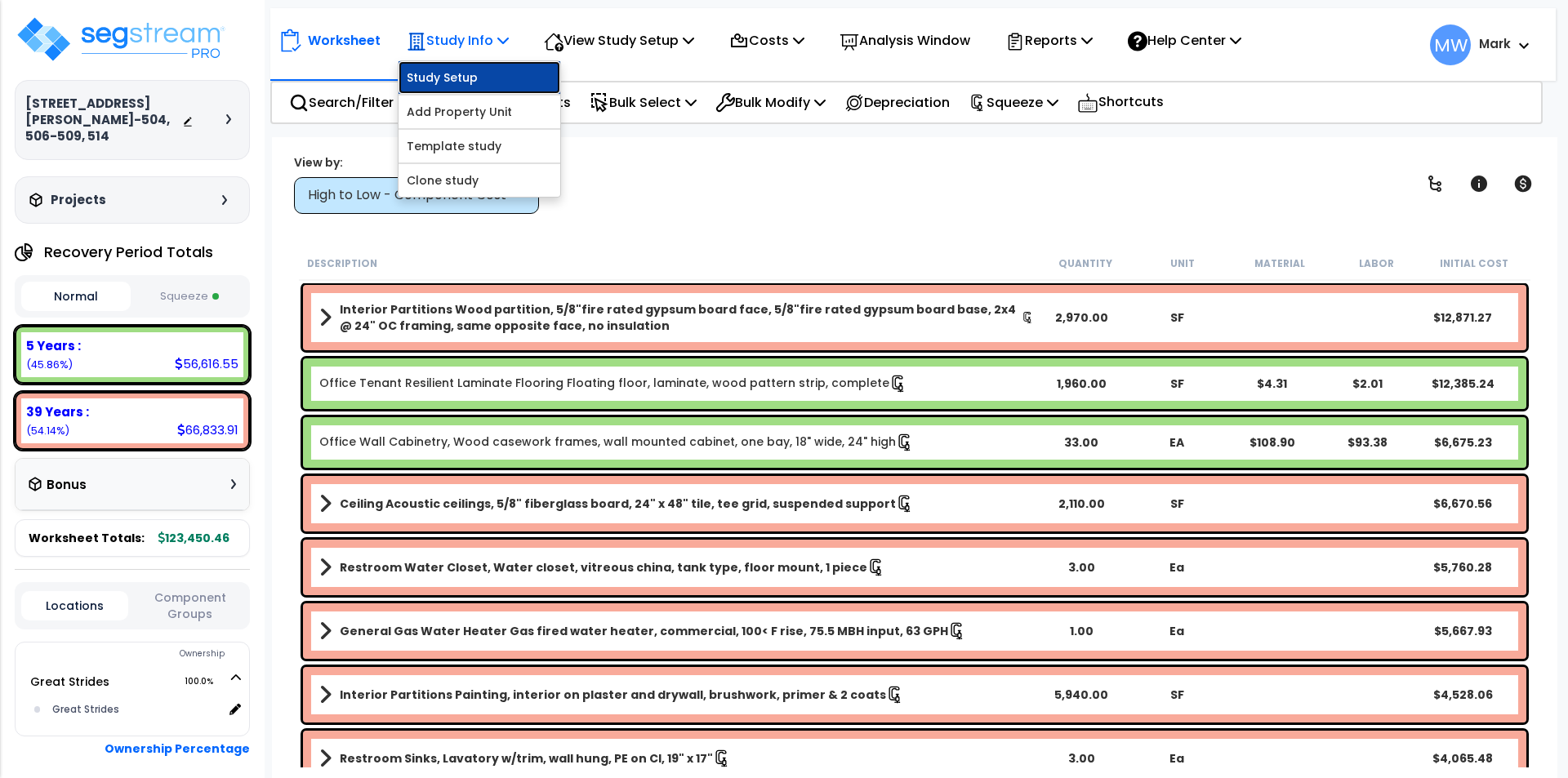
click at [490, 75] on link "Study Setup" at bounding box center [479, 78] width 162 height 33
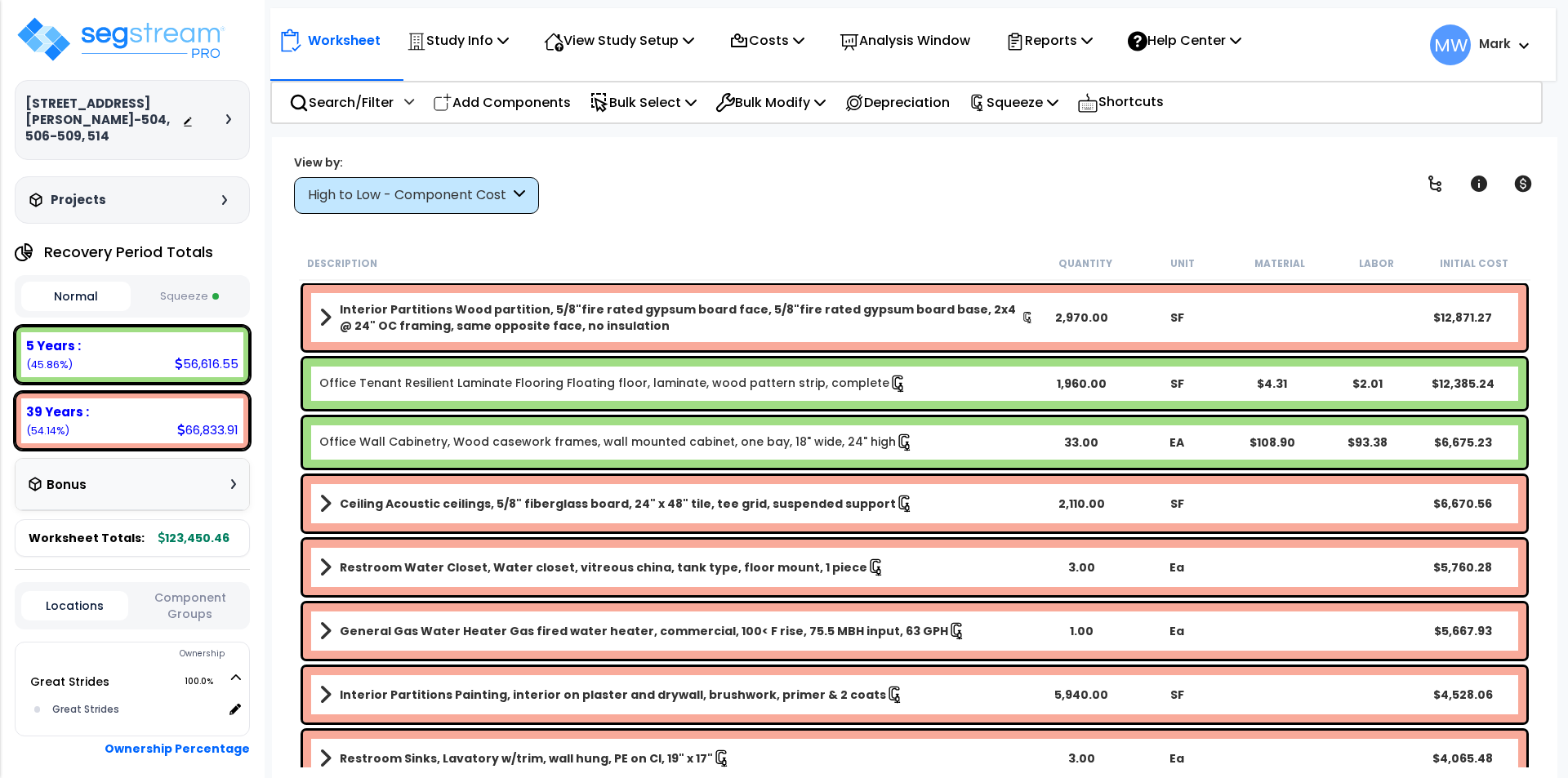
click at [718, 182] on div "View by: High to Low - Component Cost High to Low - Component Cost" at bounding box center [915, 184] width 1253 height 61
click at [449, 40] on p "Study Info" at bounding box center [457, 40] width 102 height 22
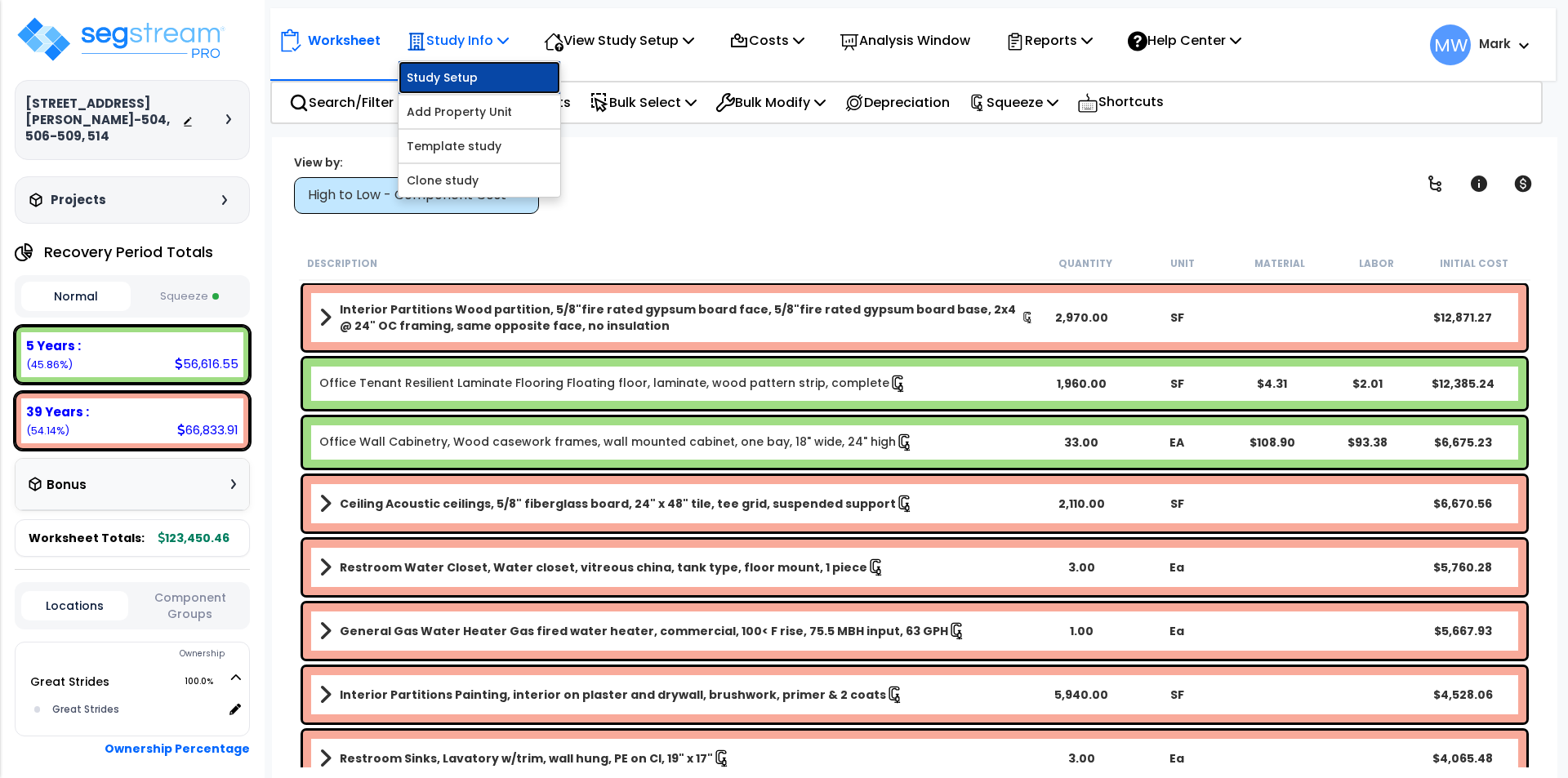
click at [455, 79] on link "Study Setup" at bounding box center [479, 78] width 162 height 33
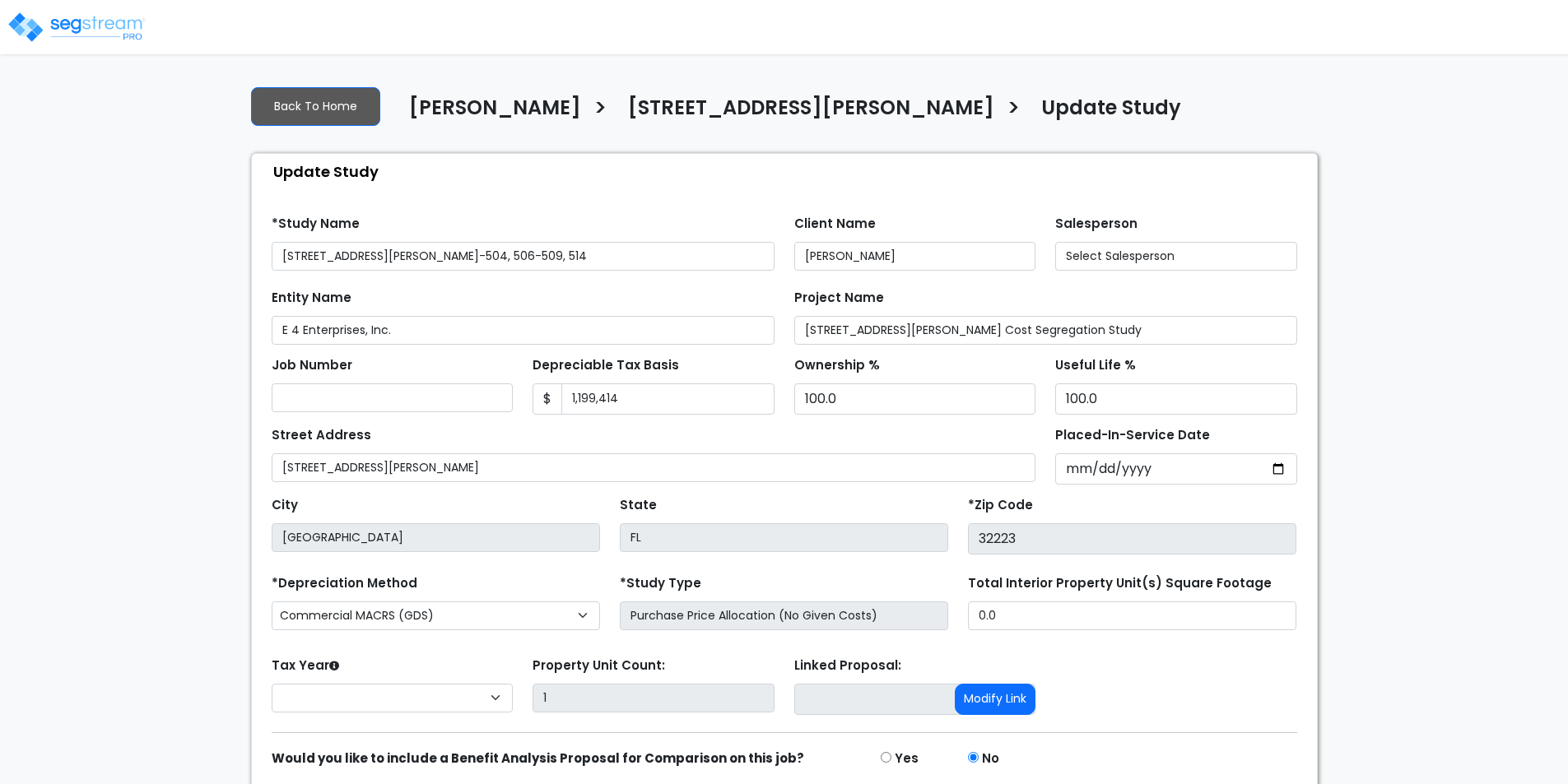
select select "2024"
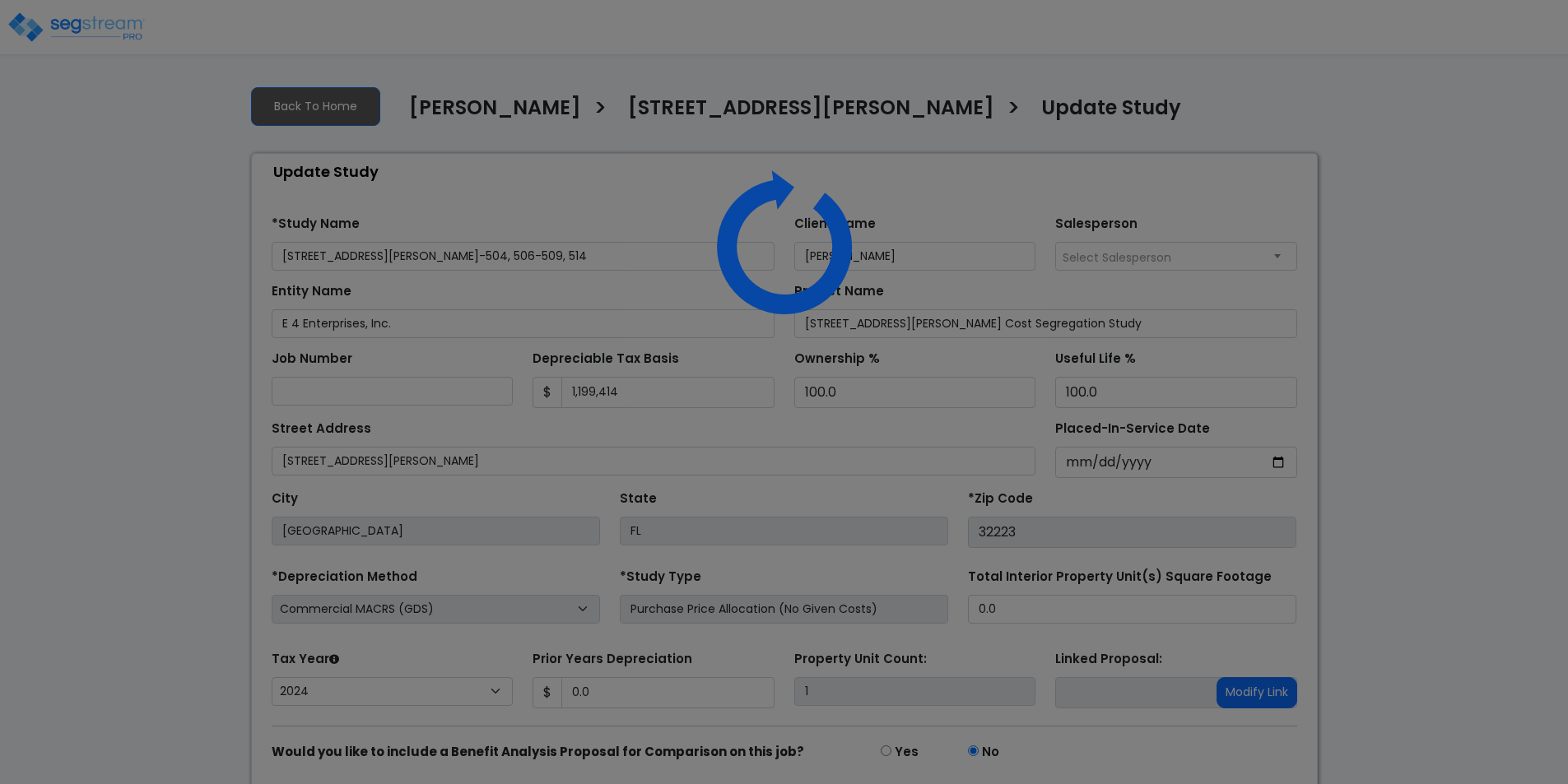
select select "2024"
